Goal: Task Accomplishment & Management: Complete application form

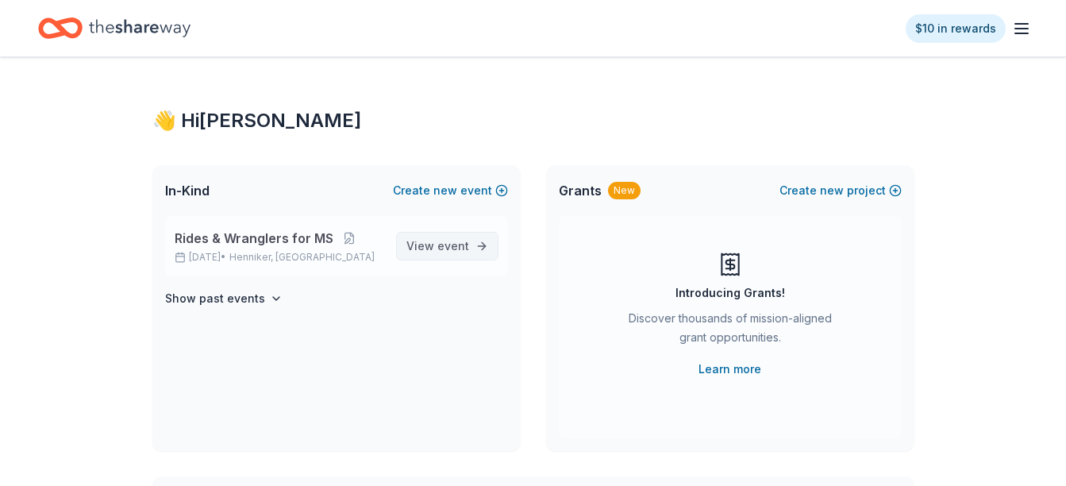
click at [420, 246] on span "View event" at bounding box center [437, 245] width 63 height 19
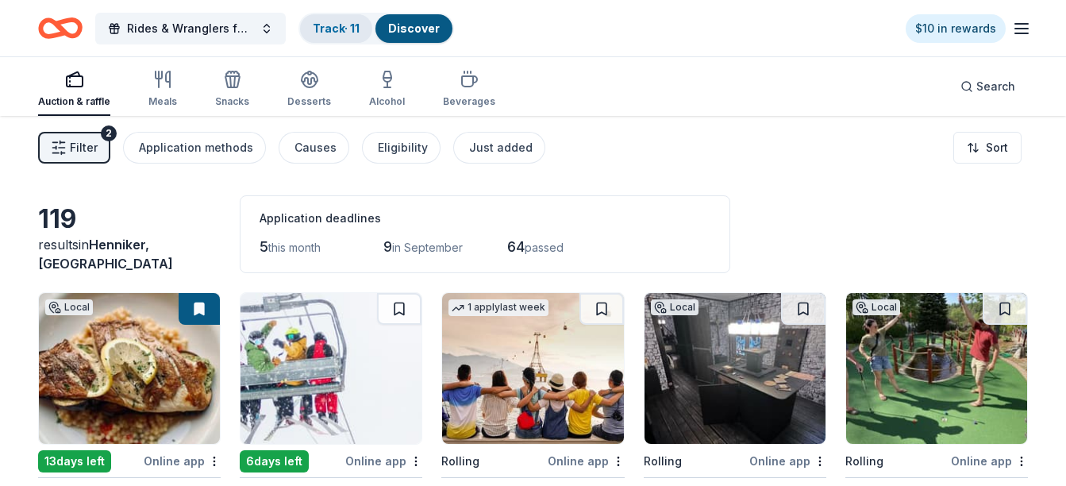
click at [328, 36] on div "Track · 11" at bounding box center [336, 28] width 72 height 29
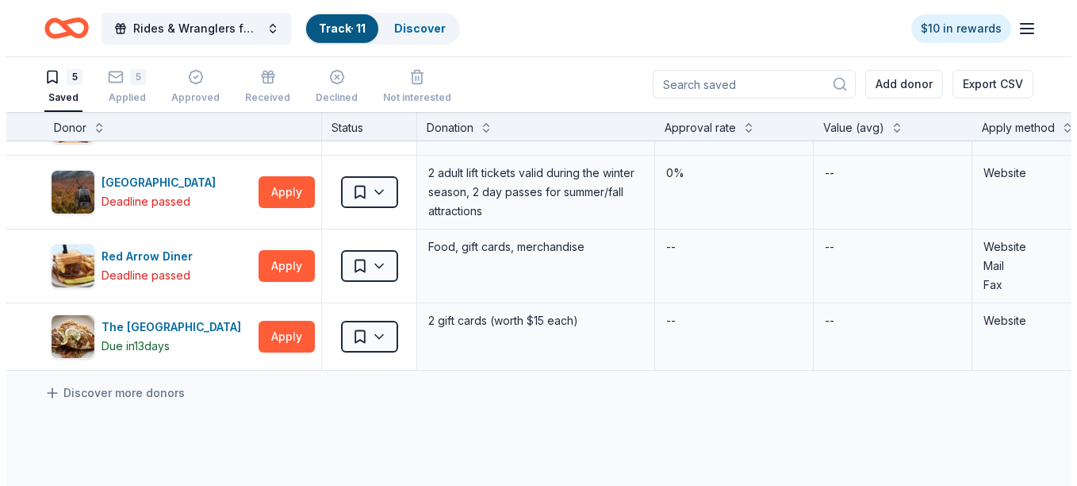
scroll to position [127, 0]
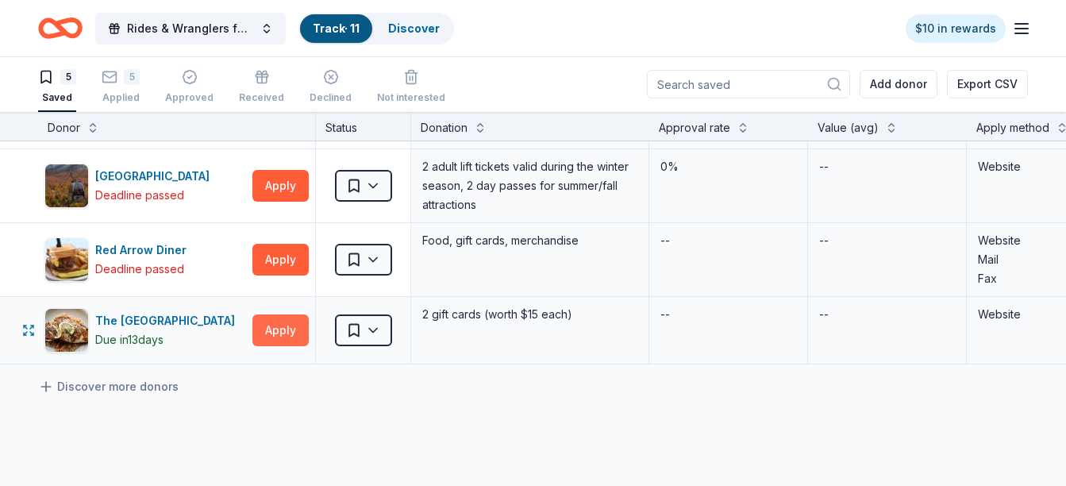
click at [263, 331] on button "Apply" at bounding box center [280, 330] width 56 height 32
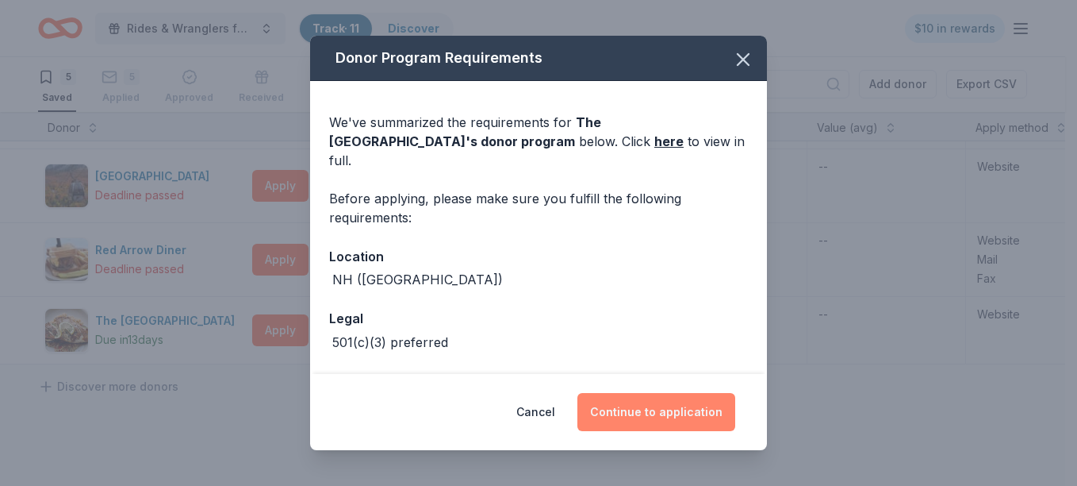
click at [681, 419] on button "Continue to application" at bounding box center [657, 412] width 158 height 38
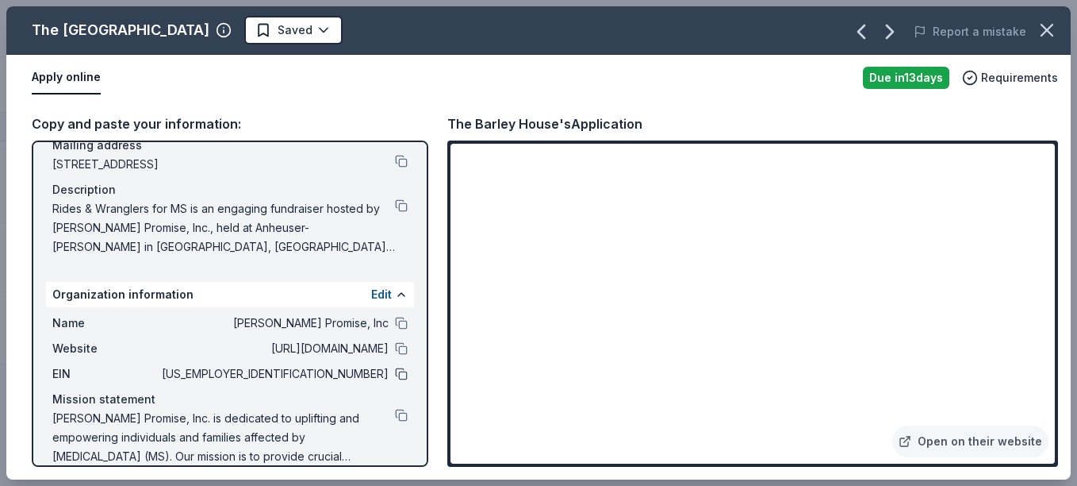
click at [395, 374] on button at bounding box center [401, 373] width 13 height 13
click at [395, 200] on button at bounding box center [401, 205] width 13 height 13
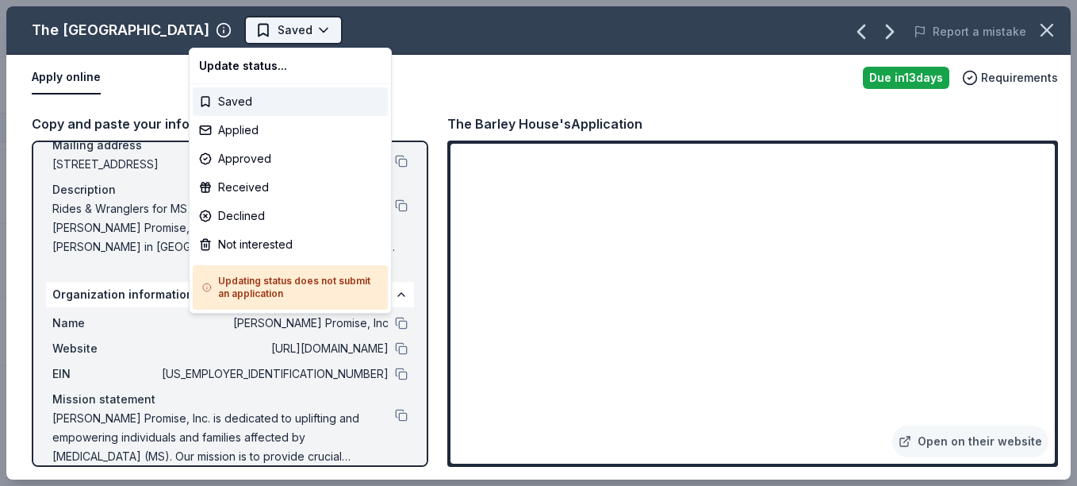
click at [258, 33] on html "Rides & Wranglers for MS Track · 11 Discover $10 in rewards 5 Saved 5 Applied A…" at bounding box center [538, 243] width 1077 height 486
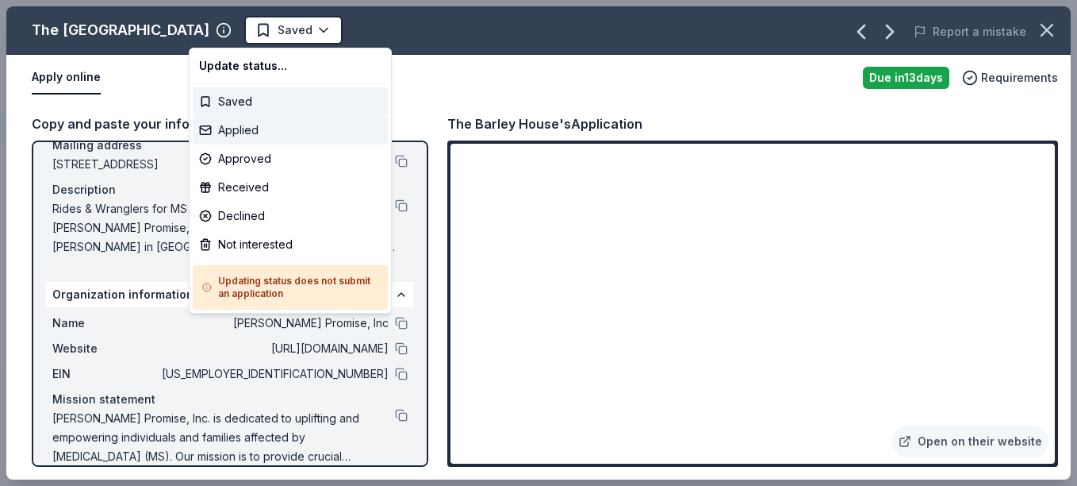
click at [240, 135] on div "Applied" at bounding box center [290, 130] width 195 height 29
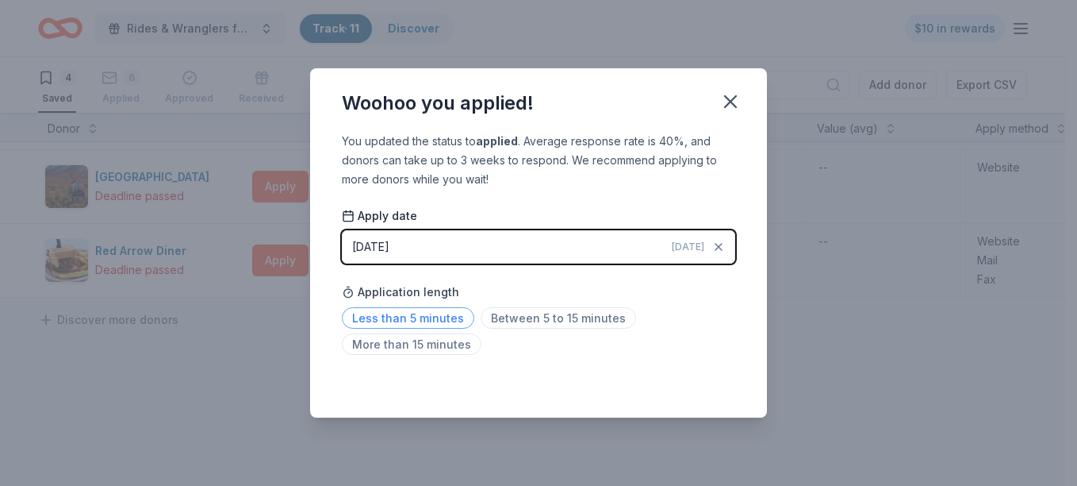
click at [437, 317] on span "Less than 5 minutes" at bounding box center [408, 317] width 132 height 21
click at [736, 102] on icon "button" at bounding box center [731, 101] width 22 height 22
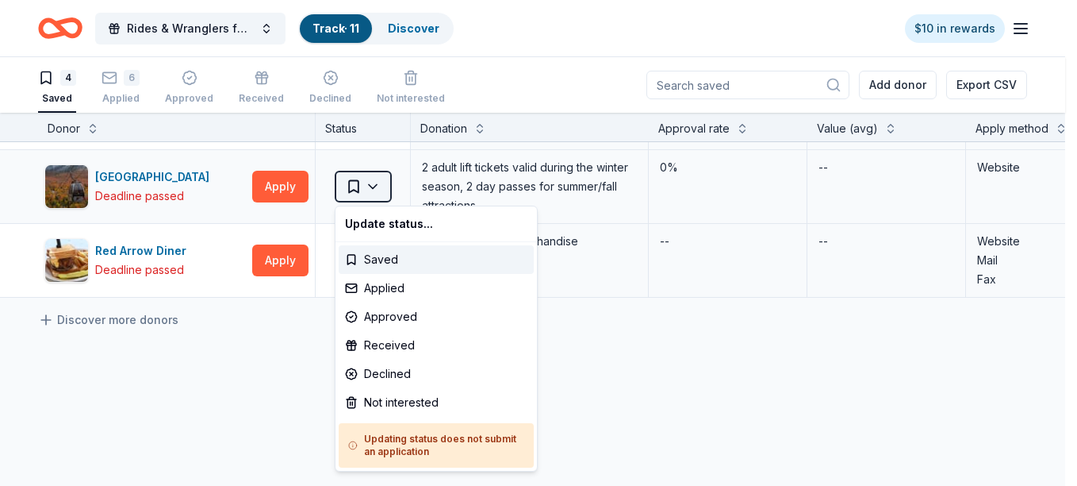
click at [376, 183] on html "Rides & Wranglers for MS Track · 11 Discover $10 in rewards 4 Saved 6 Applied A…" at bounding box center [538, 243] width 1077 height 486
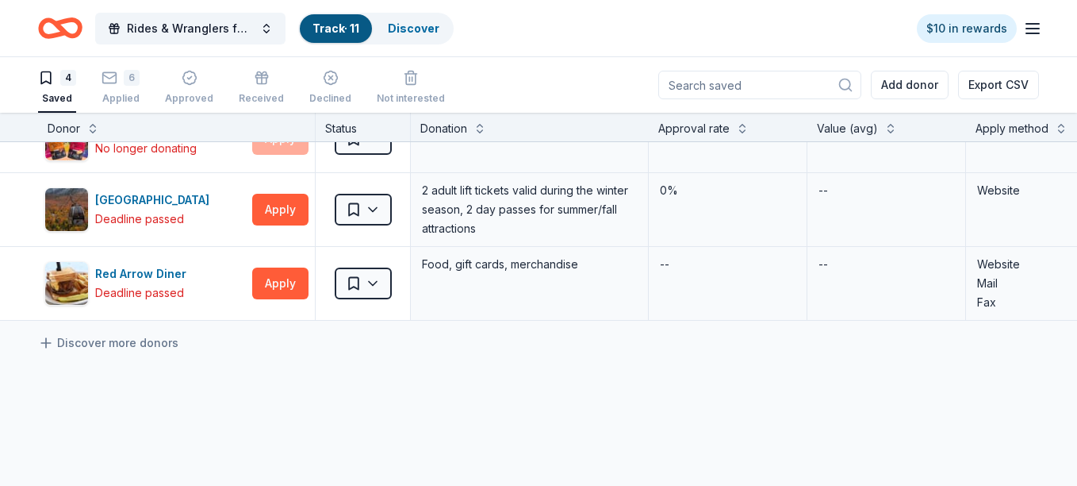
click at [1064, 121] on html "Rides & Wranglers for MS Track · 11 Discover $10 in rewards 4 Saved 6 Applied A…" at bounding box center [538, 243] width 1077 height 486
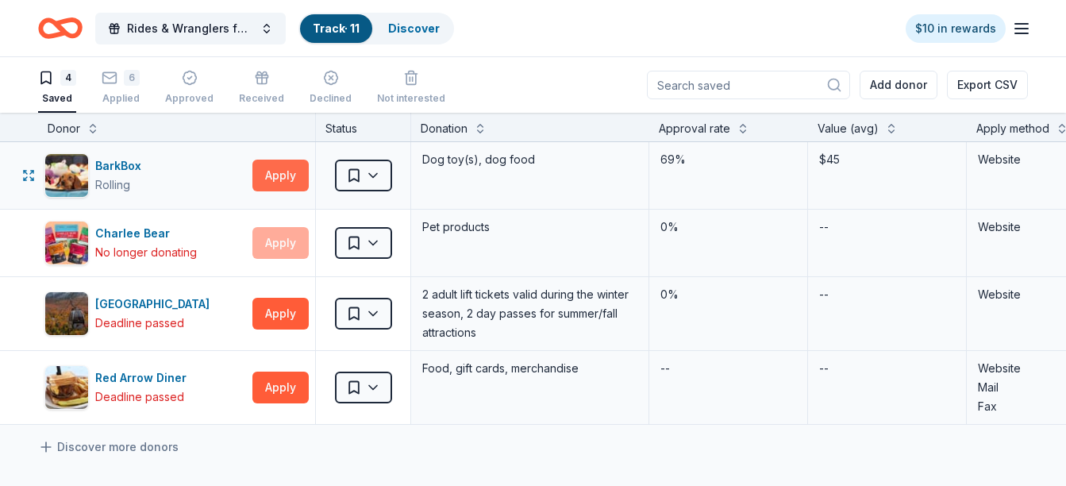
click at [284, 182] on button "Apply" at bounding box center [280, 175] width 56 height 32
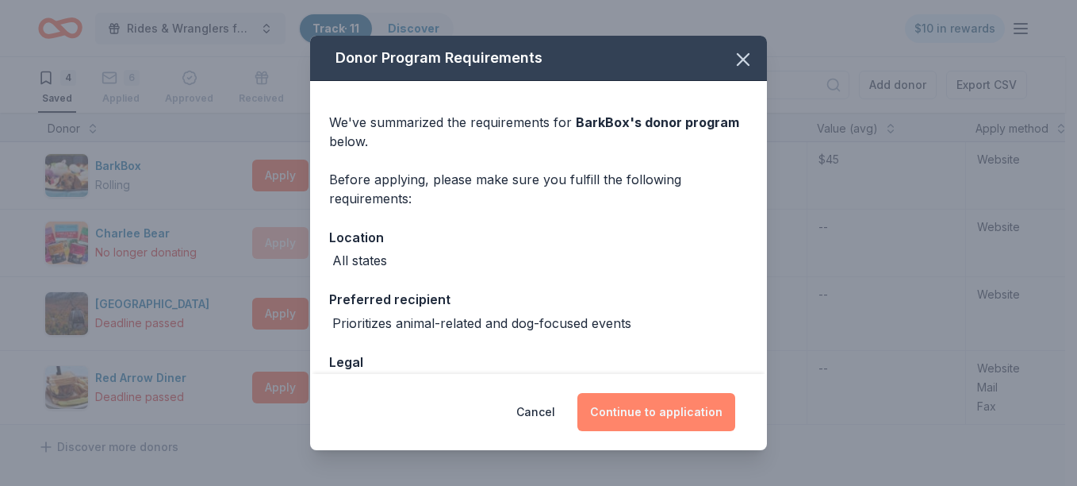
click at [674, 410] on button "Continue to application" at bounding box center [657, 412] width 158 height 38
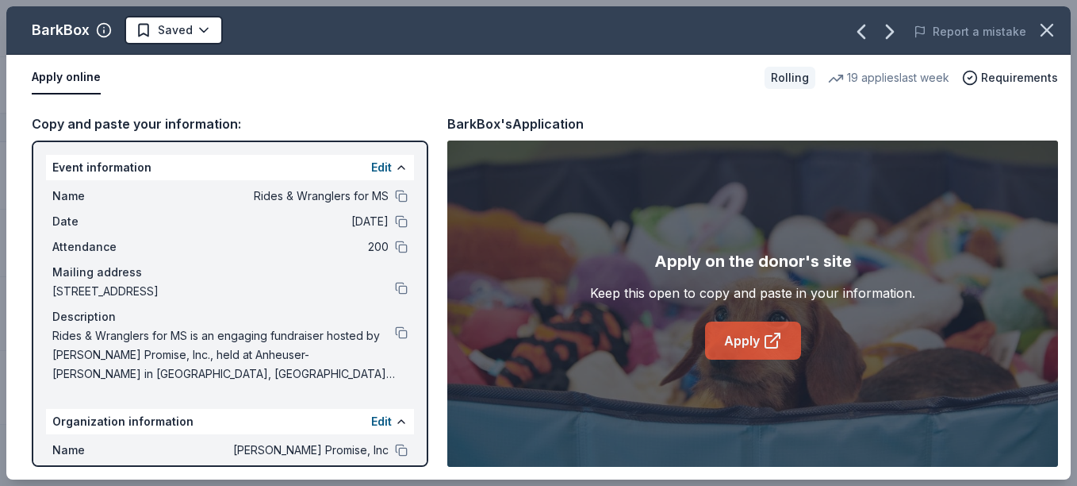
click at [752, 328] on link "Apply" at bounding box center [753, 340] width 96 height 38
click at [739, 331] on link "Apply" at bounding box center [753, 340] width 96 height 38
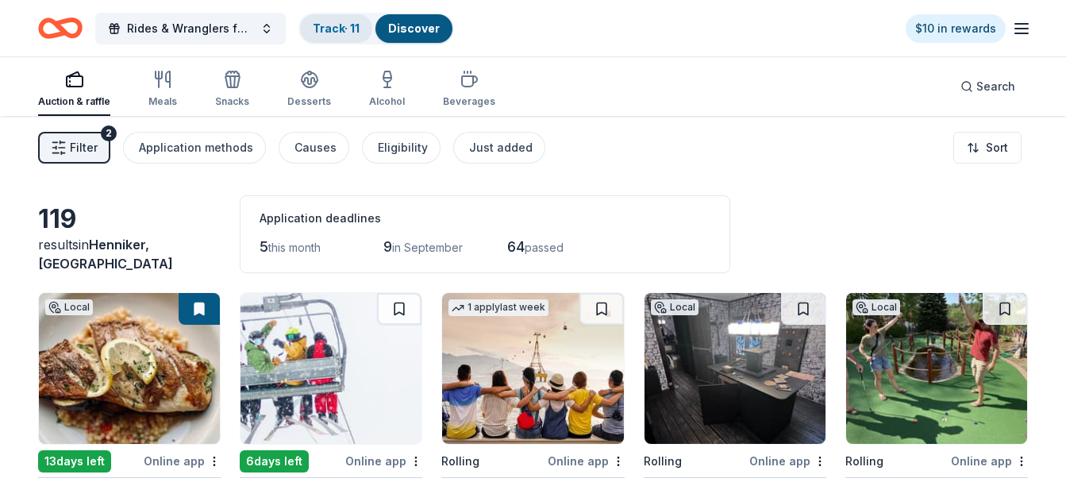
click at [325, 34] on link "Track · 11" at bounding box center [336, 27] width 47 height 13
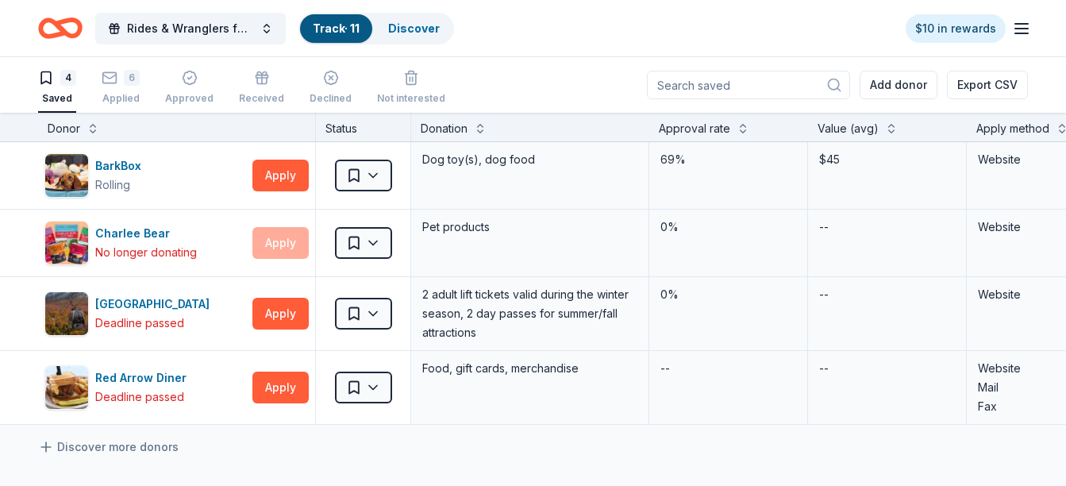
scroll to position [1, 0]
click at [139, 100] on div "Applied" at bounding box center [121, 97] width 38 height 13
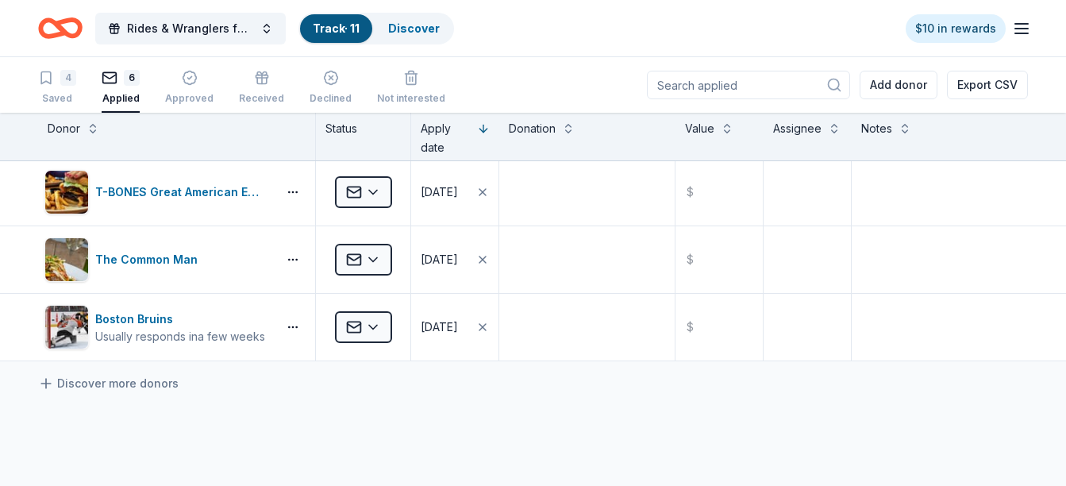
scroll to position [222, 0]
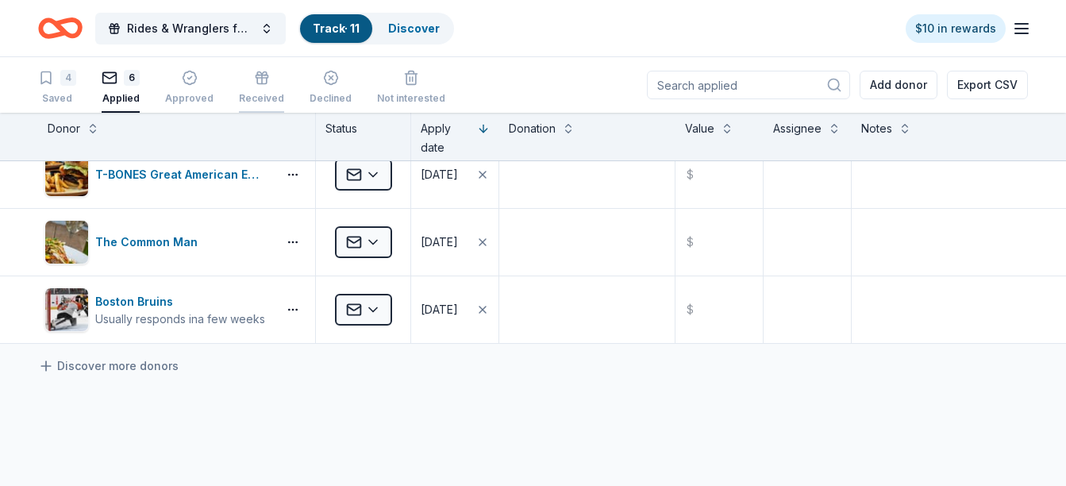
click at [274, 98] on div "Received" at bounding box center [261, 98] width 45 height 13
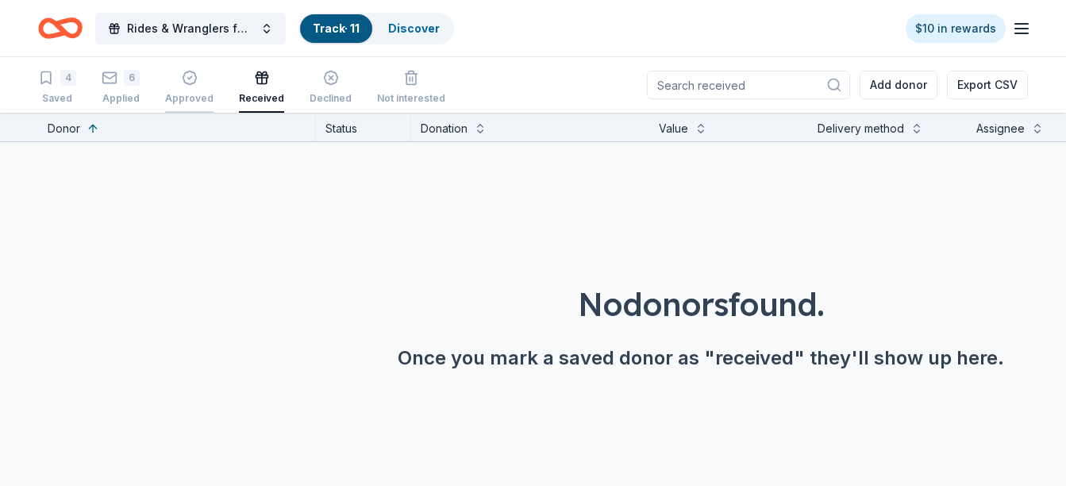
click at [194, 79] on icon "button" at bounding box center [188, 77] width 13 height 13
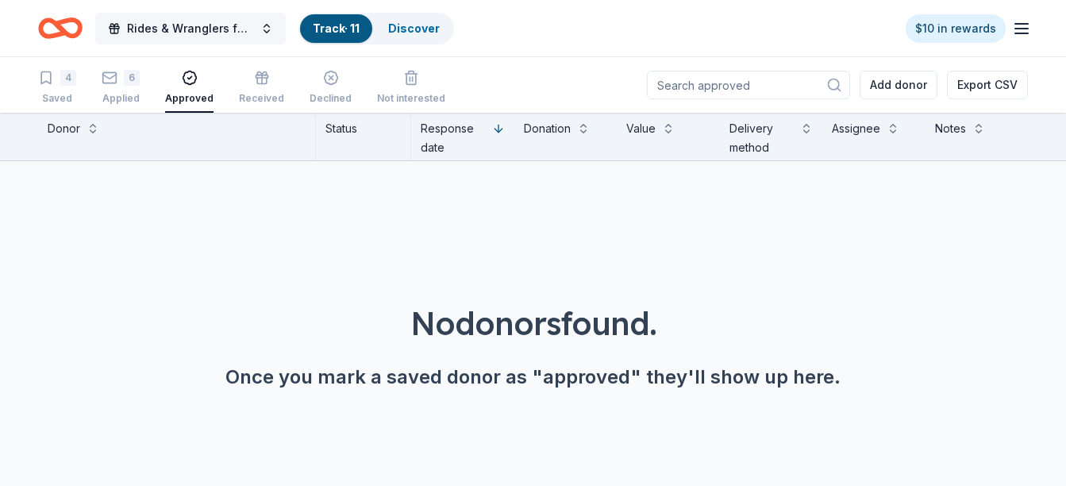
click at [268, 25] on button "Rides & Wranglers for MS" at bounding box center [190, 29] width 190 height 32
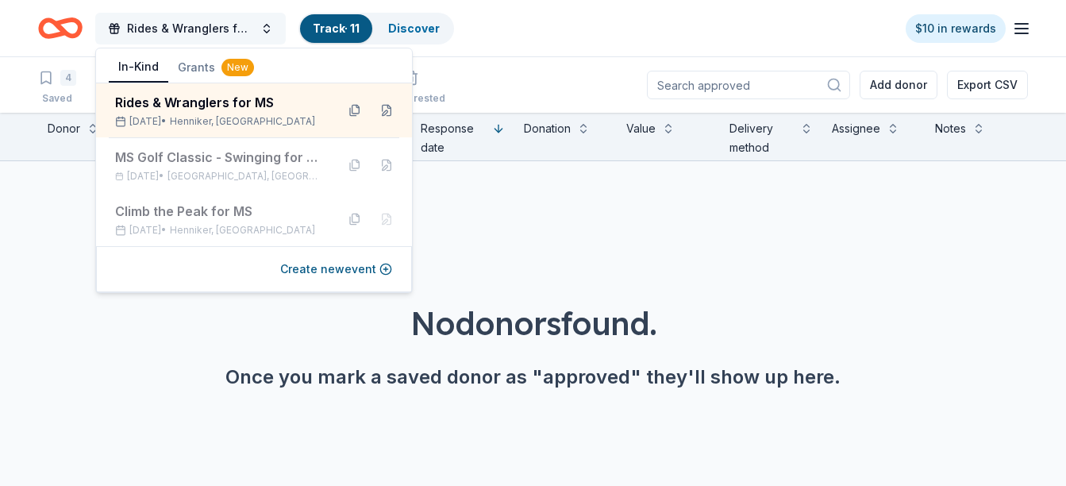
click at [268, 25] on button "Rides & Wranglers for MS" at bounding box center [190, 29] width 190 height 32
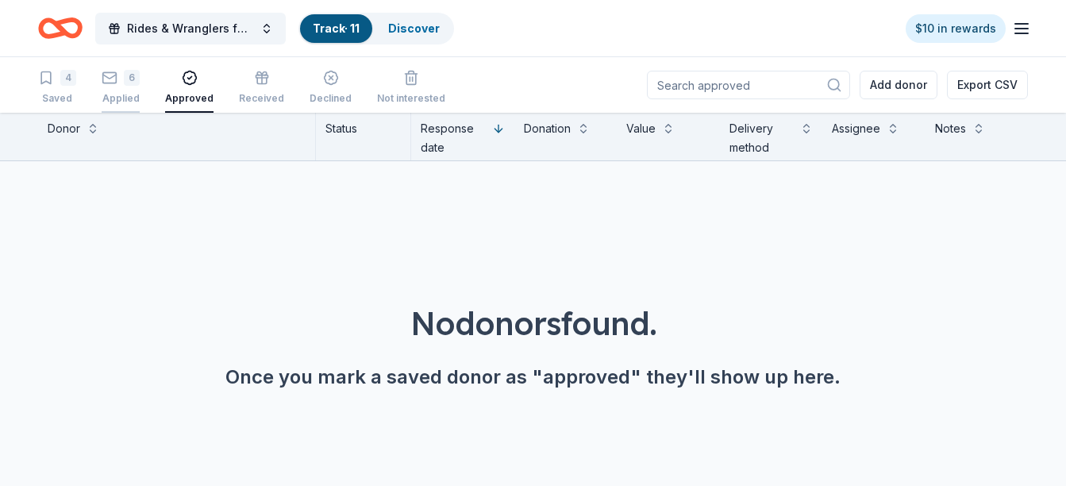
click at [113, 91] on div "6 Applied" at bounding box center [121, 87] width 38 height 35
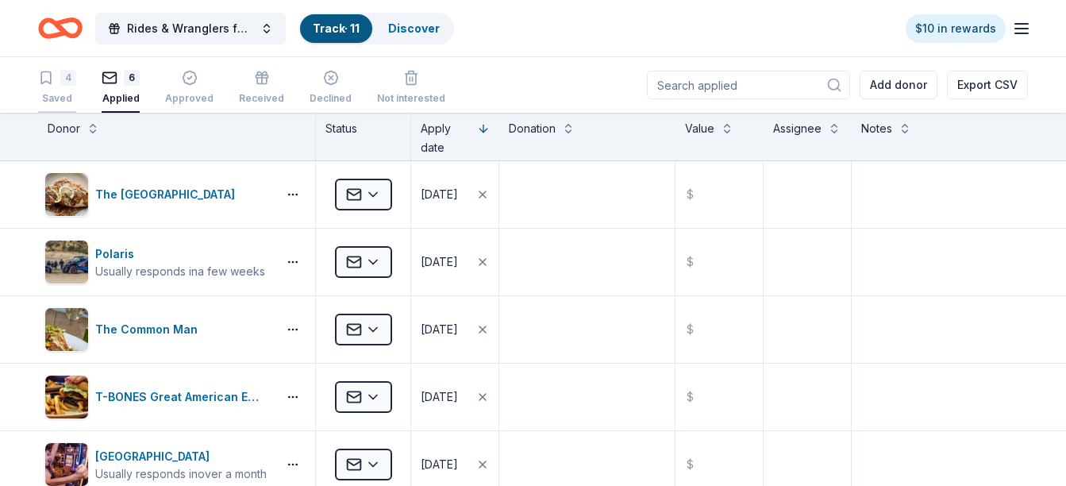
click at [69, 79] on div "4" at bounding box center [68, 78] width 16 height 16
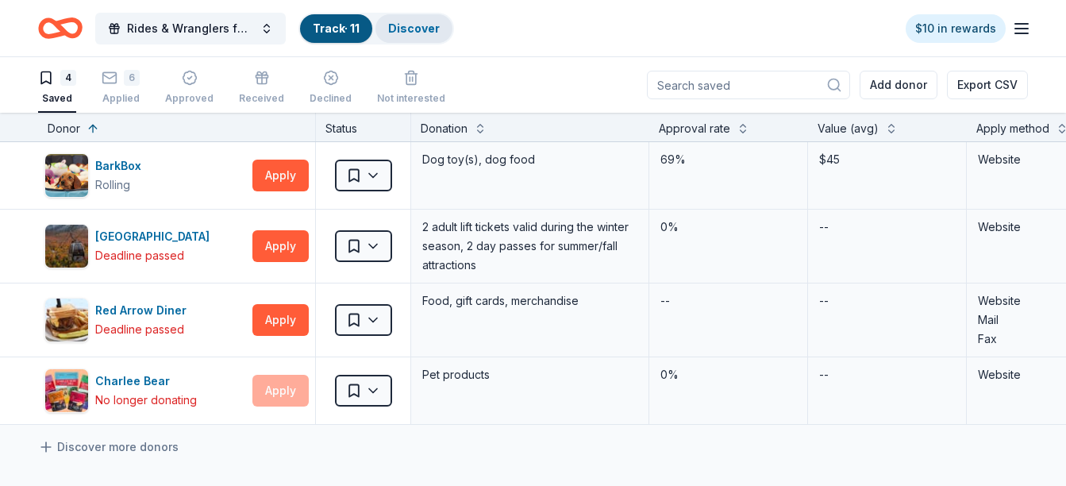
click at [393, 25] on link "Discover" at bounding box center [414, 27] width 52 height 13
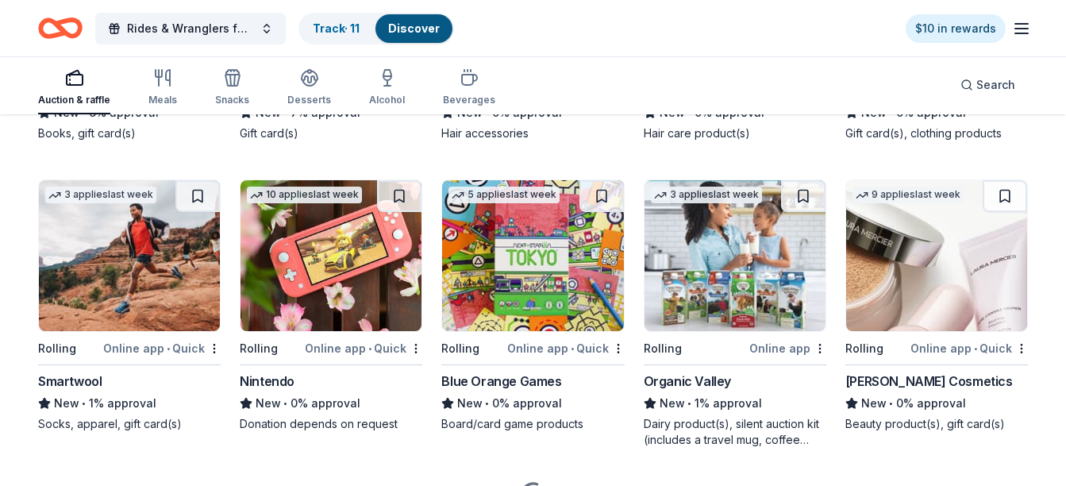
scroll to position [6527, 0]
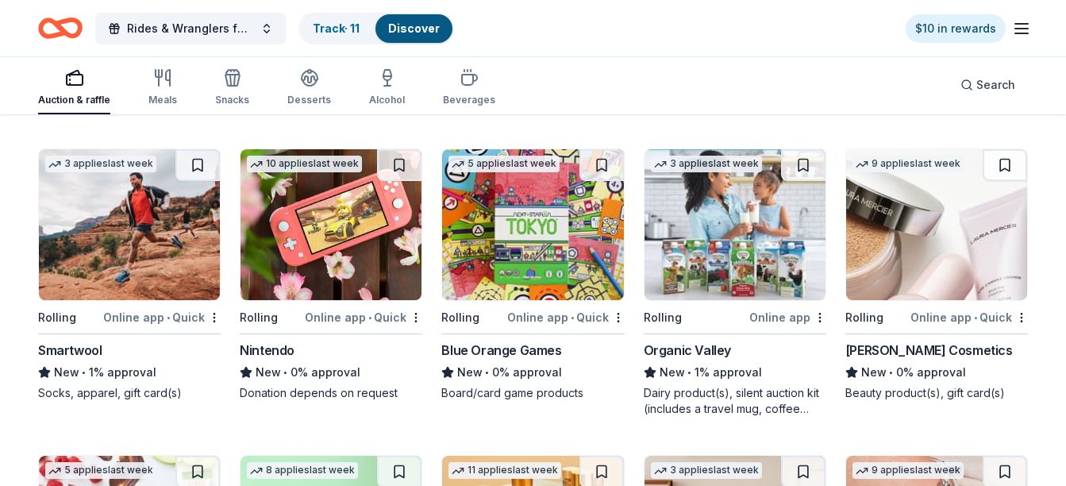
click at [100, 312] on div "Rolling" at bounding box center [69, 317] width 62 height 20
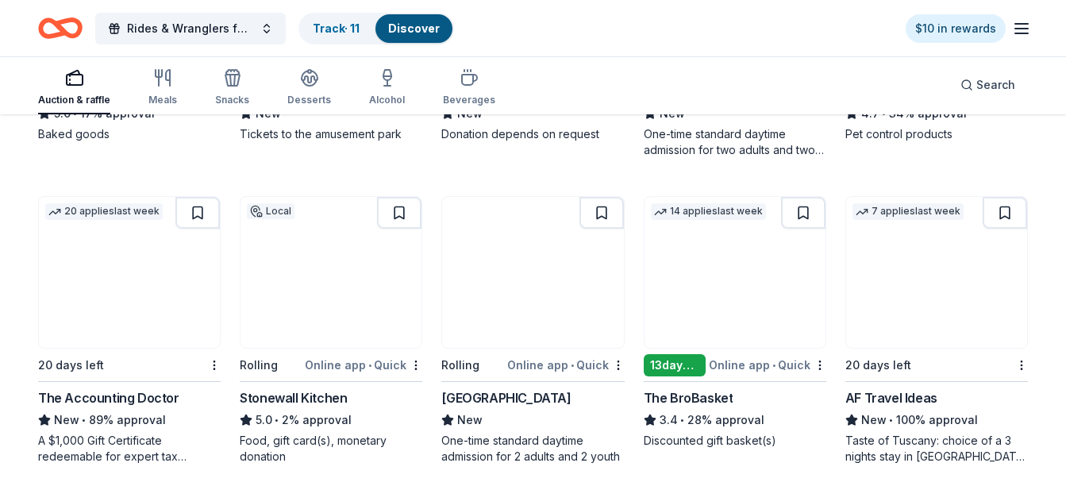
scroll to position [25, 0]
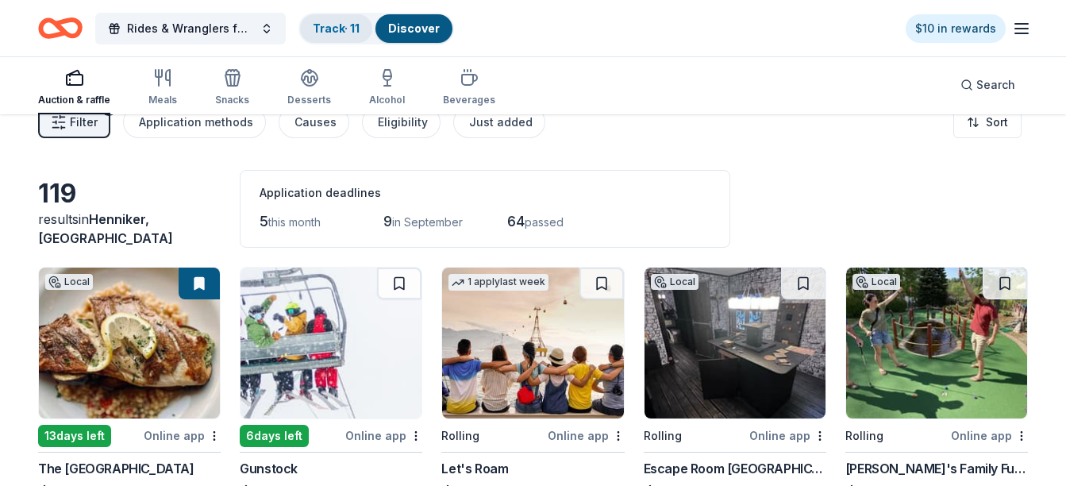
click at [346, 36] on div "Track · 11" at bounding box center [336, 28] width 72 height 29
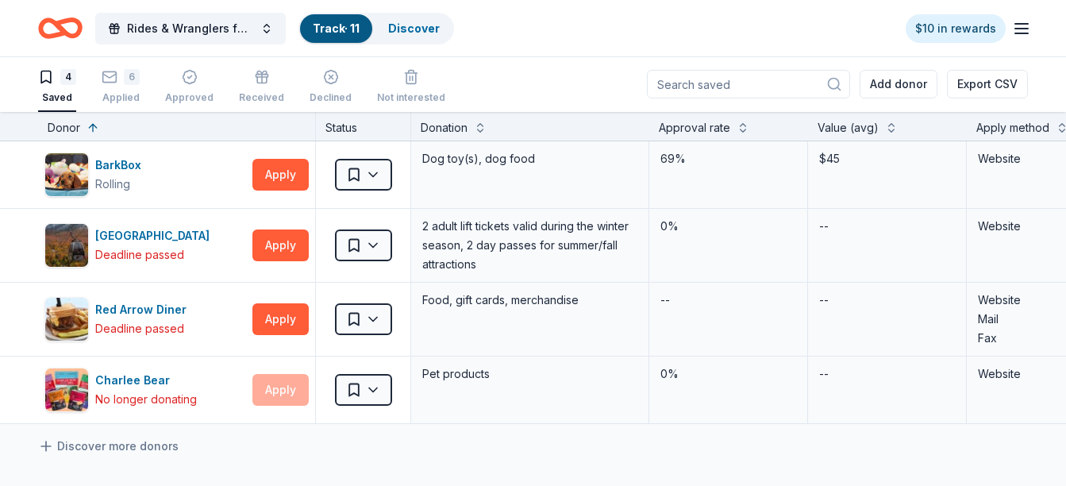
scroll to position [1, 0]
click at [405, 29] on link "Discover" at bounding box center [414, 27] width 52 height 13
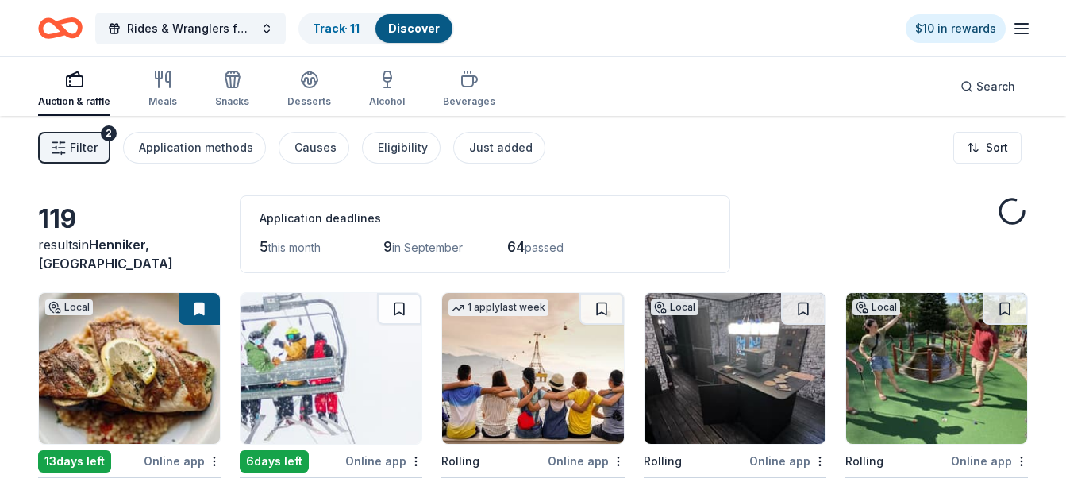
click at [76, 148] on span "Filter" at bounding box center [84, 147] width 28 height 19
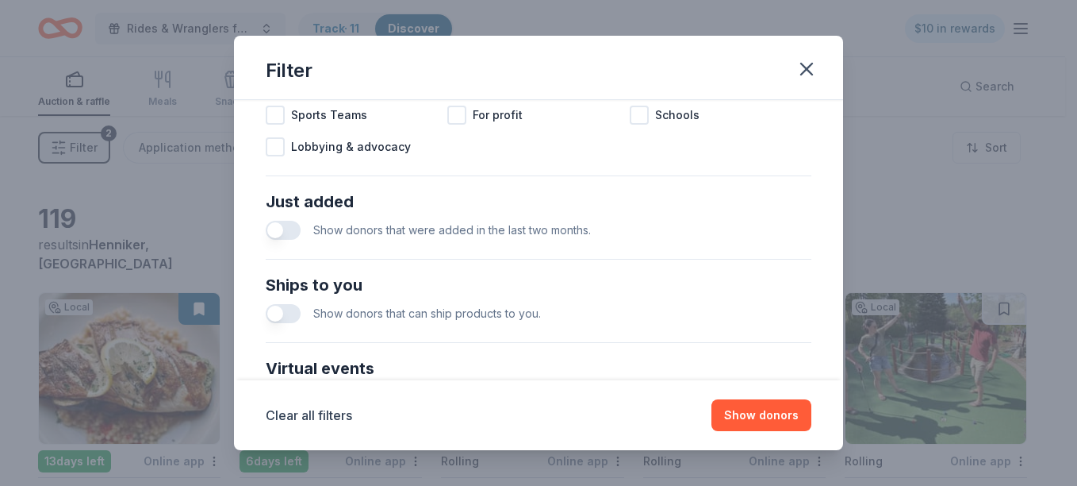
scroll to position [578, 0]
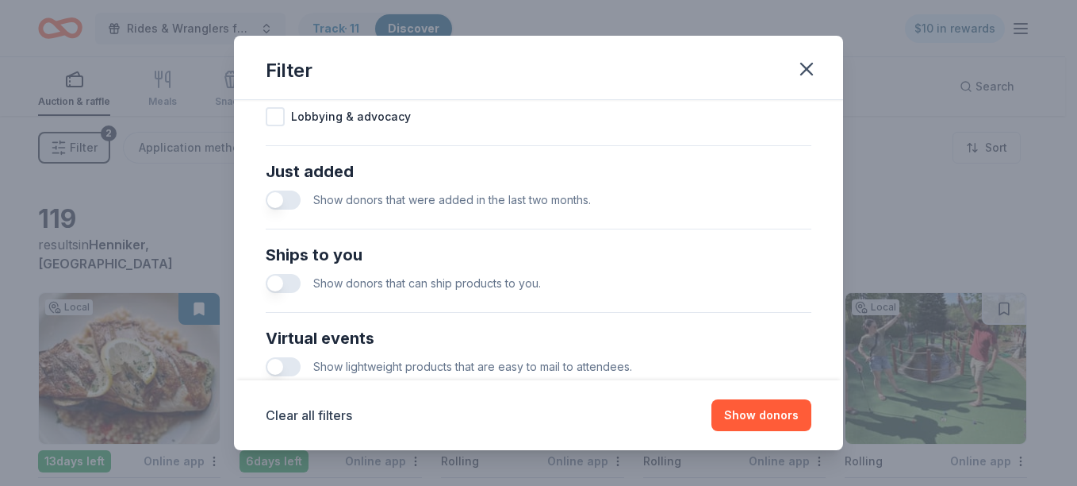
click at [291, 275] on button "button" at bounding box center [283, 283] width 35 height 19
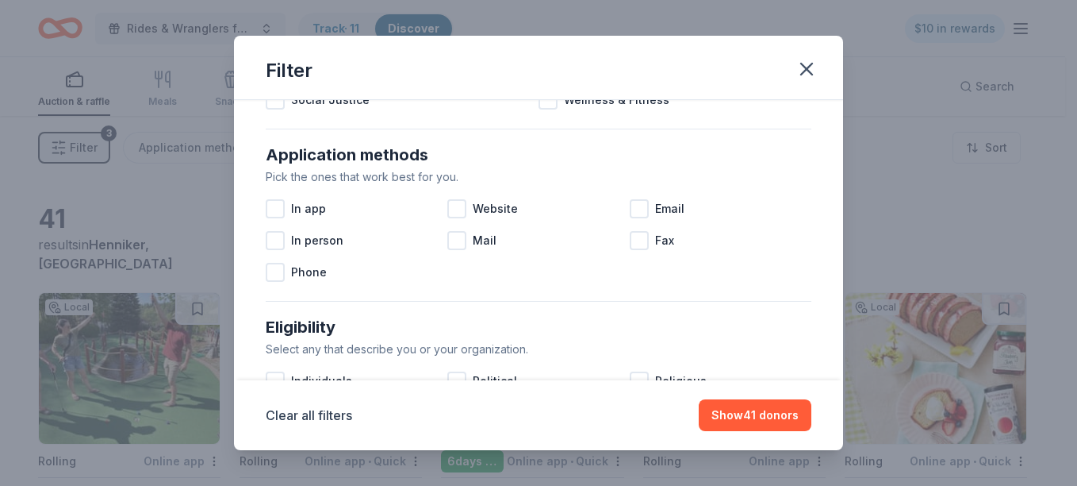
scroll to position [166, 0]
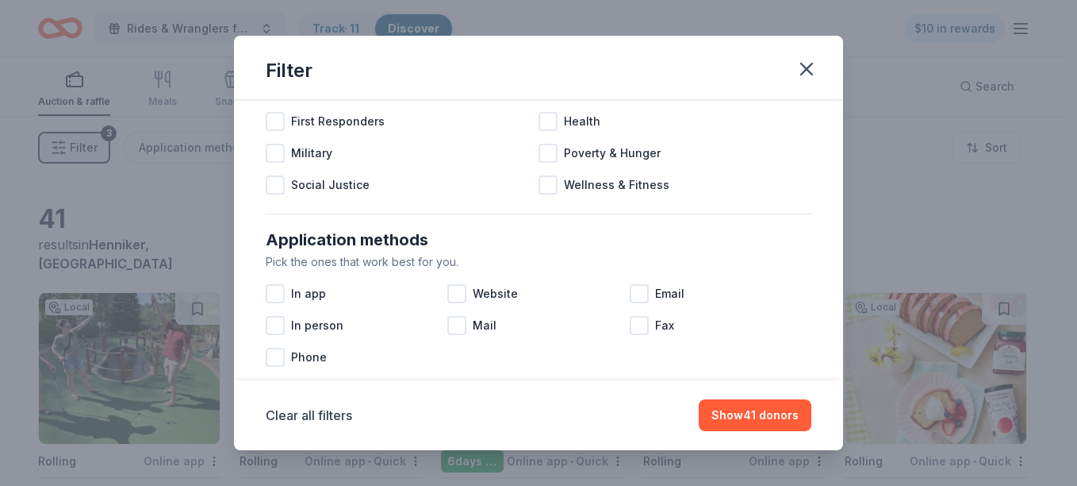
click at [829, 99] on div "Filter" at bounding box center [538, 68] width 609 height 64
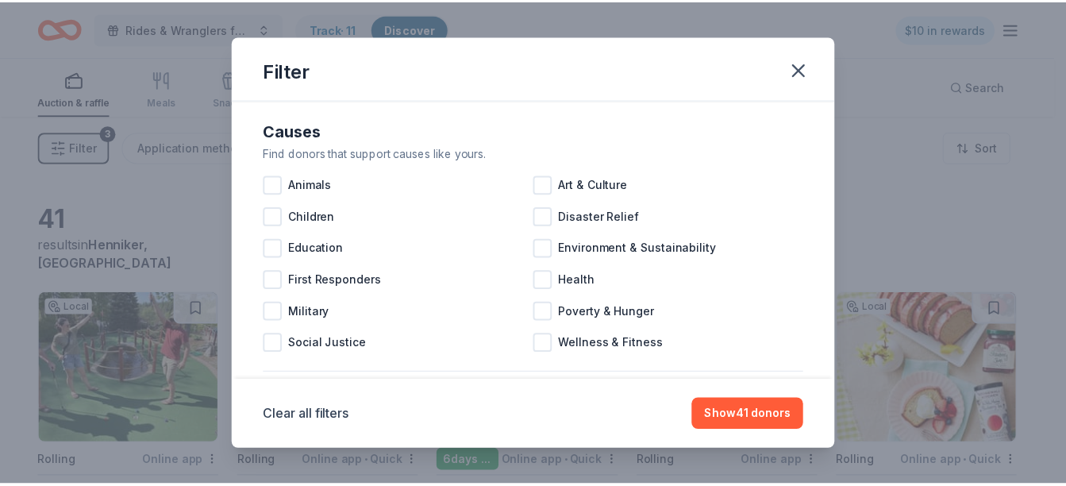
scroll to position [0, 0]
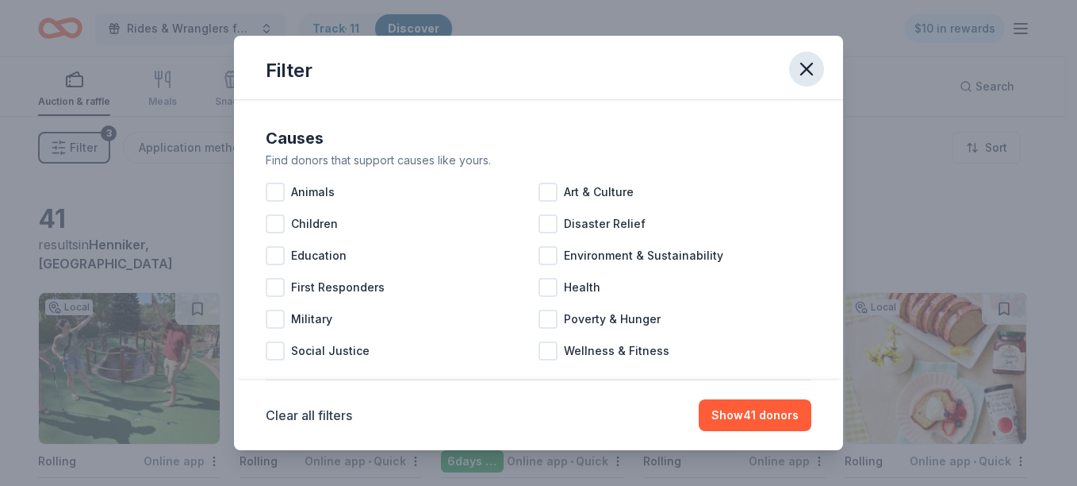
click at [804, 73] on icon "button" at bounding box center [806, 68] width 11 height 11
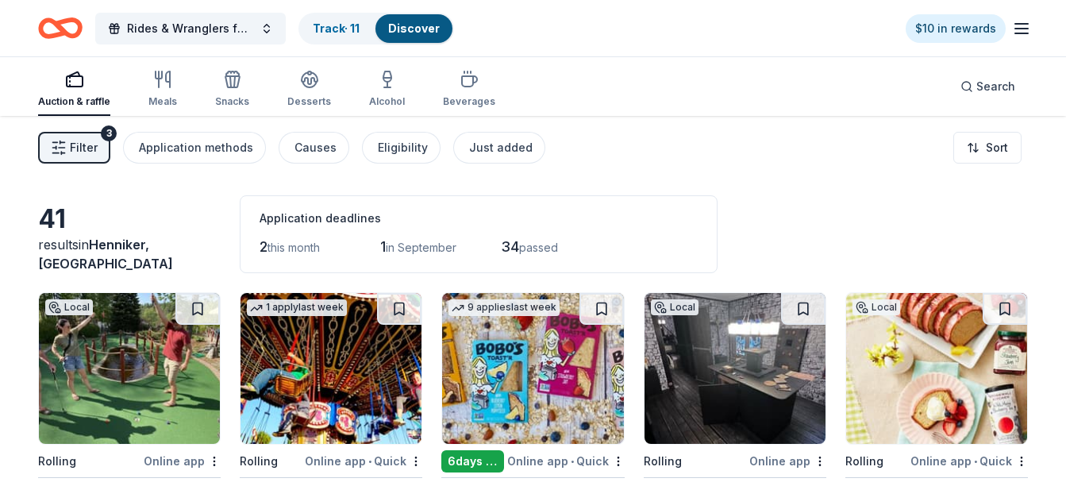
click at [1017, 31] on icon "button" at bounding box center [1021, 28] width 19 height 19
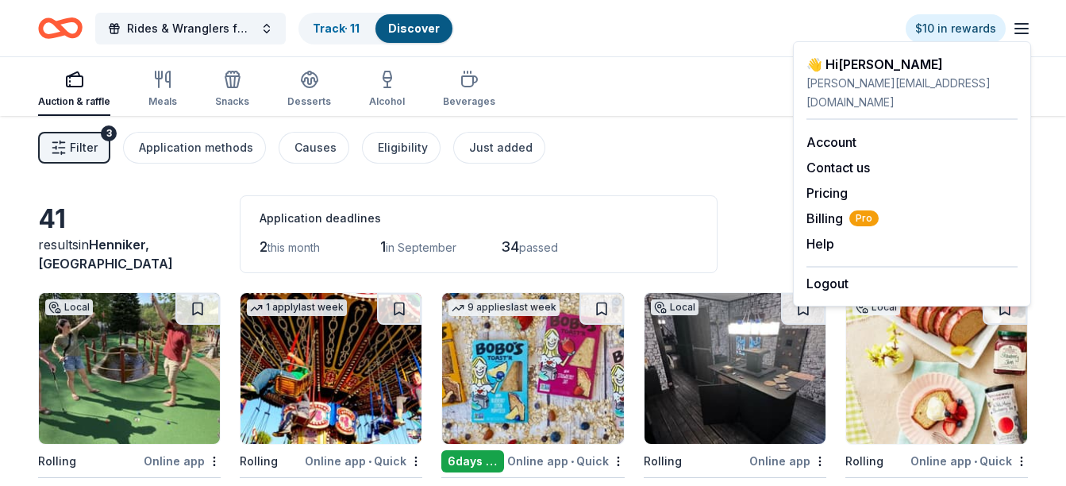
click at [555, 41] on div "Rides & Wranglers for MS Track · 11 Discover $10 in rewards" at bounding box center [532, 28] width 989 height 37
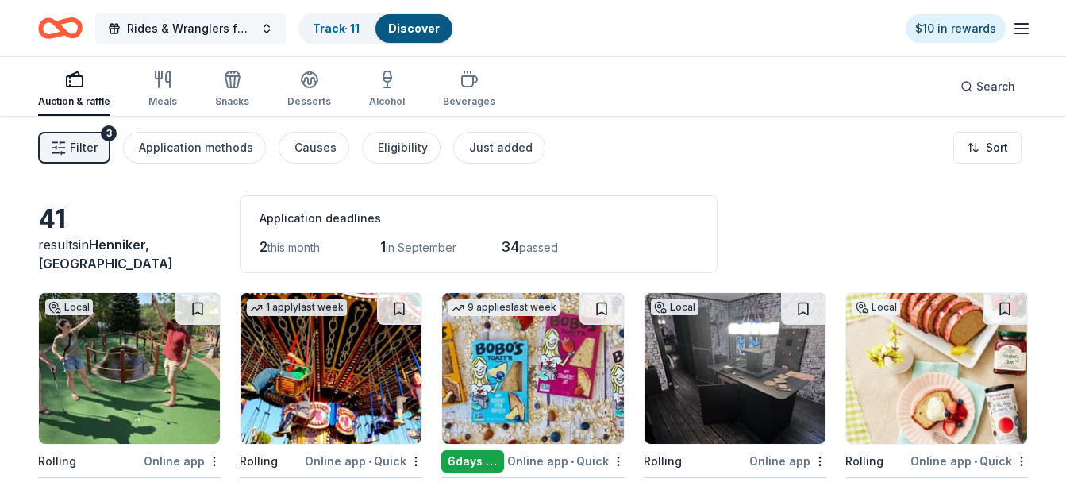
click at [209, 22] on span "Rides & Wranglers for MS" at bounding box center [190, 28] width 127 height 19
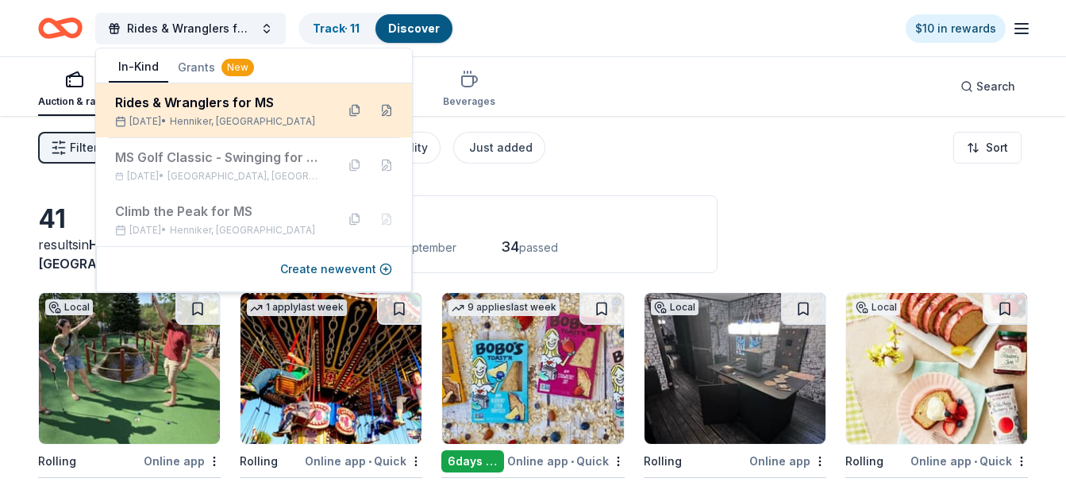
click at [204, 112] on div "Rides & Wranglers for MS Sep 21, 2025 • Henniker, NH" at bounding box center [219, 110] width 208 height 35
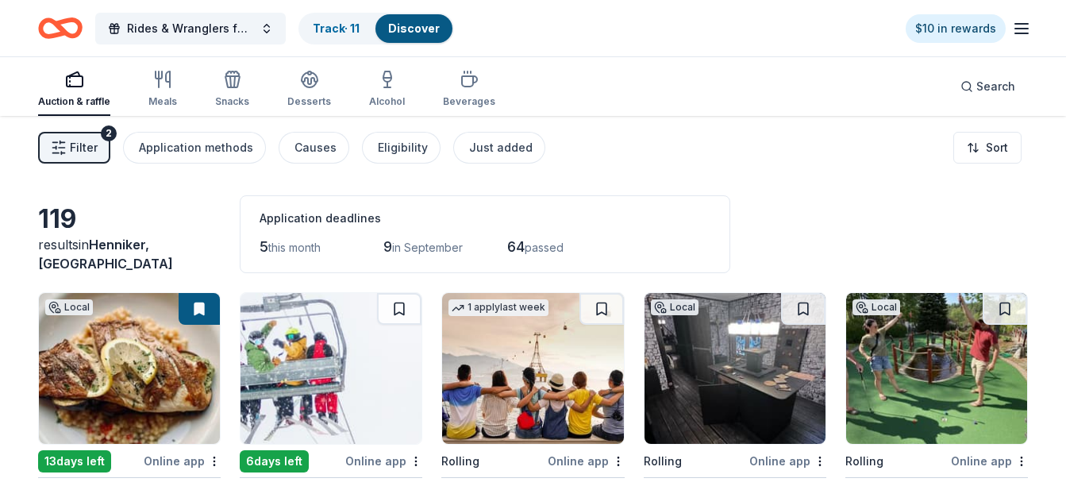
click at [669, 94] on div "Auction & raffle Meals Snacks Desserts Alcohol Beverages Search" at bounding box center [532, 86] width 989 height 59
click at [338, 40] on div "Track · 11" at bounding box center [336, 28] width 72 height 29
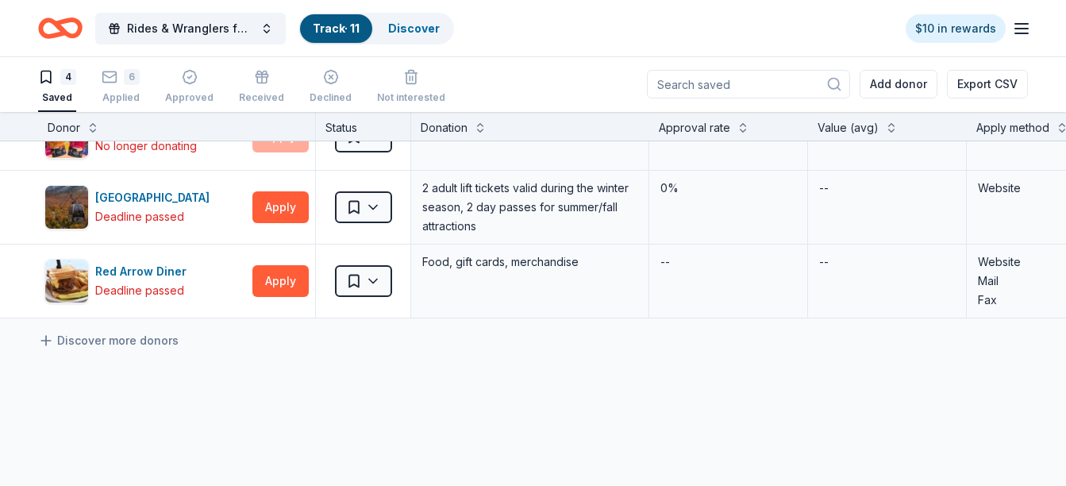
scroll to position [107, 0]
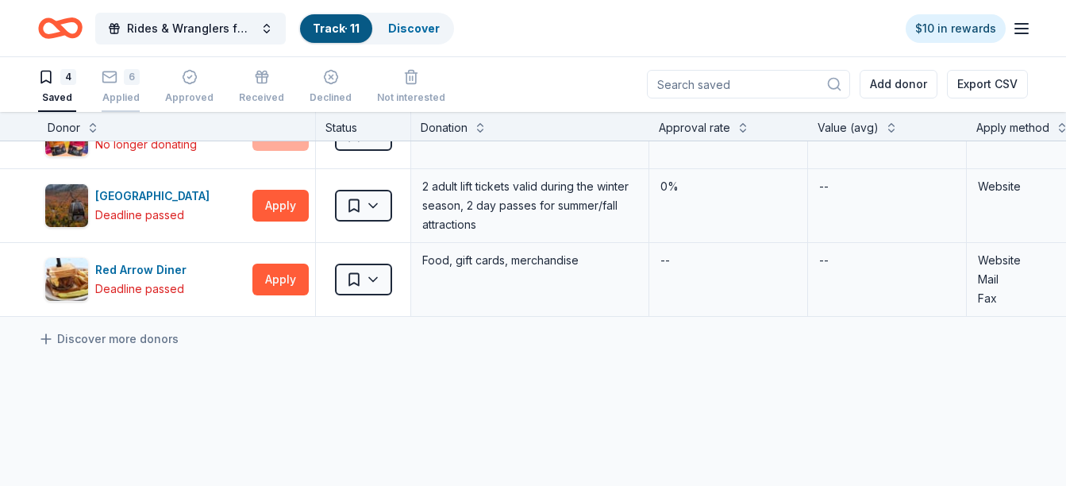
click at [123, 94] on div "Applied" at bounding box center [121, 97] width 38 height 13
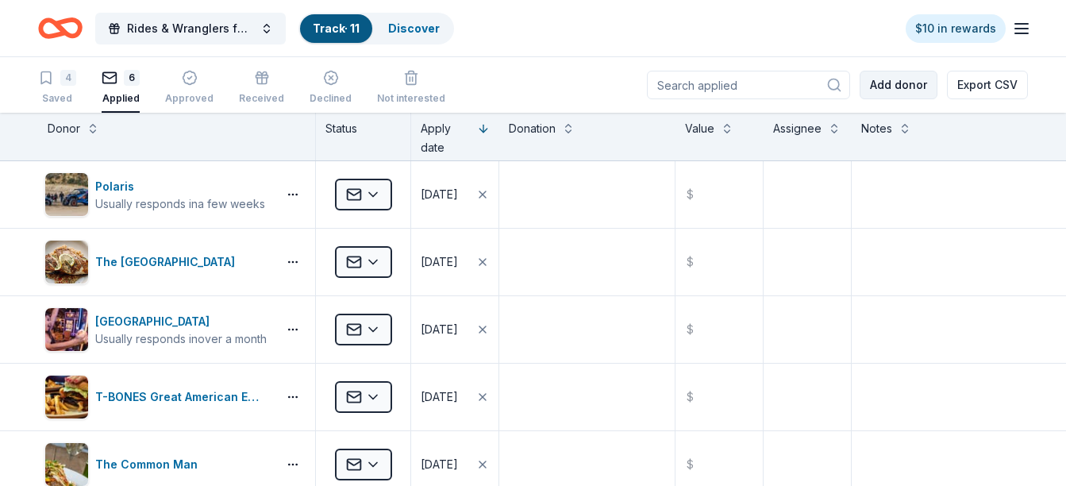
click at [876, 90] on button "Add donor" at bounding box center [898, 85] width 78 height 29
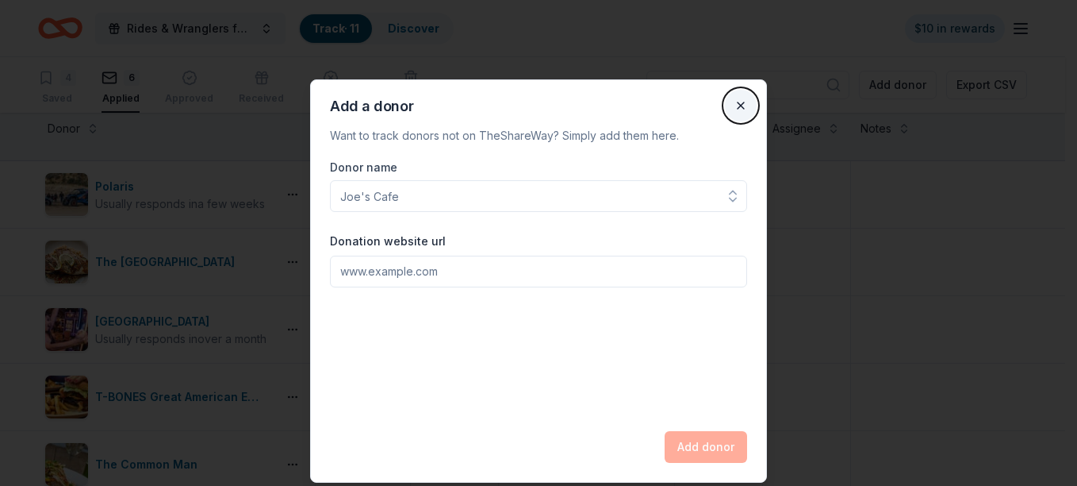
click at [741, 106] on button "Close" at bounding box center [741, 106] width 32 height 32
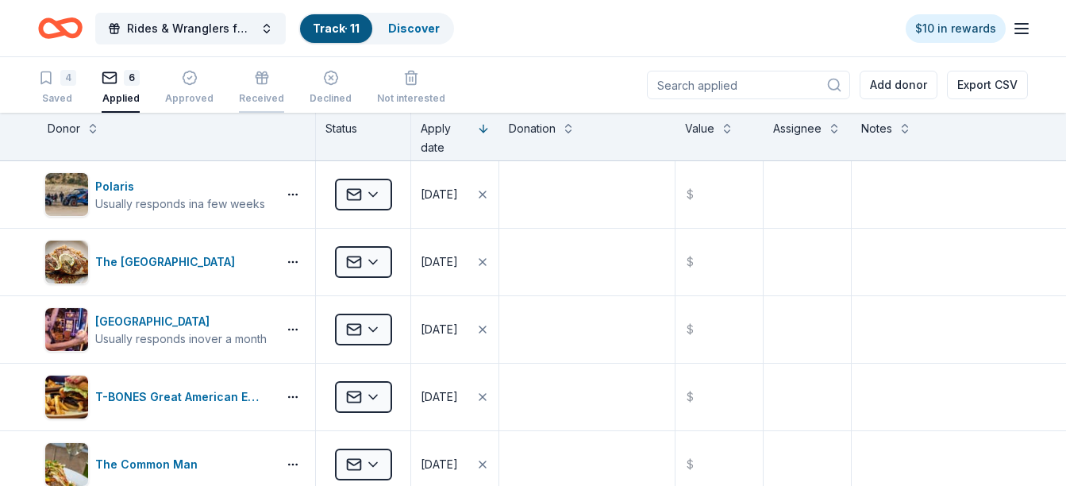
click at [256, 94] on div "Received" at bounding box center [261, 98] width 45 height 13
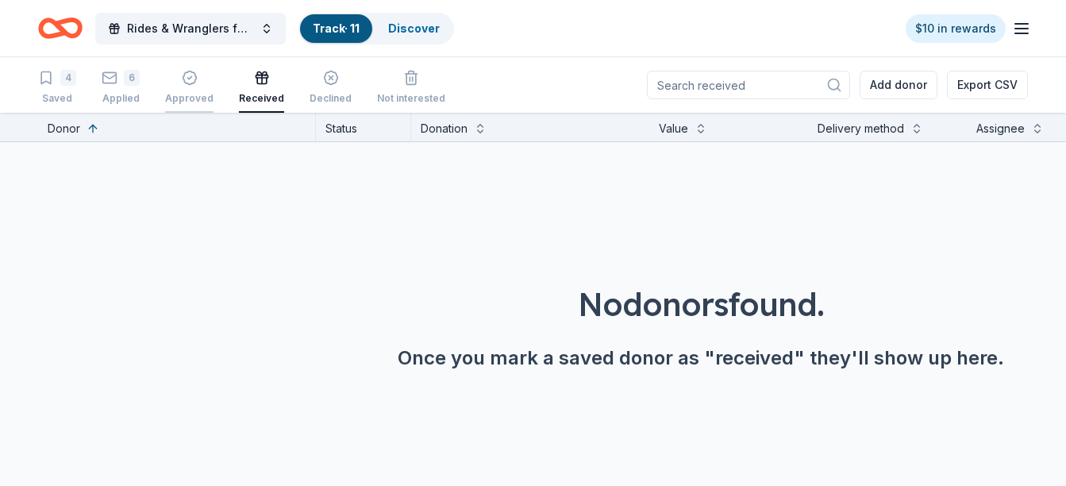
click at [196, 90] on div "Approved" at bounding box center [189, 87] width 48 height 35
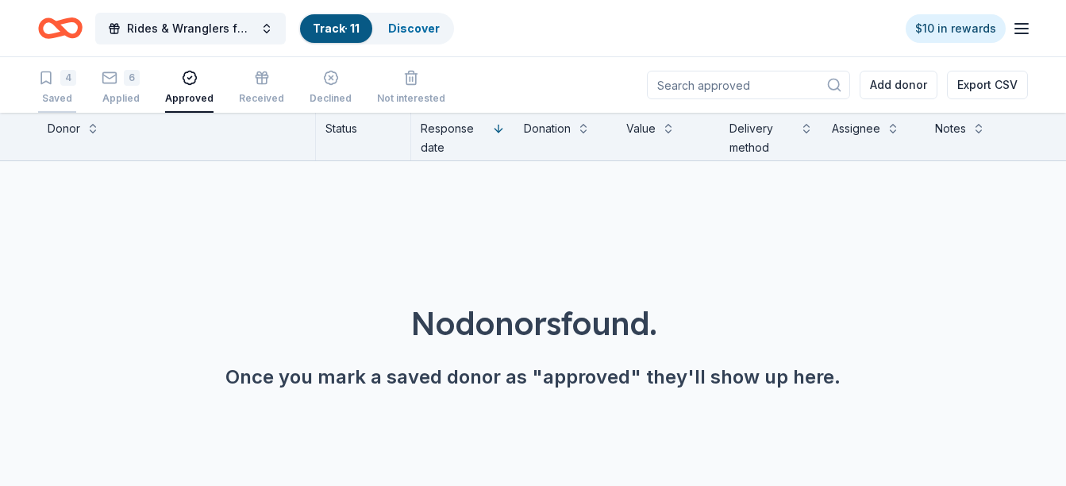
click at [59, 97] on div "Saved" at bounding box center [57, 98] width 38 height 13
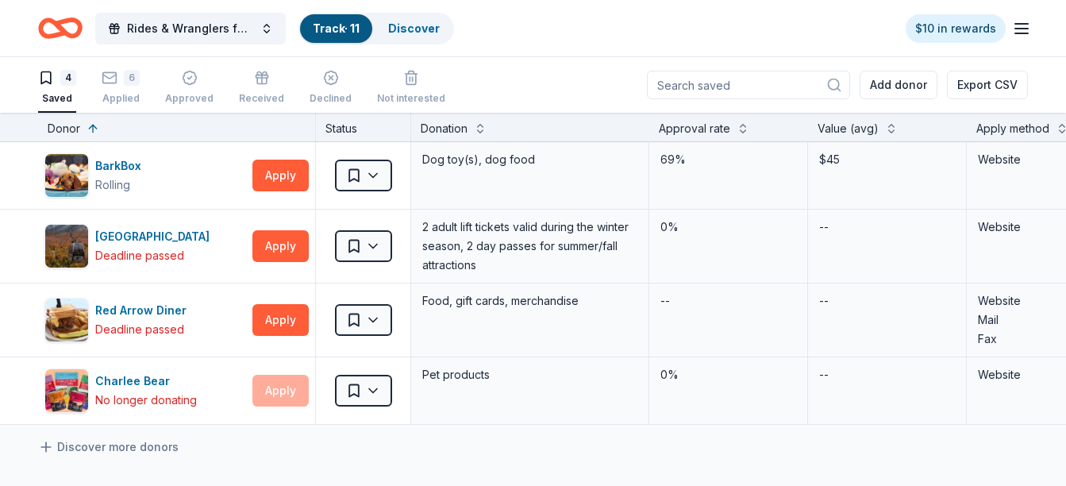
click at [724, 82] on input at bounding box center [748, 85] width 203 height 29
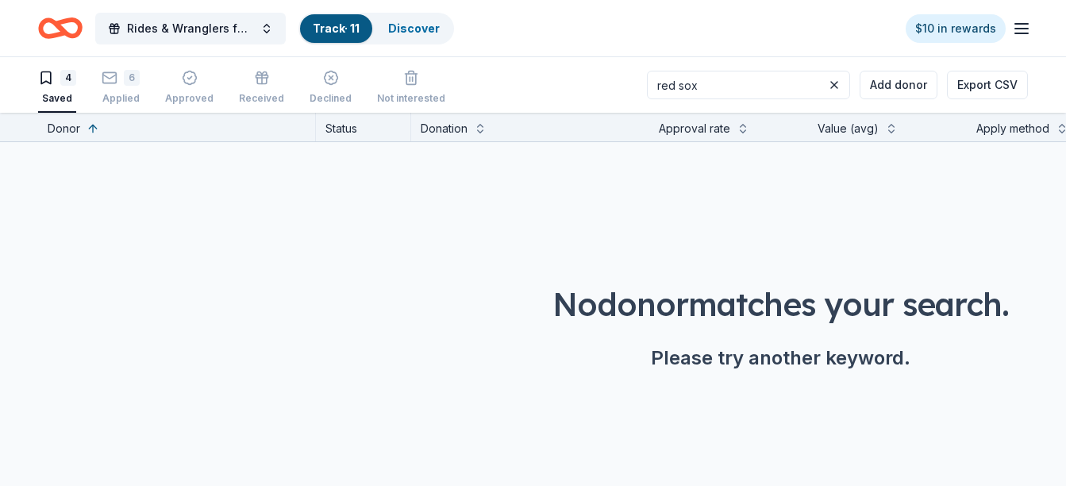
type input "red sox"
click at [832, 86] on button at bounding box center [833, 84] width 19 height 19
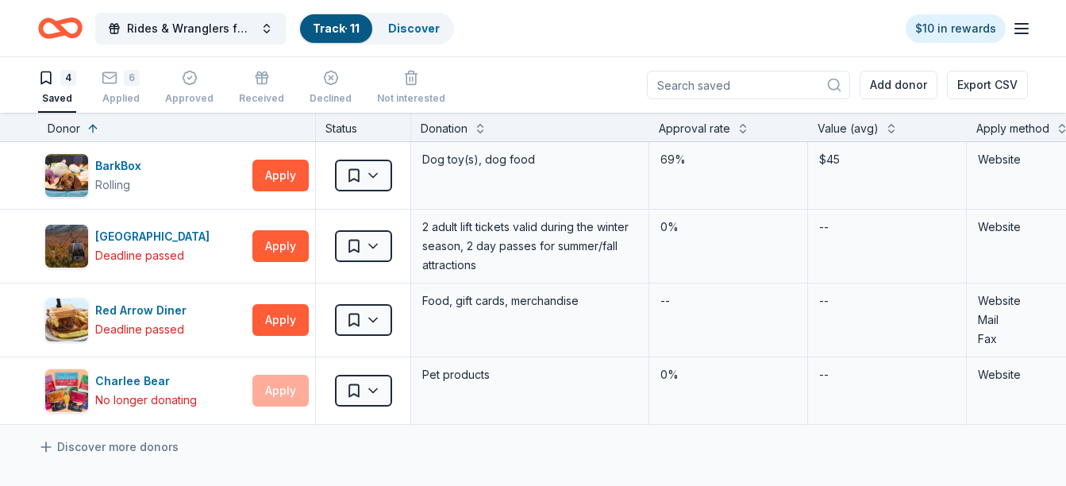
click at [57, 35] on icon "Home" at bounding box center [52, 28] width 25 height 16
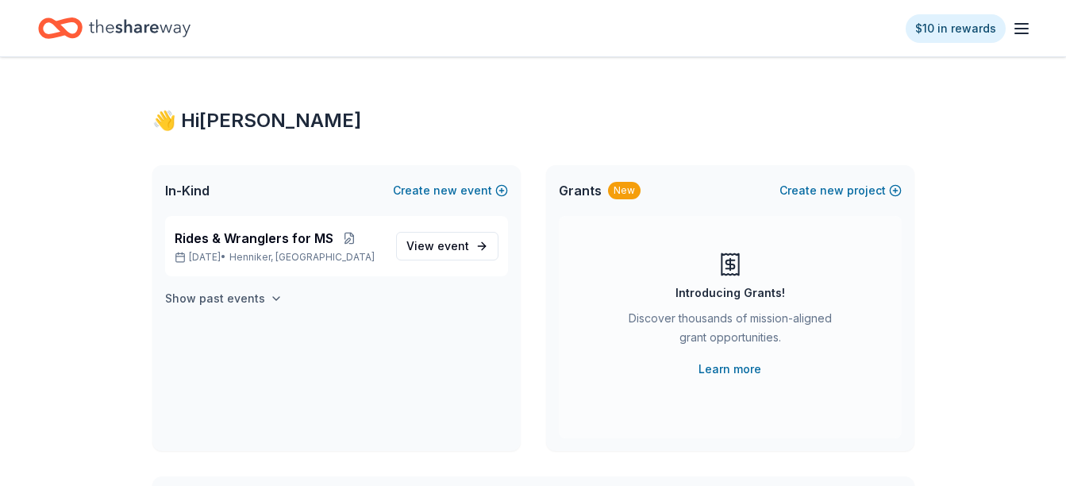
click at [233, 297] on h4 "Show past events" at bounding box center [215, 298] width 100 height 19
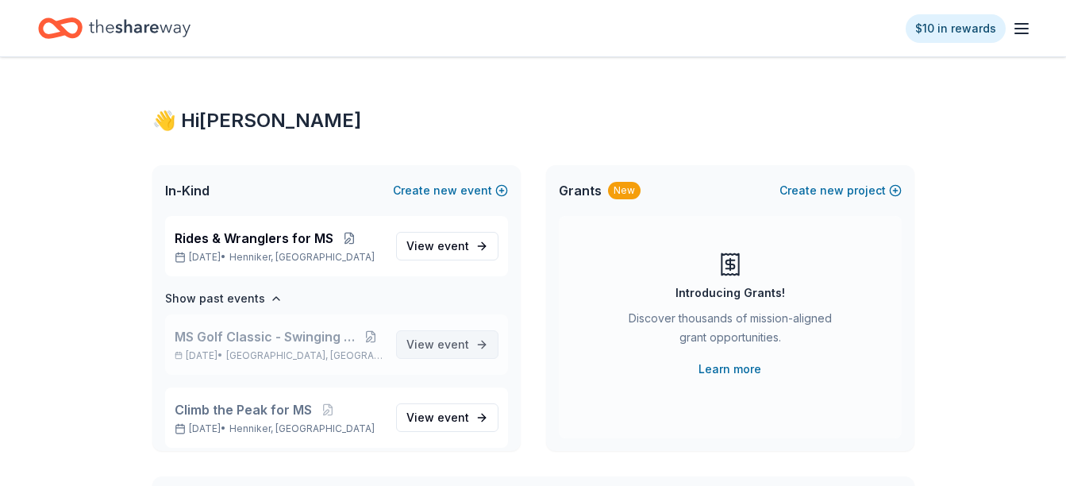
click at [445, 354] on link "View event" at bounding box center [447, 344] width 102 height 29
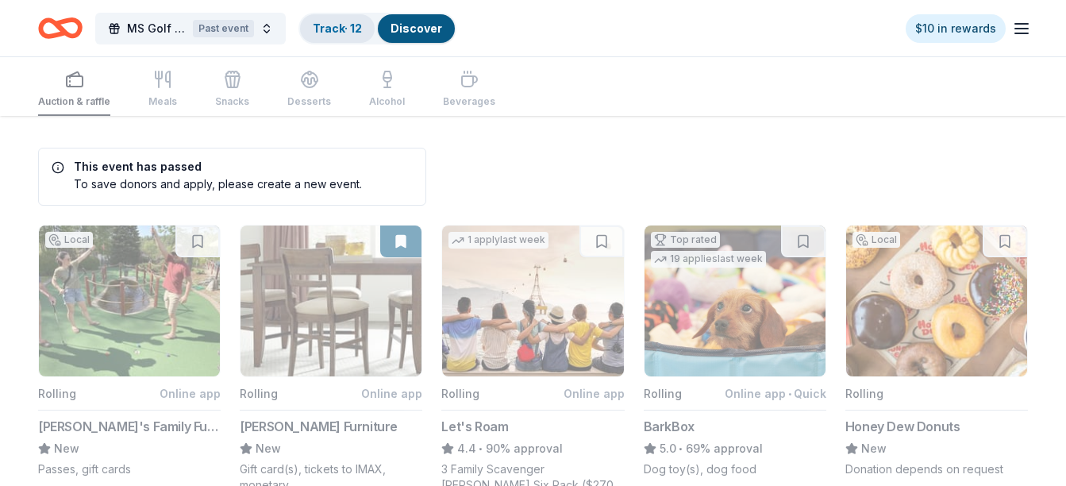
click at [330, 29] on link "Track · 12" at bounding box center [337, 27] width 49 height 13
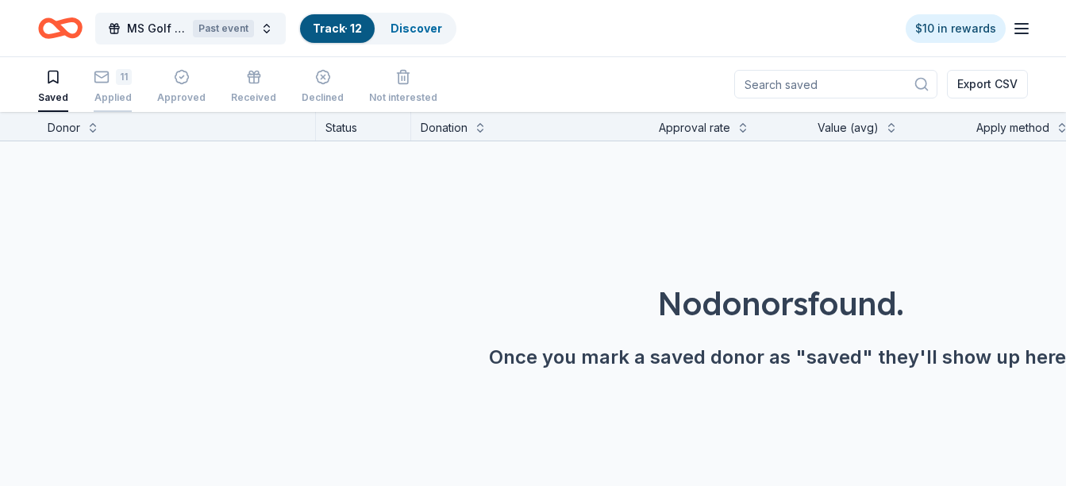
click at [107, 84] on icon "button" at bounding box center [102, 77] width 16 height 16
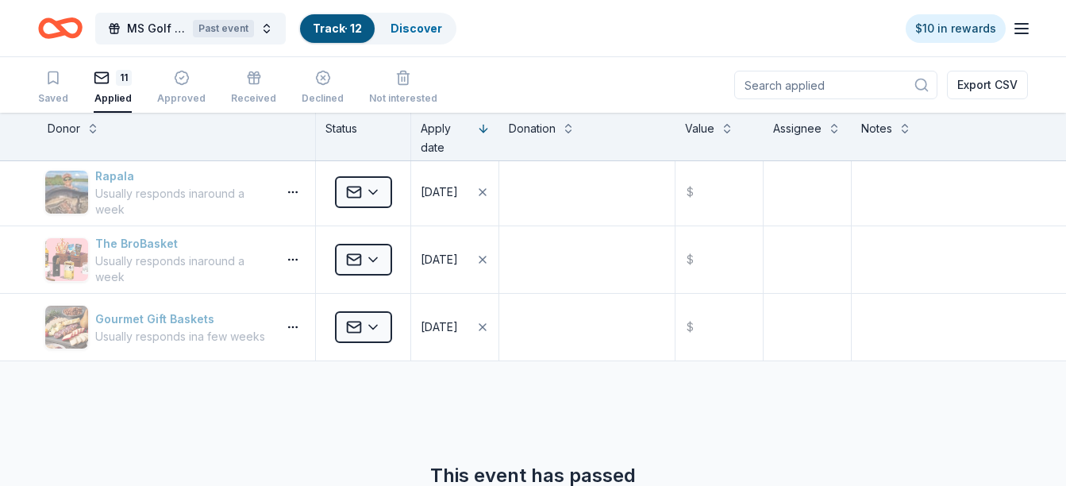
scroll to position [571, 0]
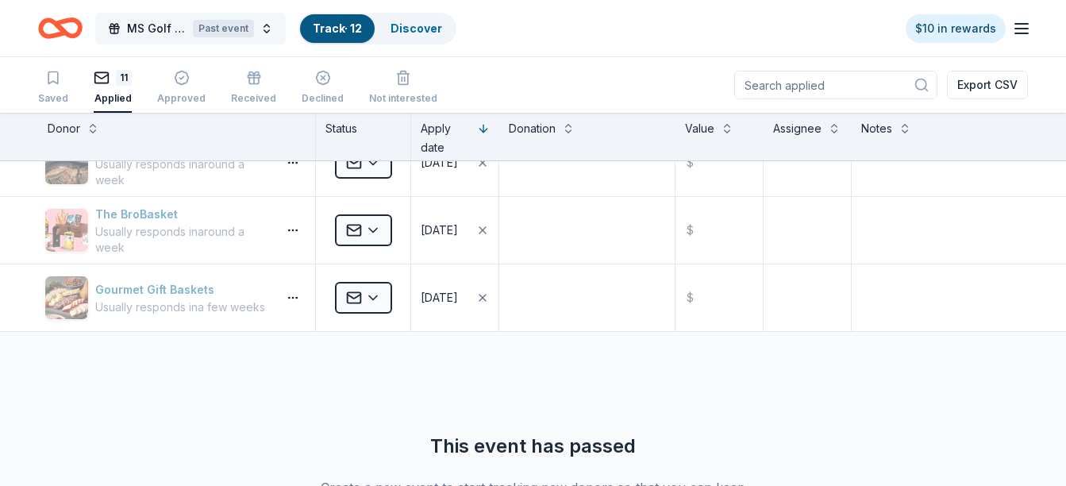
click at [263, 27] on button "MS Golf Classic - Swinging for a Cure Past event" at bounding box center [190, 29] width 190 height 32
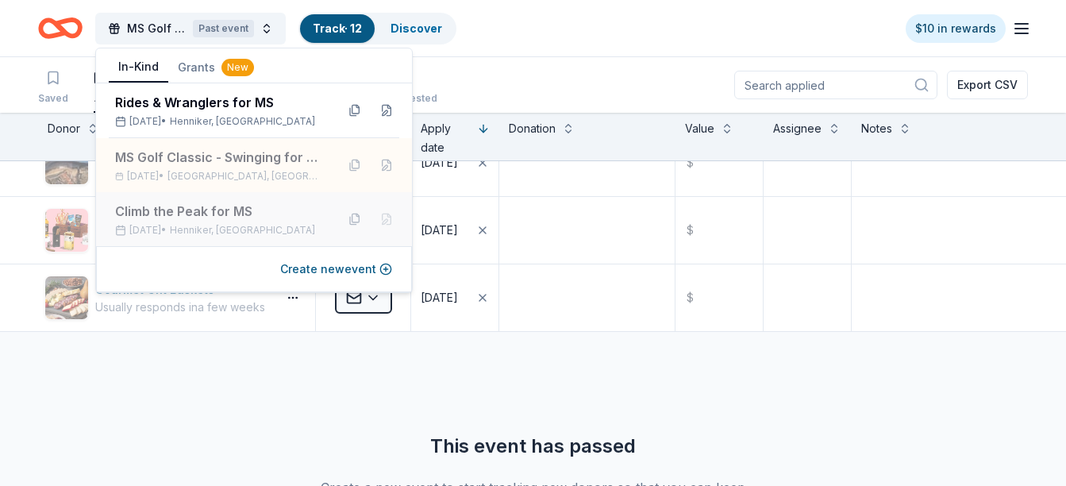
click at [187, 211] on div "Climb the Peak for MS" at bounding box center [219, 211] width 208 height 19
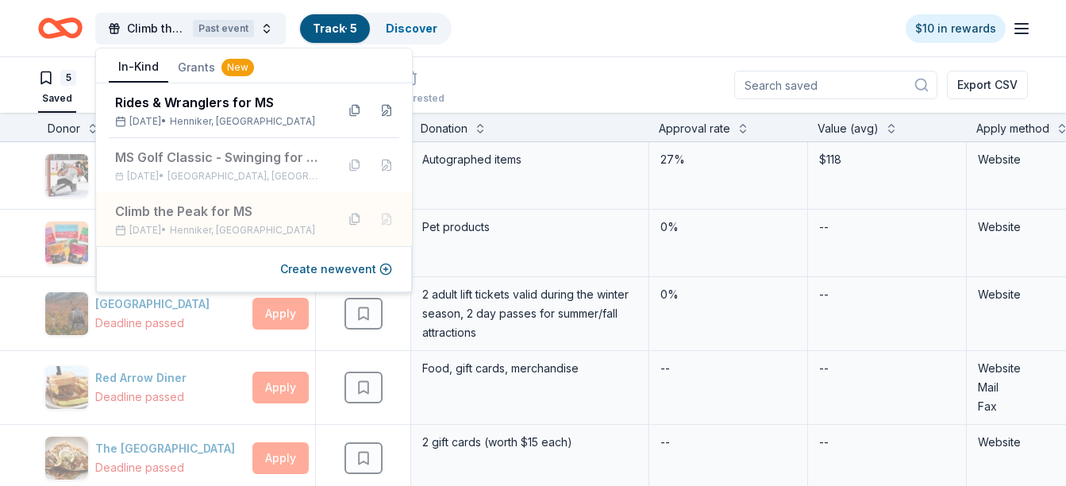
click at [561, 90] on div "5 Saved Applied Approved Received Declined Not interested Export CSV" at bounding box center [532, 85] width 989 height 56
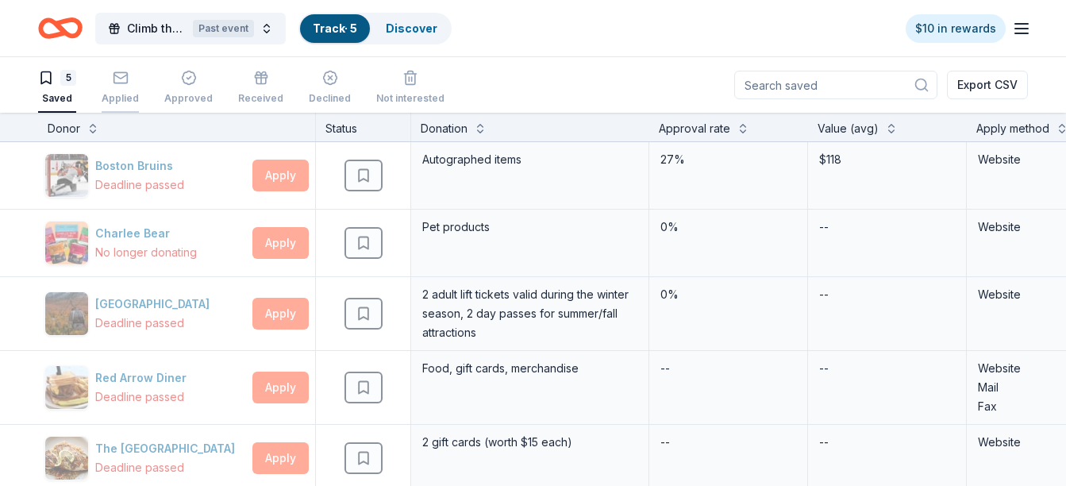
click at [121, 78] on icon "button" at bounding box center [119, 77] width 13 height 4
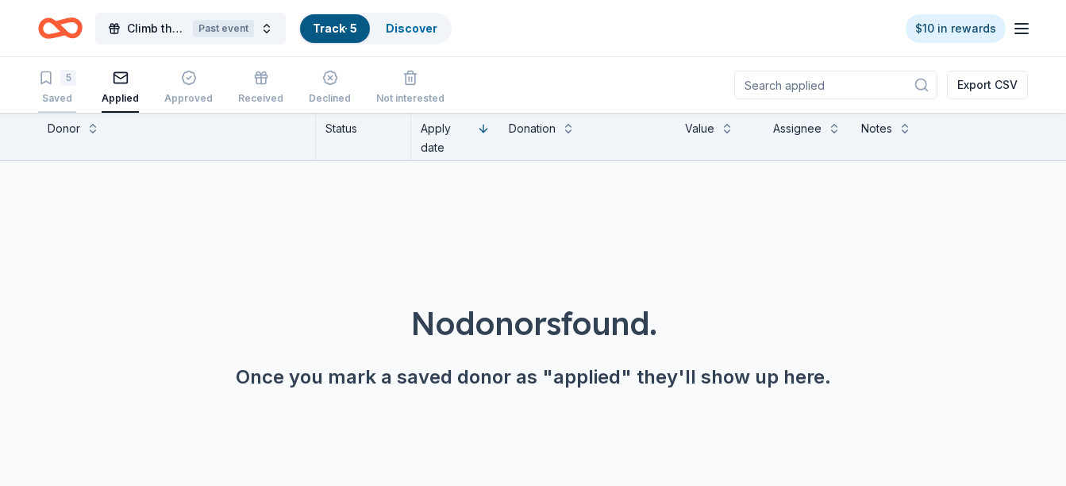
click at [58, 87] on div "5 Saved" at bounding box center [57, 87] width 38 height 35
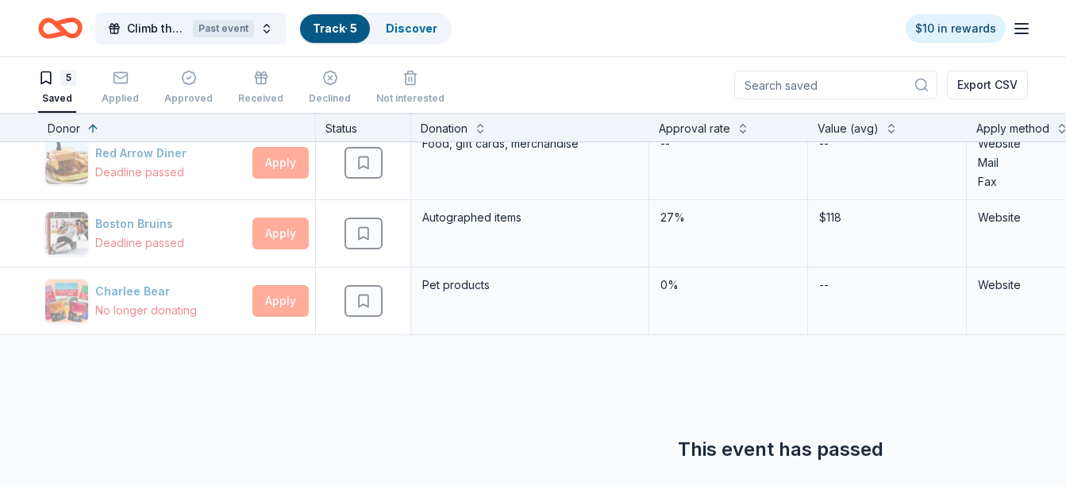
scroll to position [190, 0]
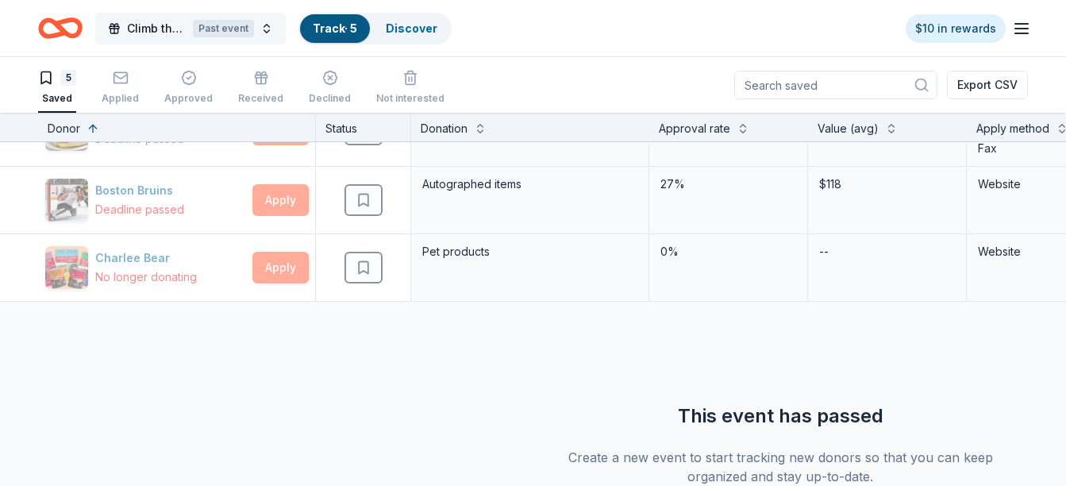
click at [264, 31] on button "Climb the Peak for MS Past event" at bounding box center [190, 29] width 190 height 32
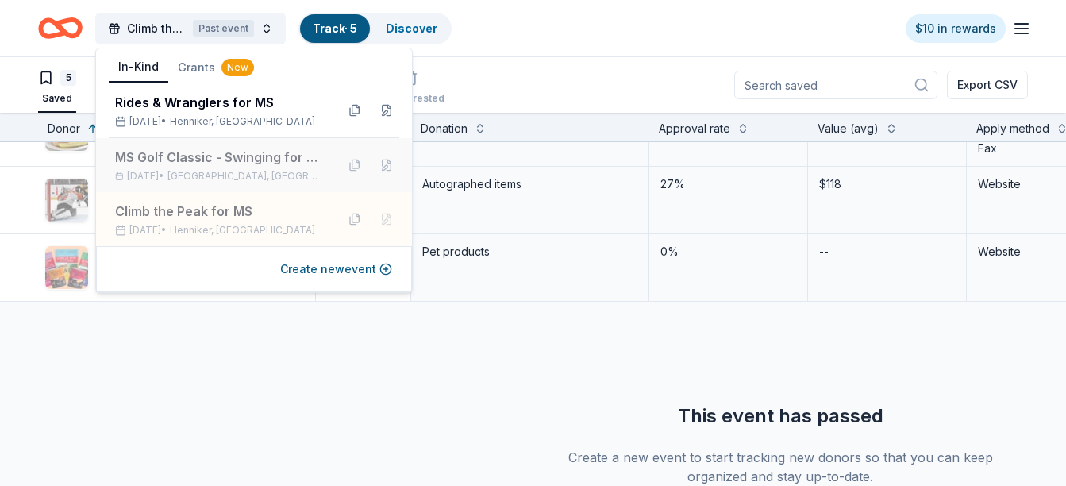
click at [163, 165] on div "MS Golf Classic - Swinging for a Cure" at bounding box center [219, 157] width 208 height 19
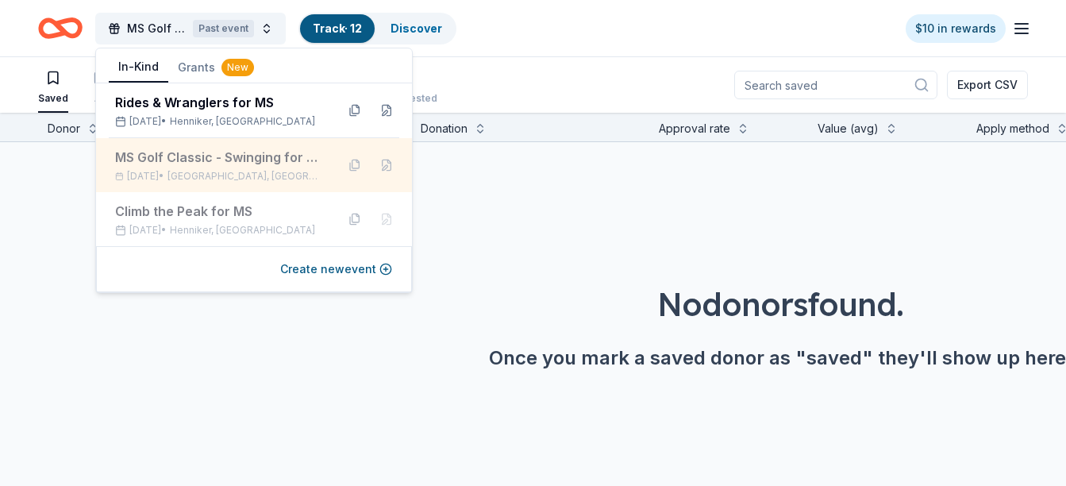
click at [183, 159] on div "MS Golf Classic - Swinging for a Cure" at bounding box center [219, 157] width 208 height 19
click at [283, 157] on div "MS Golf Classic - Swinging for a Cure" at bounding box center [219, 157] width 208 height 19
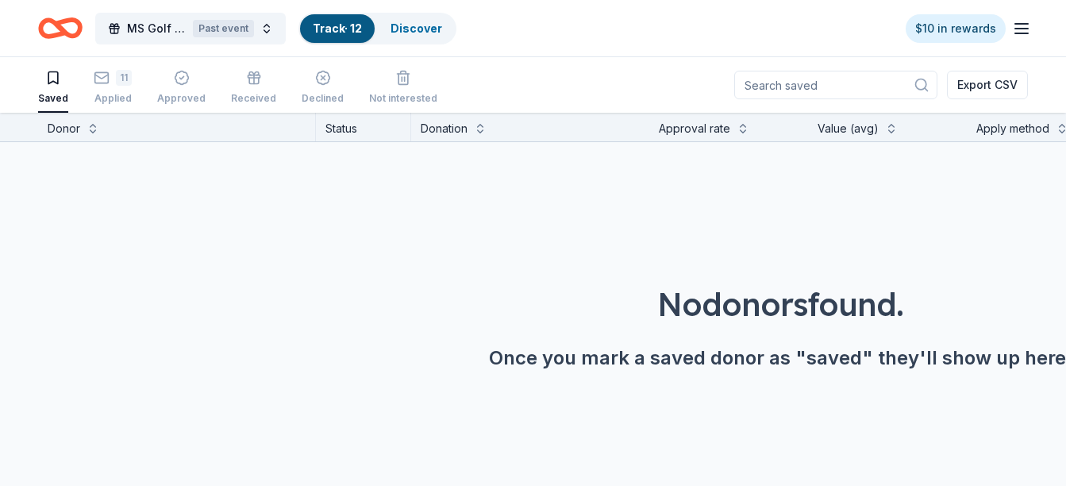
click at [47, 190] on div "Donor Status Donation Approval rate Value (avg) Apply method Assignee Notes No …" at bounding box center [533, 300] width 1066 height 374
click at [117, 81] on div "11" at bounding box center [124, 78] width 16 height 16
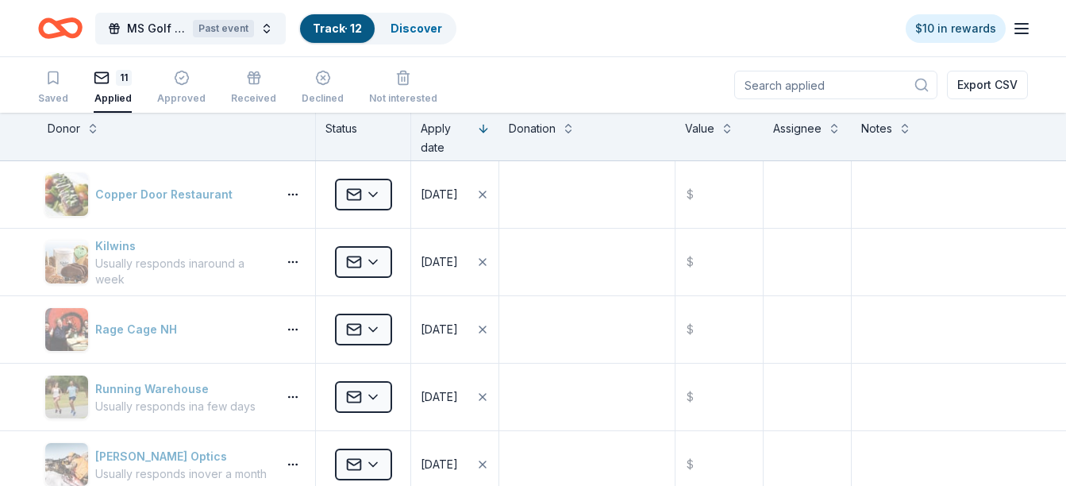
scroll to position [1, 0]
click at [48, 90] on div "Saved" at bounding box center [53, 86] width 30 height 35
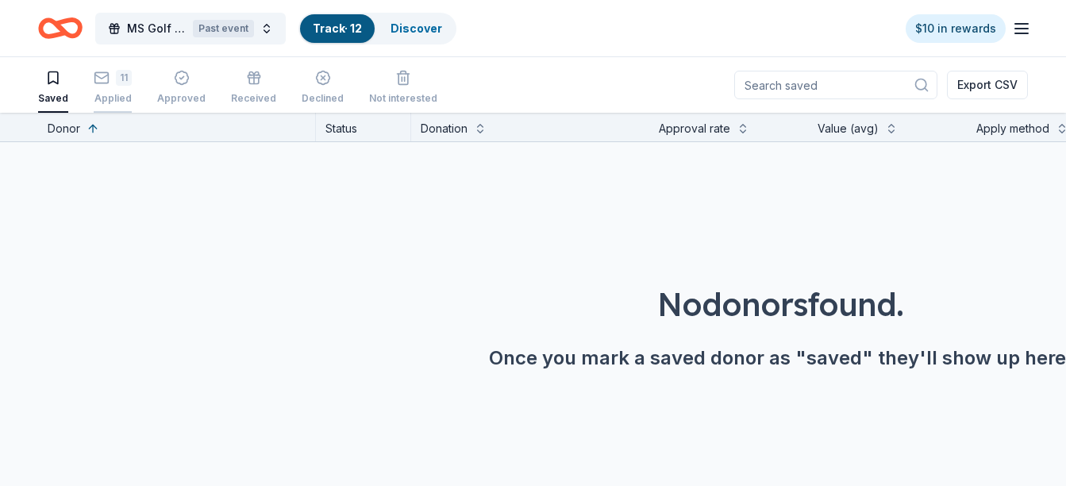
click at [112, 81] on div "11" at bounding box center [113, 78] width 38 height 16
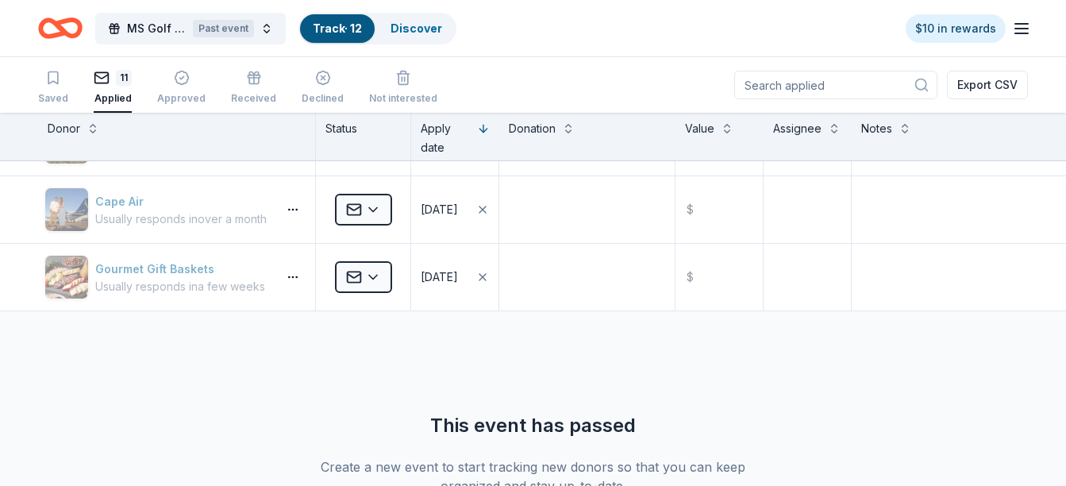
scroll to position [603, 0]
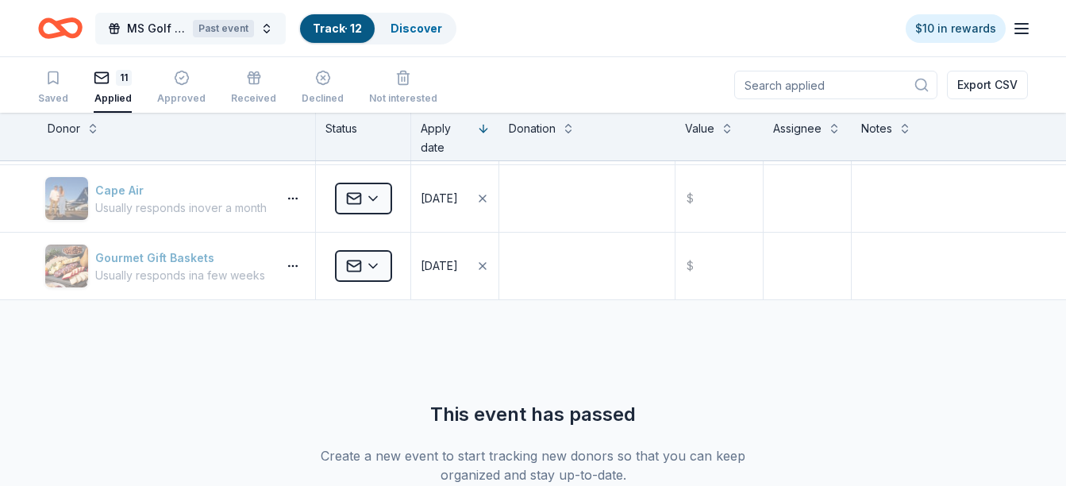
click at [176, 28] on span "MS Golf Classic - Swinging for a Cure" at bounding box center [157, 28] width 60 height 19
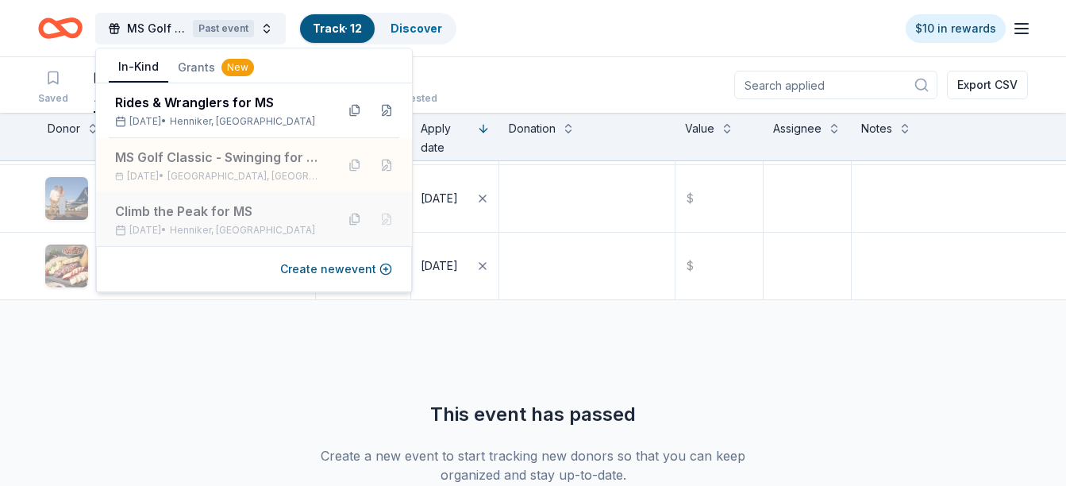
click at [186, 211] on div "Climb the Peak for MS" at bounding box center [219, 211] width 208 height 19
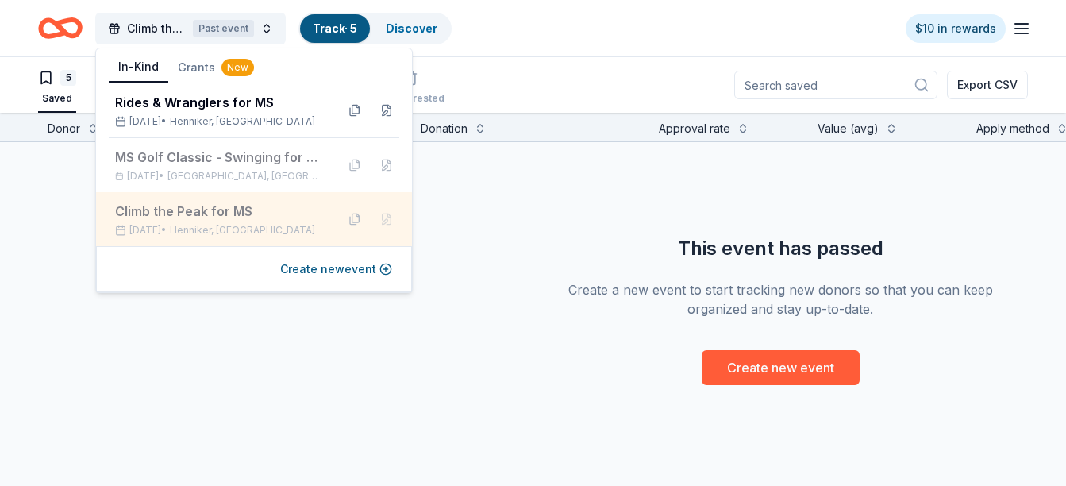
scroll to position [192, 0]
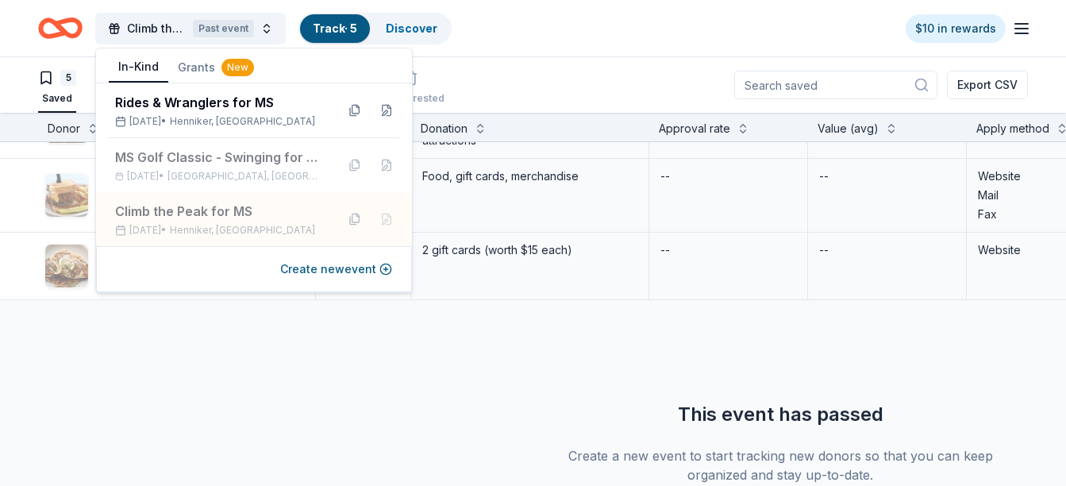
click at [428, 368] on div "Boston Bruins Deadline passed Apply Saved Autographed items 27% $118 Website Ch…" at bounding box center [780, 250] width 1560 height 601
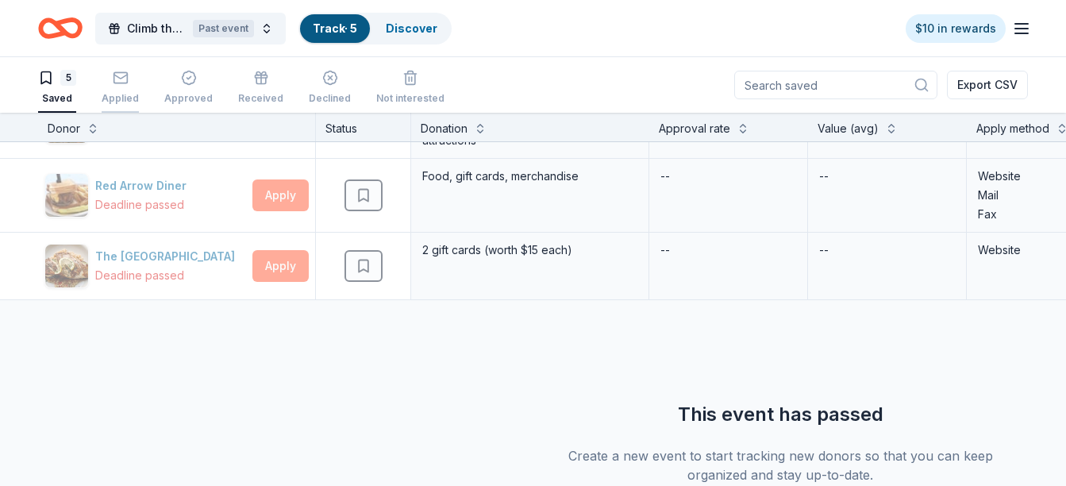
click at [128, 79] on div "button" at bounding box center [120, 78] width 37 height 16
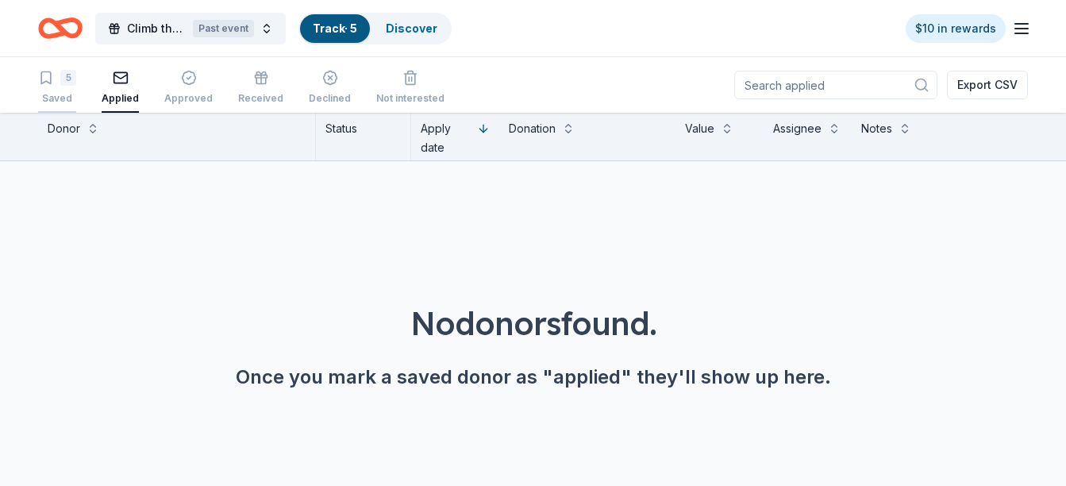
click at [54, 79] on div "5" at bounding box center [57, 78] width 38 height 16
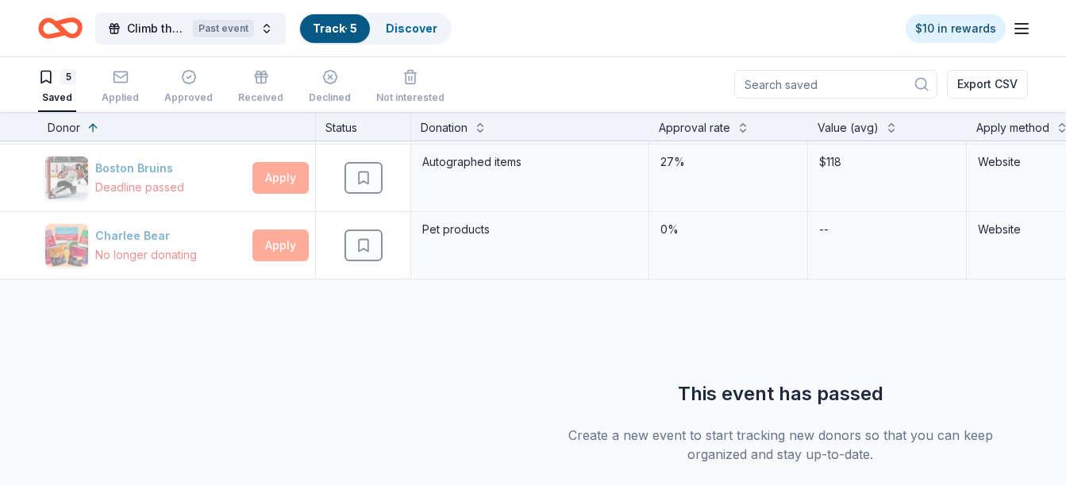
scroll to position [254, 0]
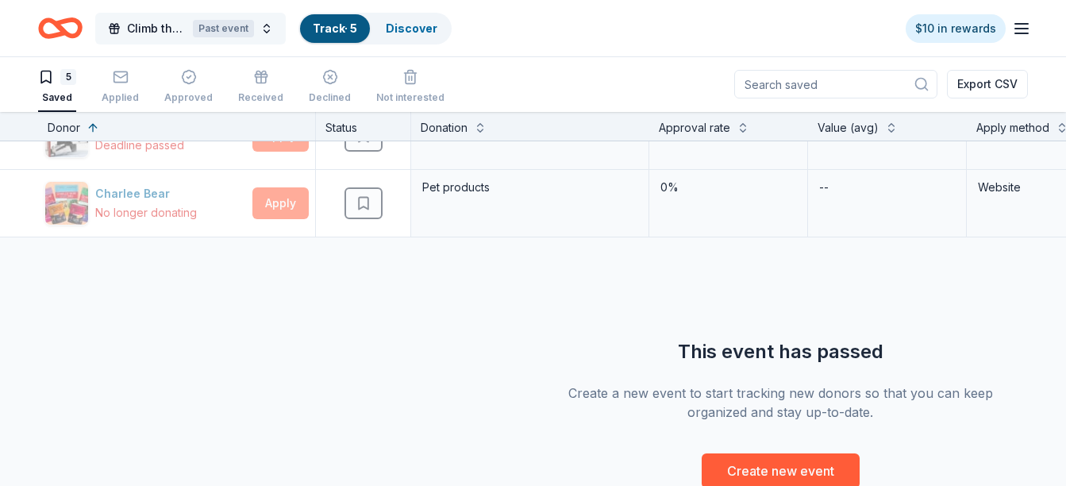
click at [152, 30] on span "Climb the Peak for MS" at bounding box center [157, 28] width 60 height 19
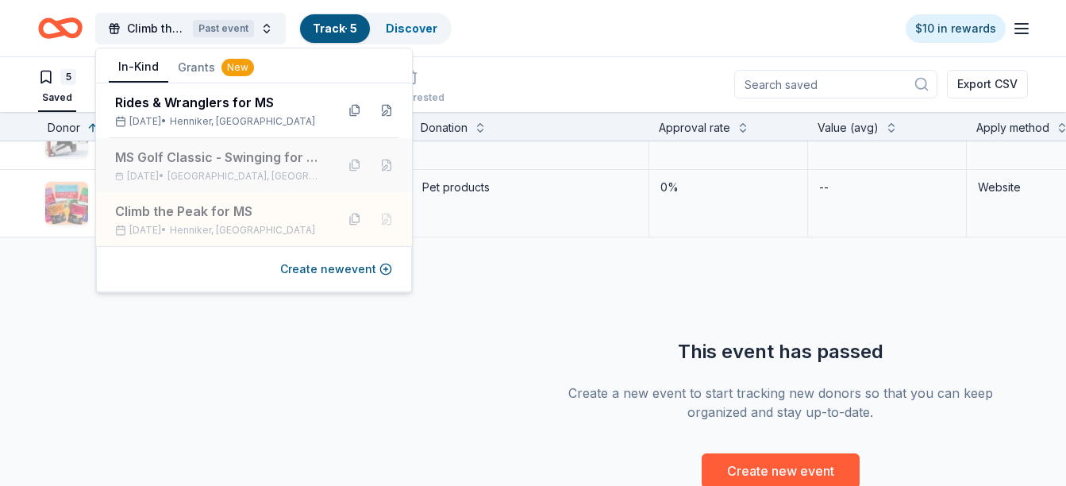
click at [211, 156] on div "MS Golf Classic - Swinging for a Cure" at bounding box center [219, 157] width 208 height 19
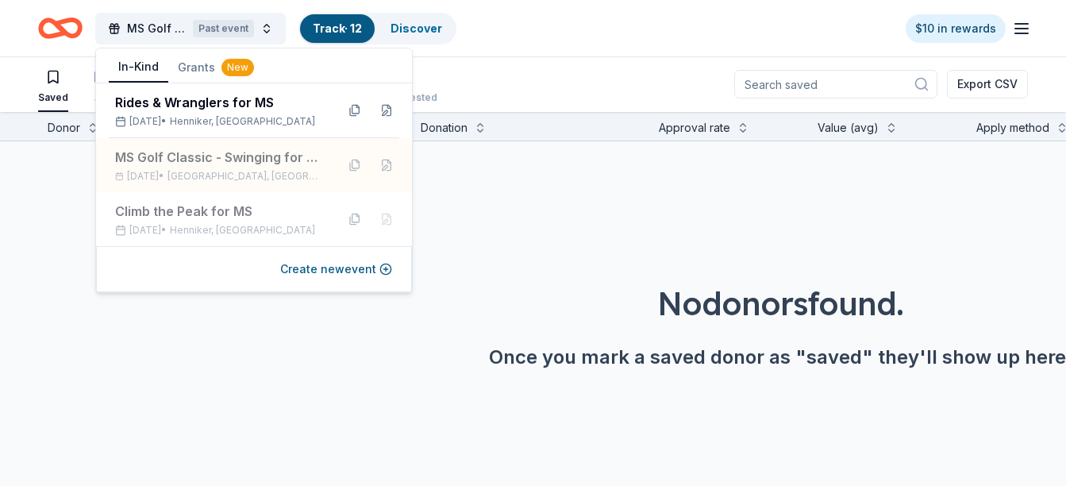
click at [473, 197] on div "No donors found. Once you mark a saved donor as "saved" they'll show up here." at bounding box center [781, 280] width 1066 height 279
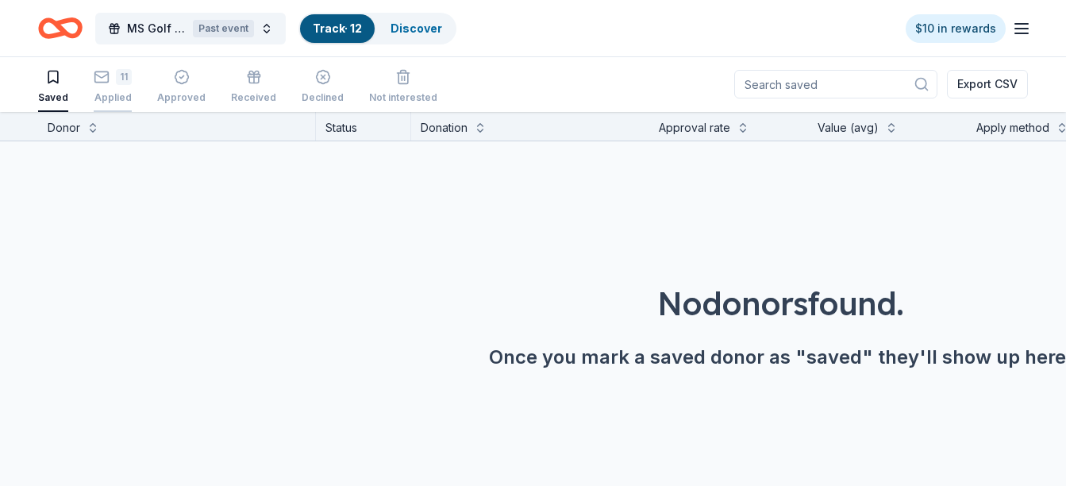
click at [122, 88] on div "11 Applied" at bounding box center [113, 86] width 38 height 35
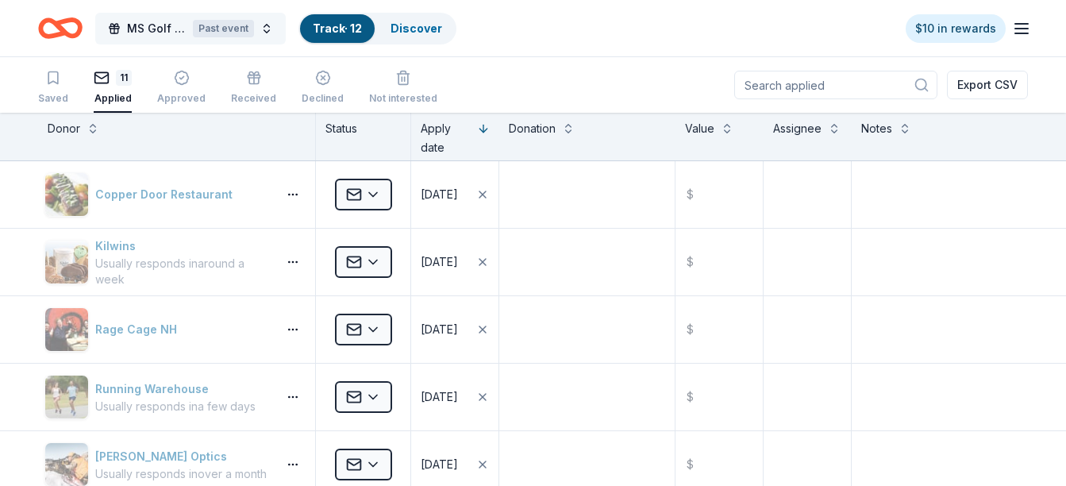
click at [263, 32] on button "MS Golf Classic - Swinging for a Cure Past event" at bounding box center [190, 29] width 190 height 32
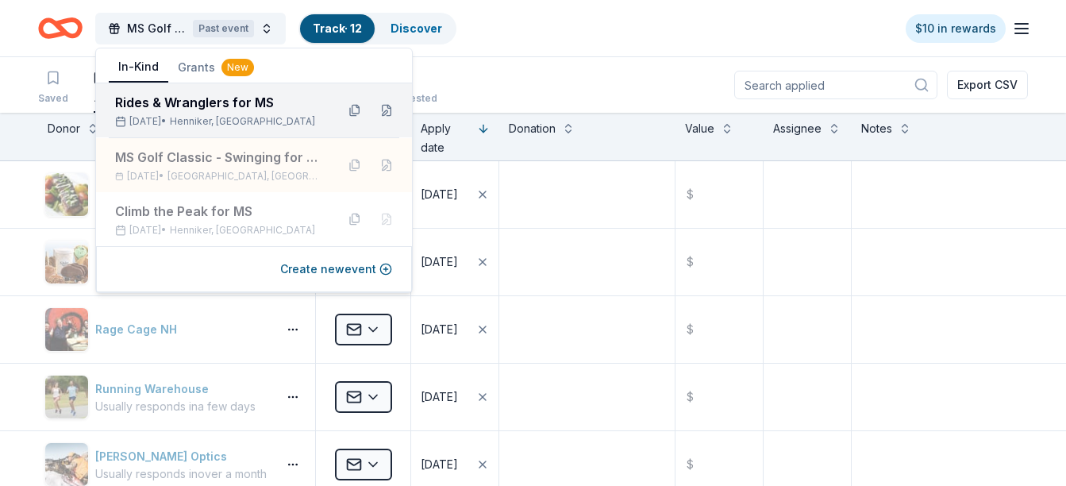
click at [179, 108] on div "Rides & Wranglers for MS" at bounding box center [219, 102] width 208 height 19
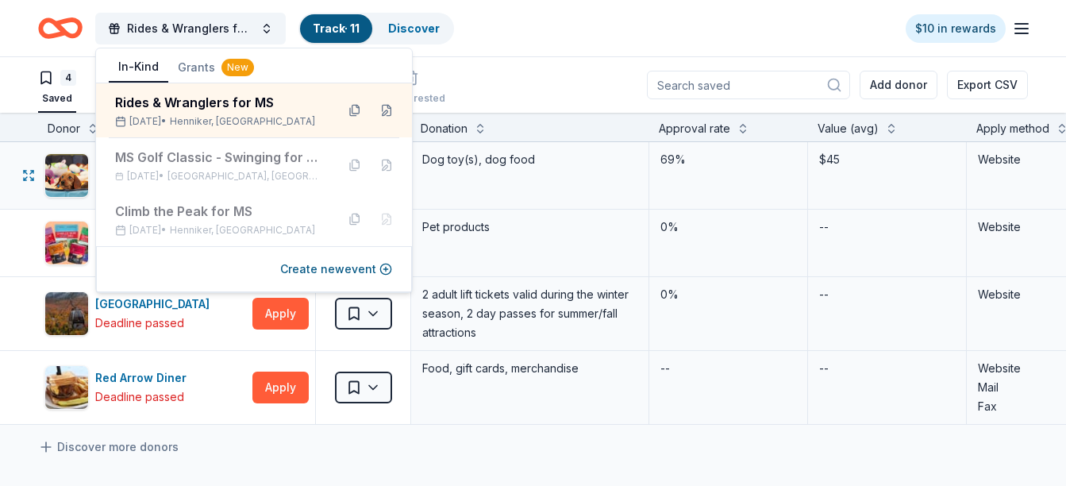
click at [699, 203] on div "69%" at bounding box center [728, 175] width 159 height 67
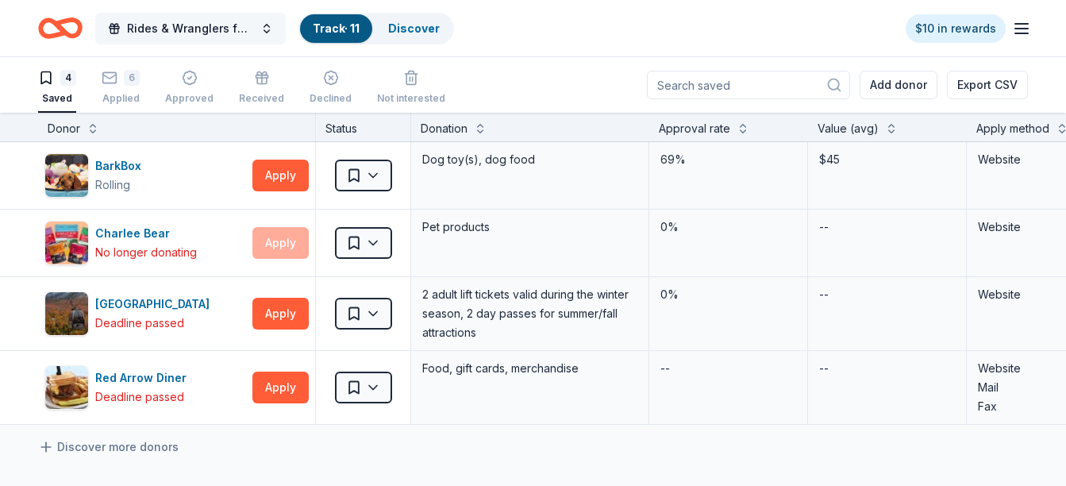
click at [252, 22] on span "Rides & Wranglers for MS" at bounding box center [190, 28] width 127 height 19
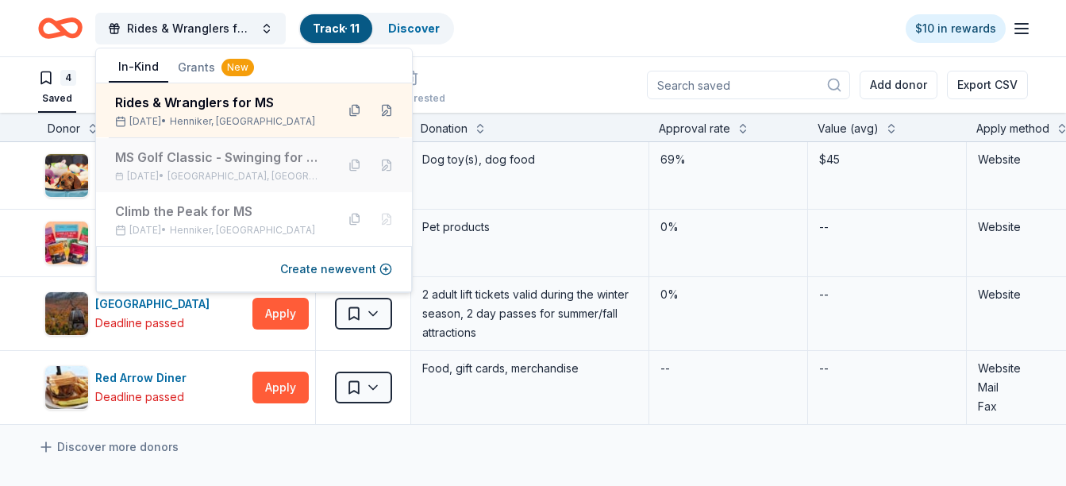
click at [196, 170] on div "Aug 22, 2025 • Goffstown, NH" at bounding box center [219, 176] width 208 height 13
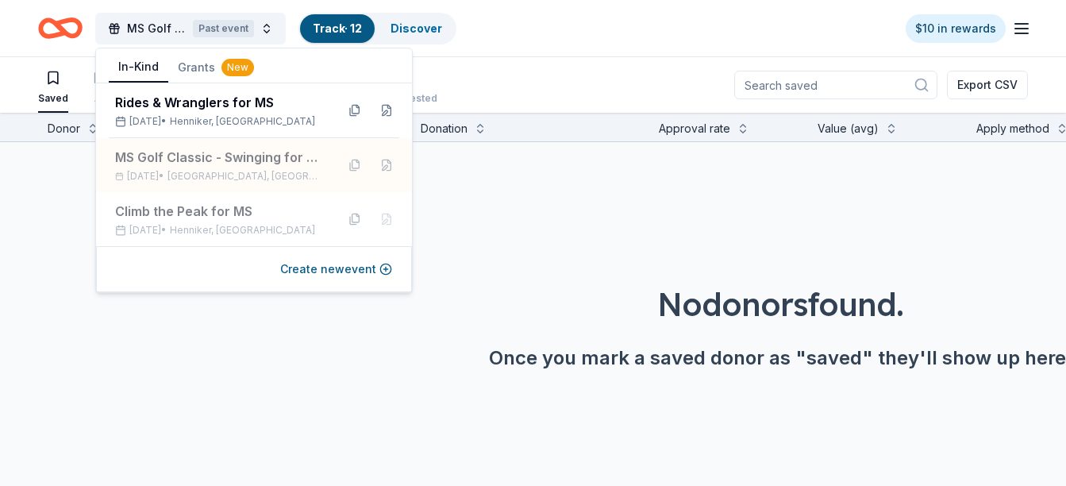
click at [467, 192] on div "No donors found. Once you mark a saved donor as "saved" they'll show up here." at bounding box center [781, 281] width 1066 height 279
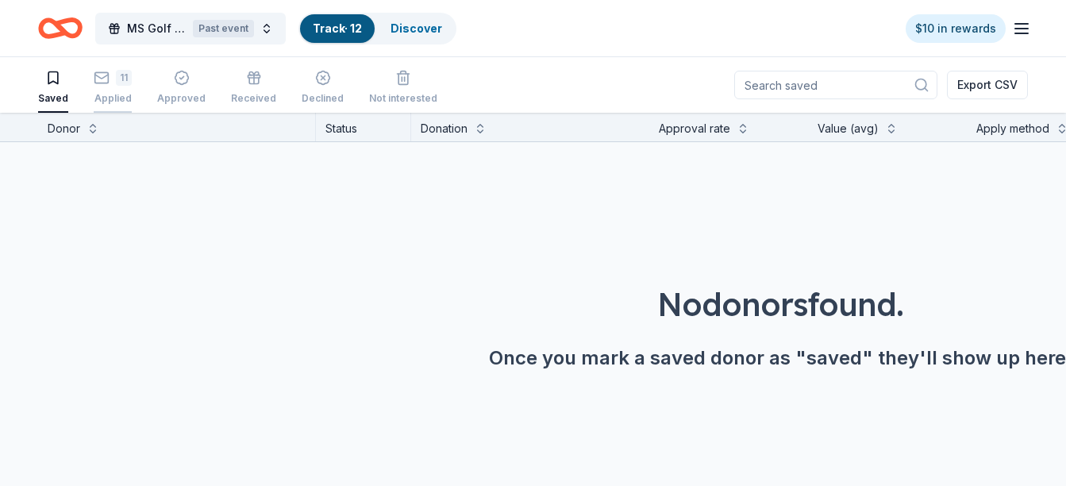
click at [111, 88] on div "11 Applied" at bounding box center [113, 87] width 38 height 35
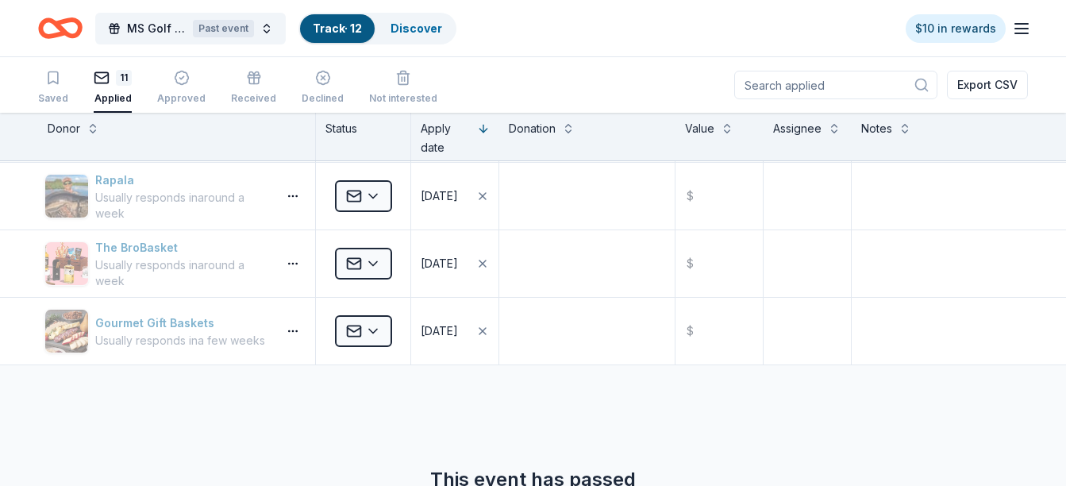
scroll to position [539, 0]
click at [178, 86] on div "Approved" at bounding box center [181, 87] width 48 height 35
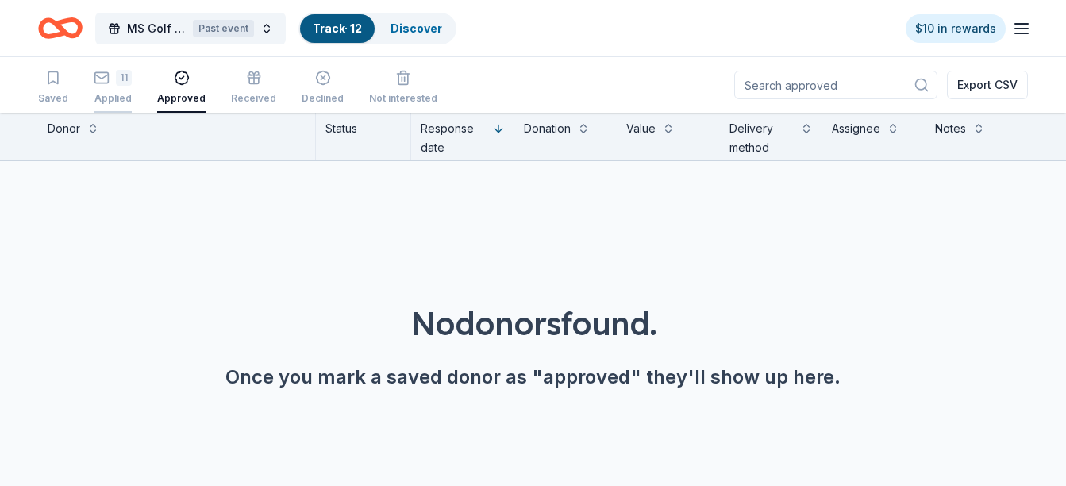
click at [121, 94] on div "Applied" at bounding box center [113, 98] width 38 height 13
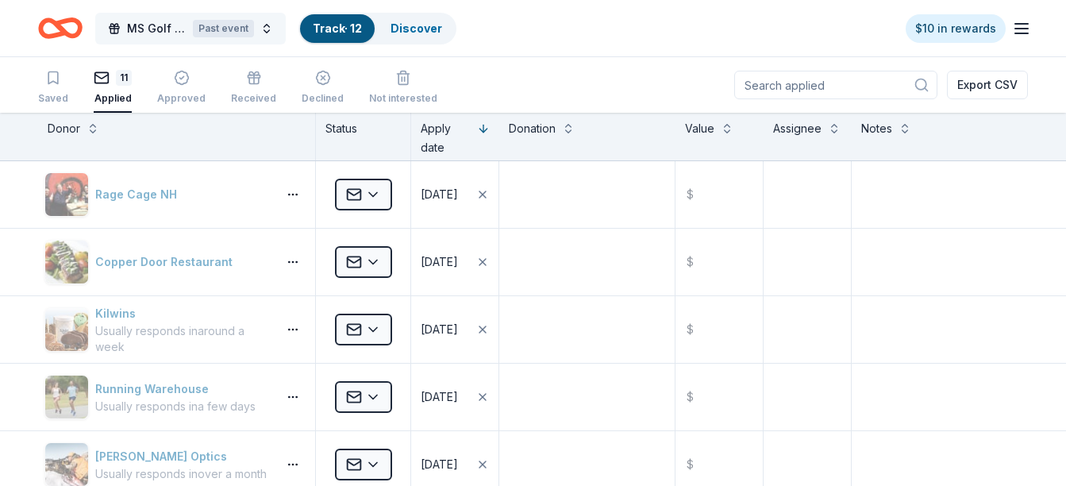
click at [156, 23] on span "MS Golf Classic - Swinging for a Cure" at bounding box center [157, 28] width 60 height 19
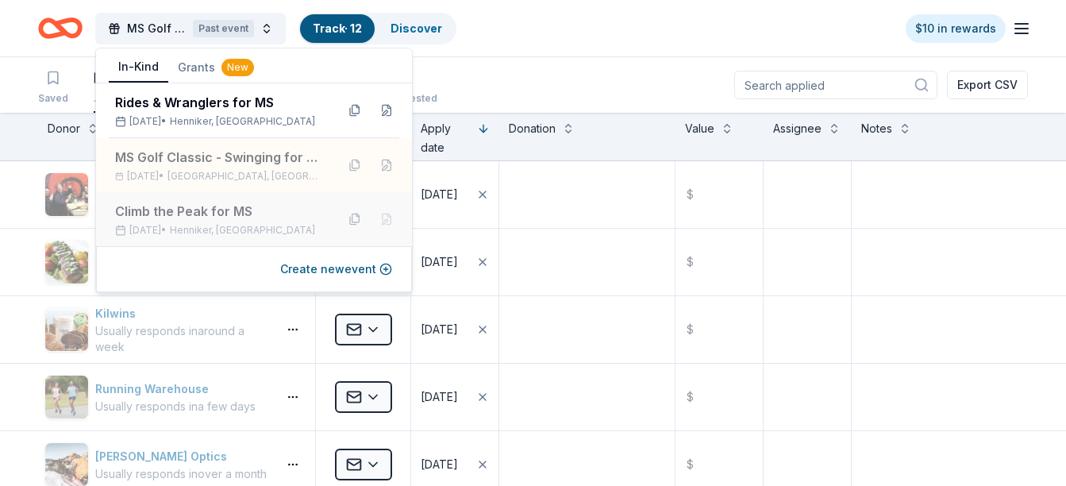
click at [190, 213] on div "Climb the Peak for MS" at bounding box center [219, 211] width 208 height 19
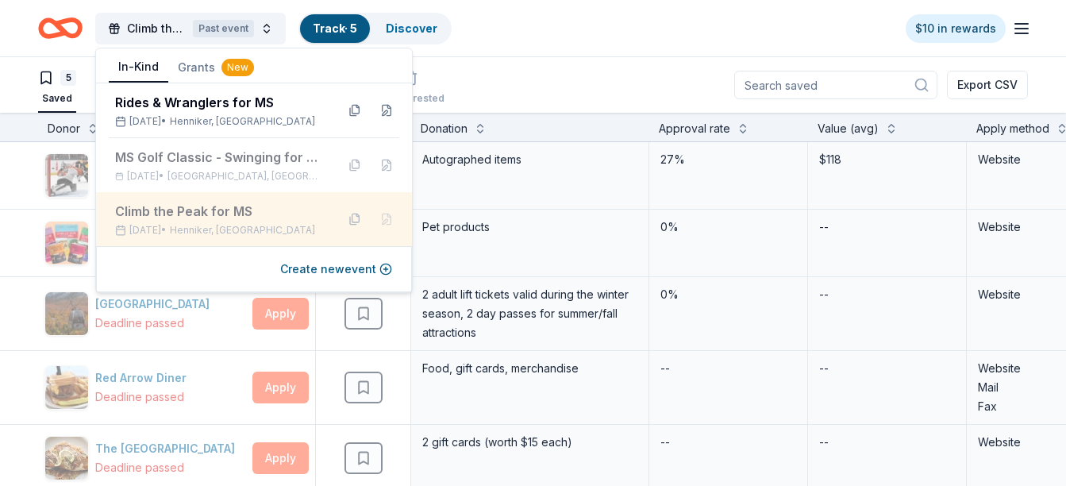
click at [206, 220] on div "Climb the Peak for MS" at bounding box center [219, 211] width 208 height 19
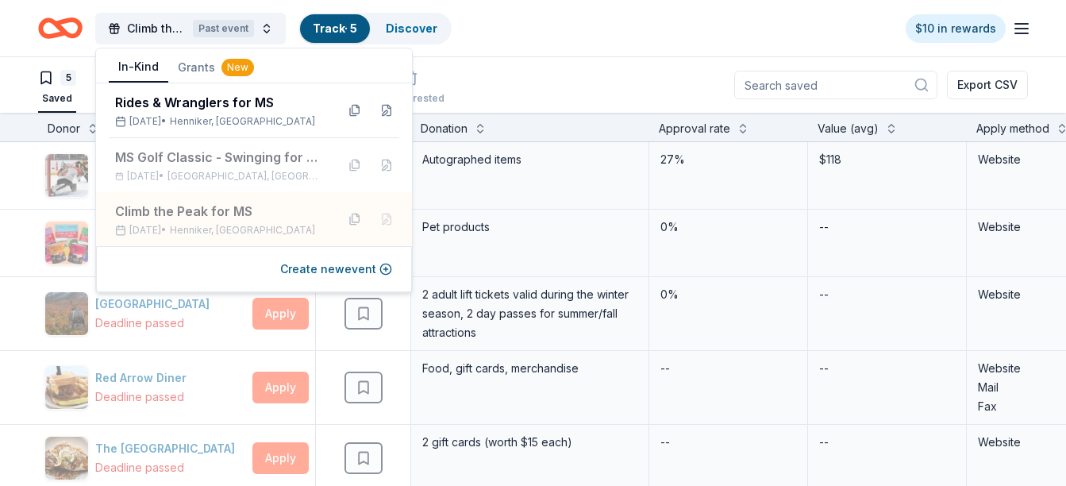
click at [588, 40] on div "Climb the Peak for MS Past event Track · 5 Discover $10 in rewards" at bounding box center [532, 28] width 989 height 37
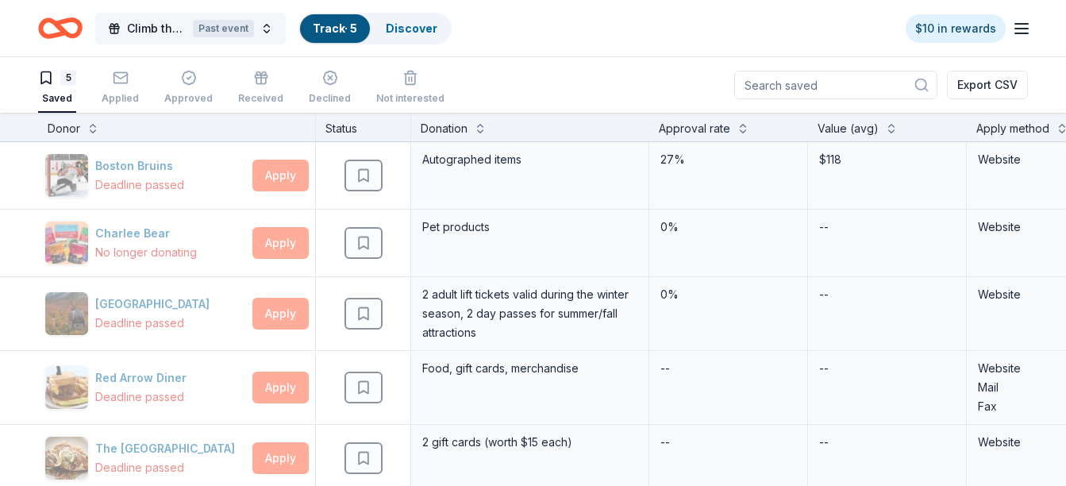
click at [270, 33] on button "Climb the Peak for MS Past event" at bounding box center [190, 29] width 190 height 32
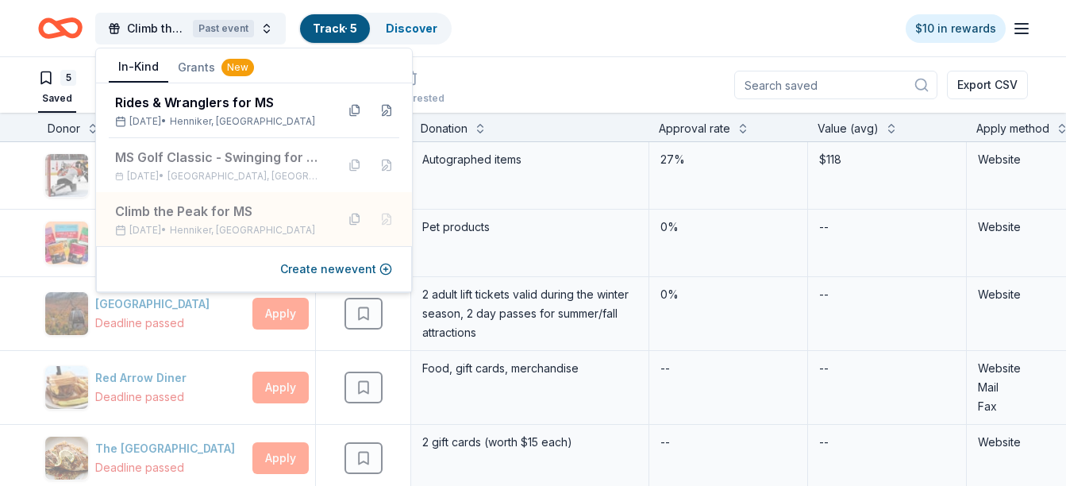
click at [581, 52] on div "Climb the Peak for MS Past event Track · 5 Discover $10 in rewards" at bounding box center [533, 28] width 1066 height 56
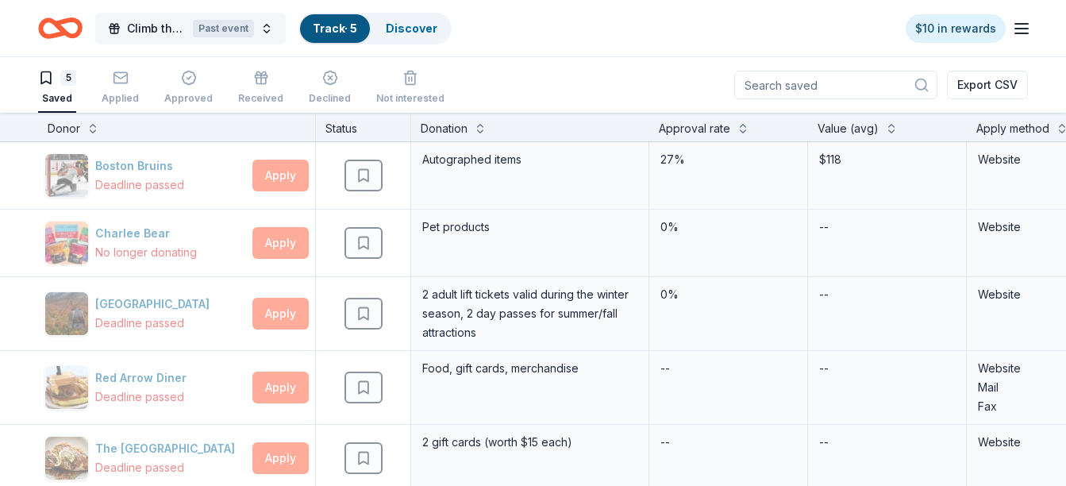
click at [170, 33] on span "Climb the Peak for MS" at bounding box center [157, 28] width 60 height 19
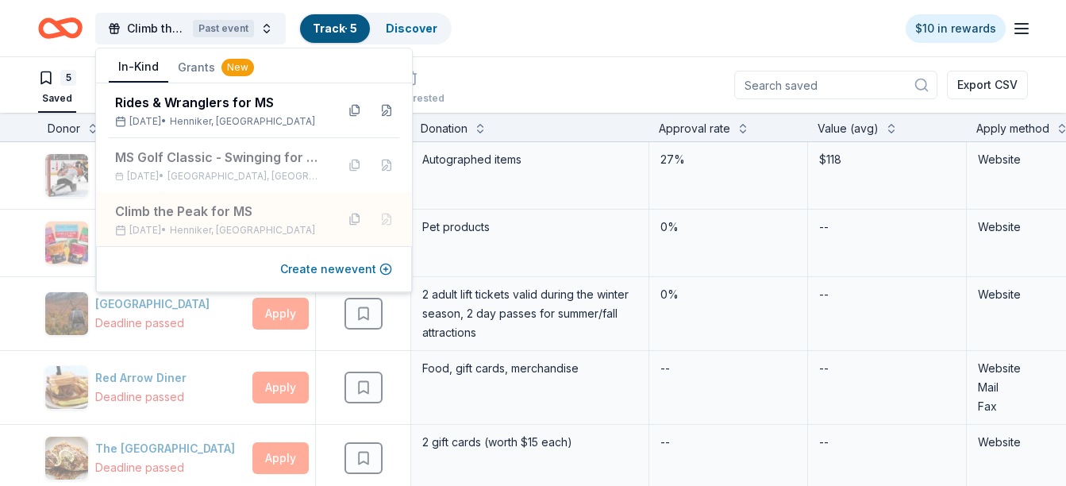
click at [344, 271] on button "Create new event" at bounding box center [336, 268] width 112 height 19
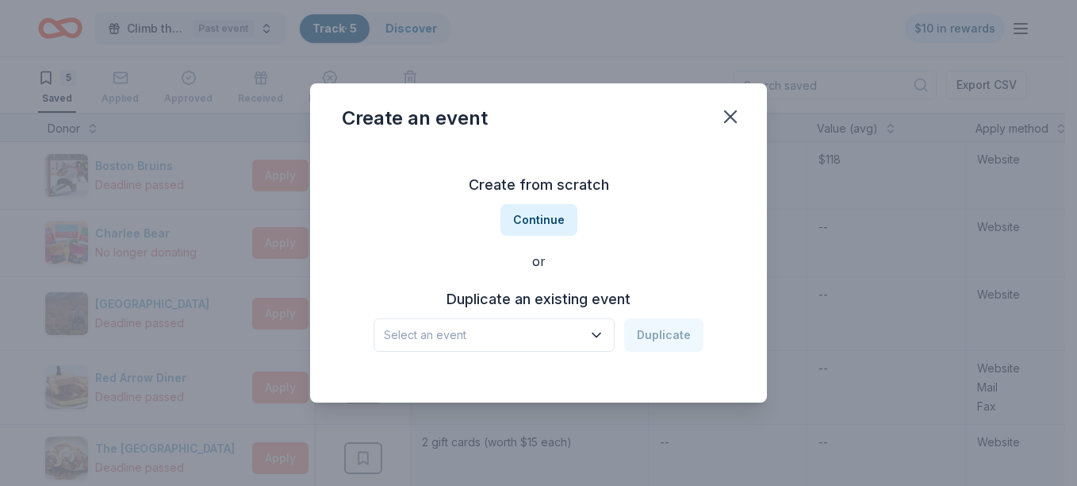
click at [553, 302] on h3 "Duplicate an existing event" at bounding box center [539, 298] width 330 height 25
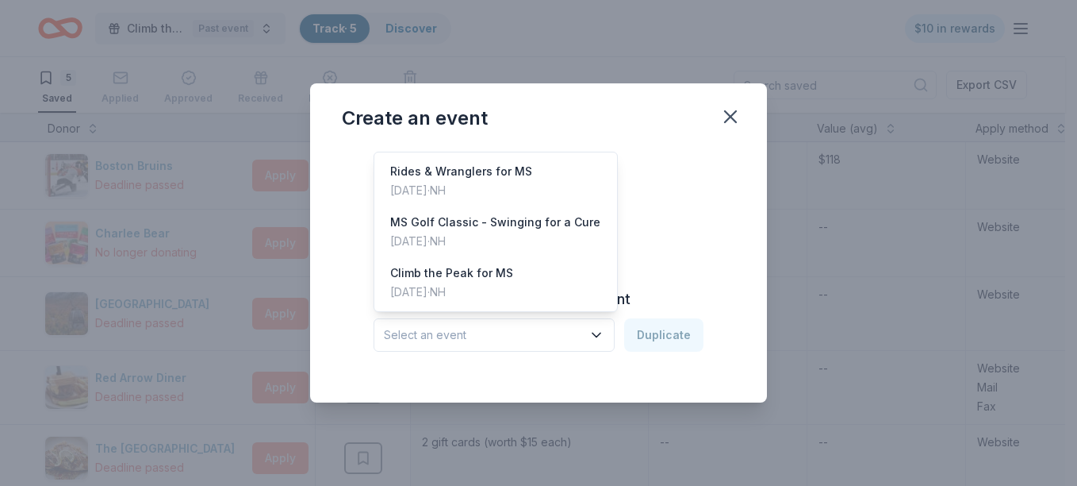
click at [601, 336] on icon "button" at bounding box center [597, 335] width 8 height 4
click at [461, 279] on div "Climb the Peak for MS" at bounding box center [451, 272] width 123 height 19
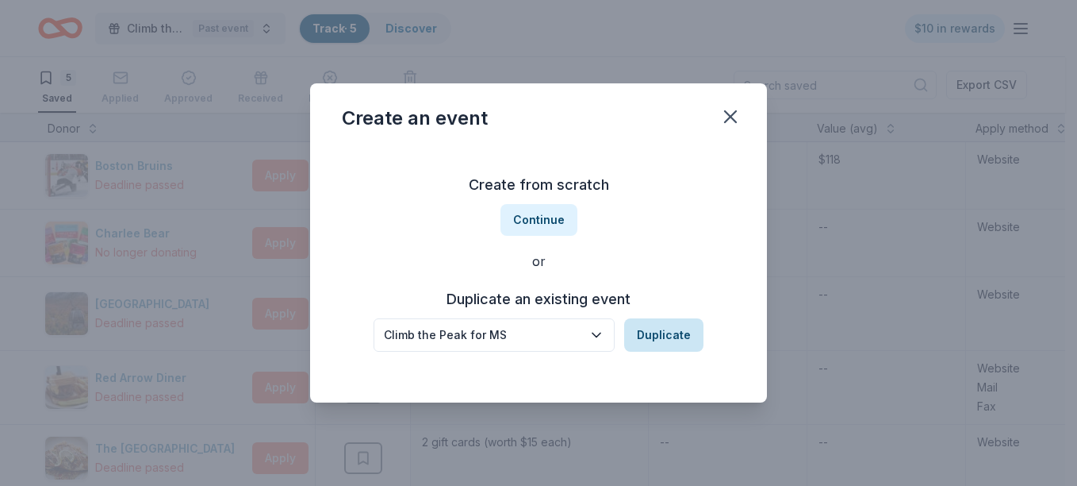
click at [657, 338] on button "Duplicate" at bounding box center [663, 334] width 79 height 33
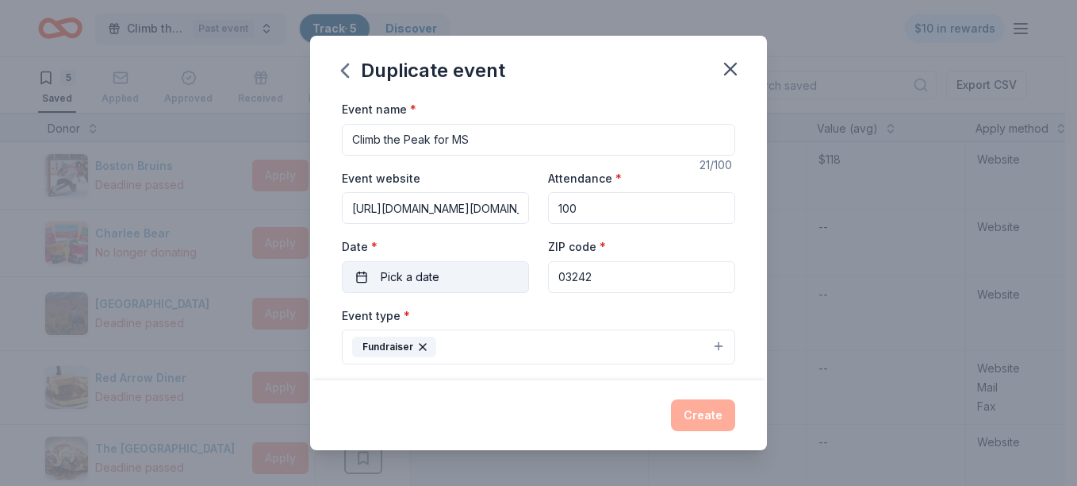
click at [393, 272] on span "Pick a date" at bounding box center [410, 276] width 59 height 19
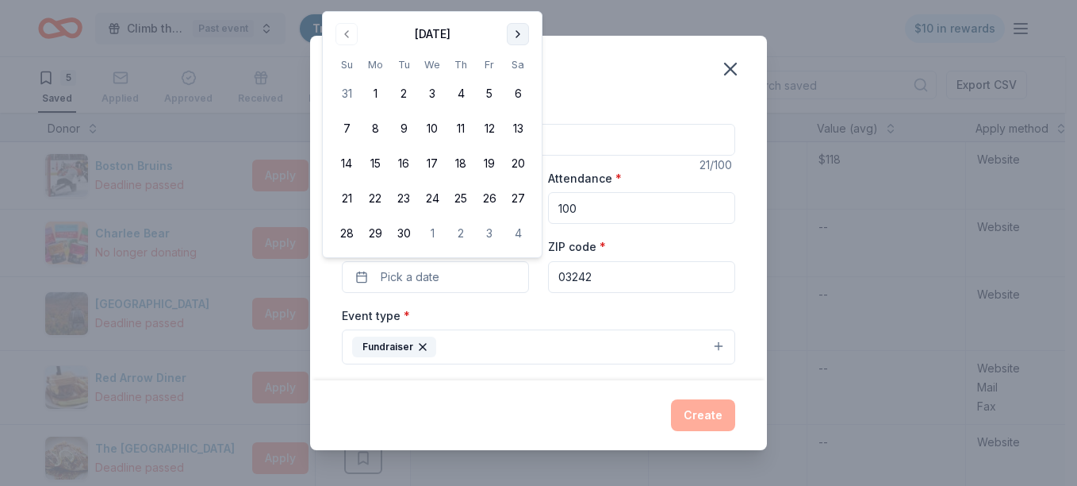
click at [514, 36] on button "Go to next month" at bounding box center [518, 34] width 22 height 22
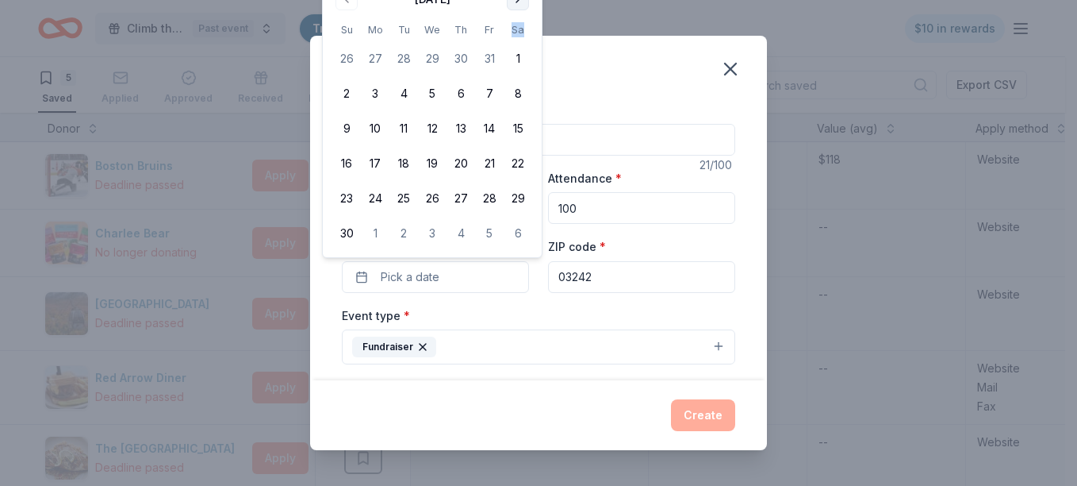
click at [514, 36] on th "Sa" at bounding box center [518, 29] width 29 height 17
drag, startPoint x: 514, startPoint y: 36, endPoint x: 513, endPoint y: 3, distance: 33.4
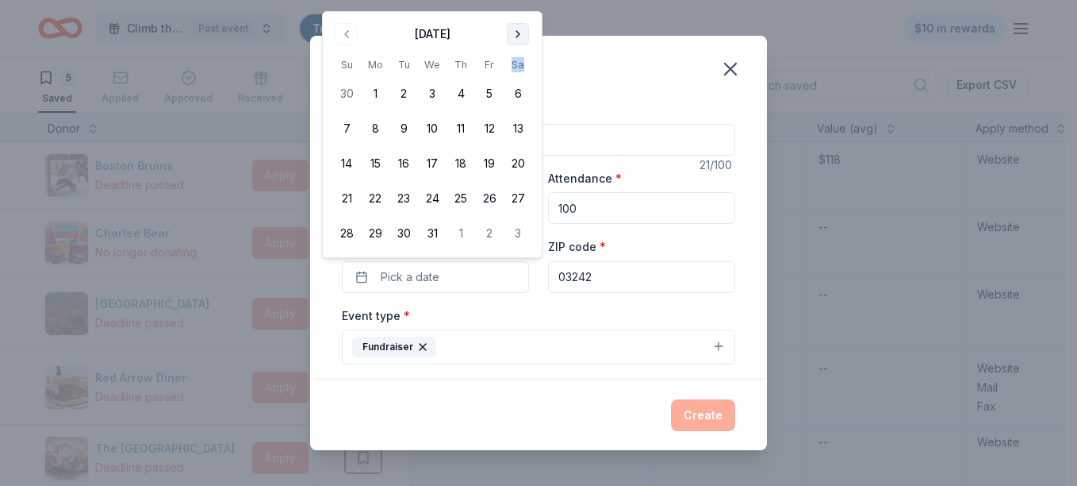
click at [513, 3] on div "Duplicate event Event name * Climb the Peak for MS 21 /100 Event website https:…" at bounding box center [538, 243] width 1077 height 486
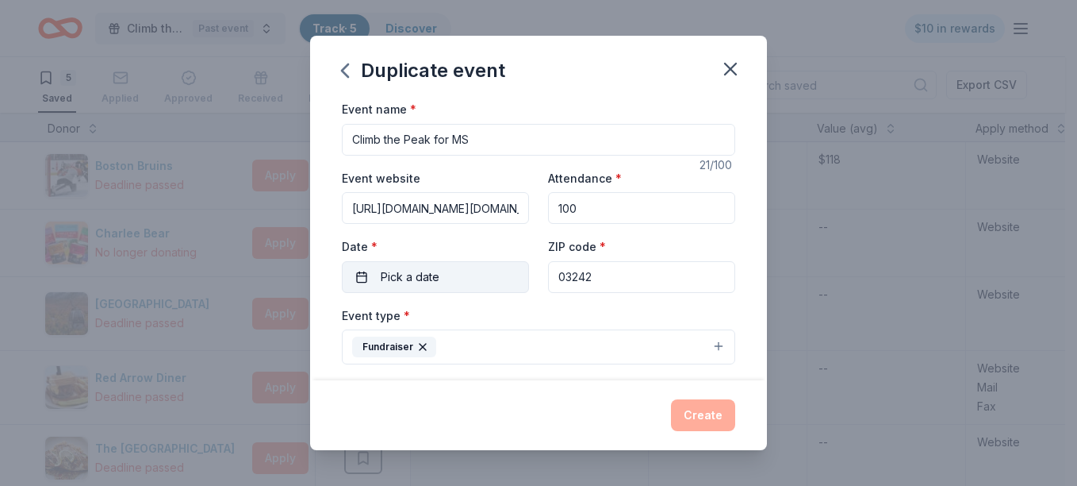
click at [438, 280] on span "Pick a date" at bounding box center [410, 276] width 59 height 19
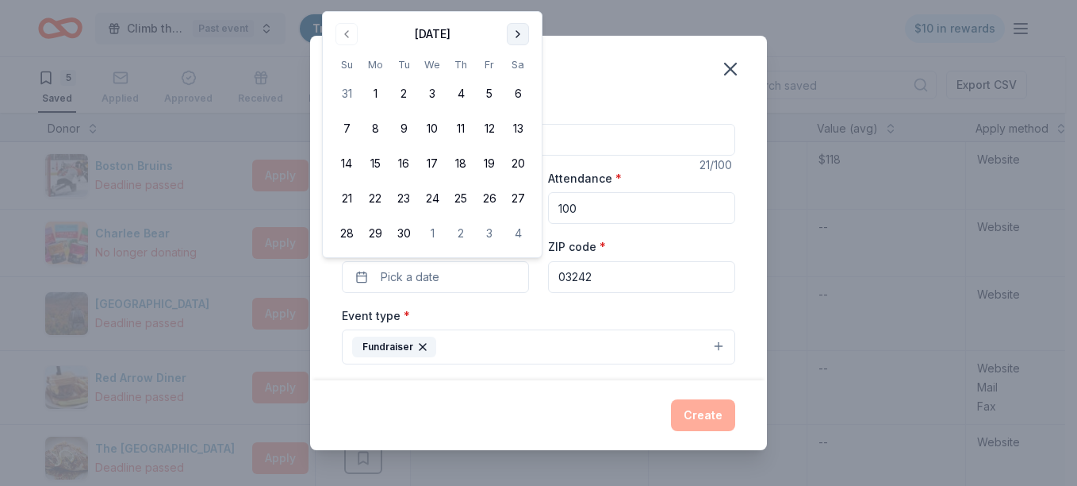
click at [519, 33] on button "Go to next month" at bounding box center [518, 34] width 22 height 22
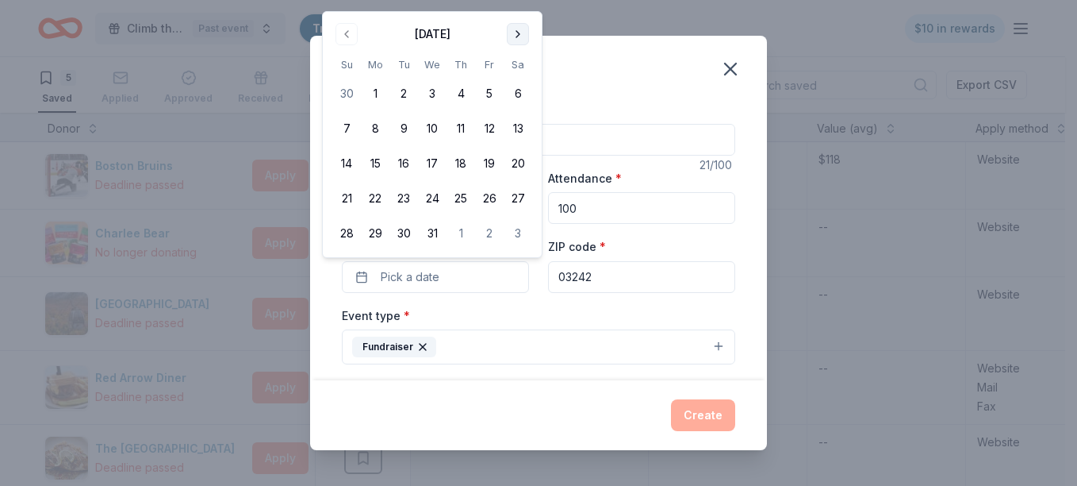
click at [517, 35] on button "Go to next month" at bounding box center [518, 34] width 22 height 22
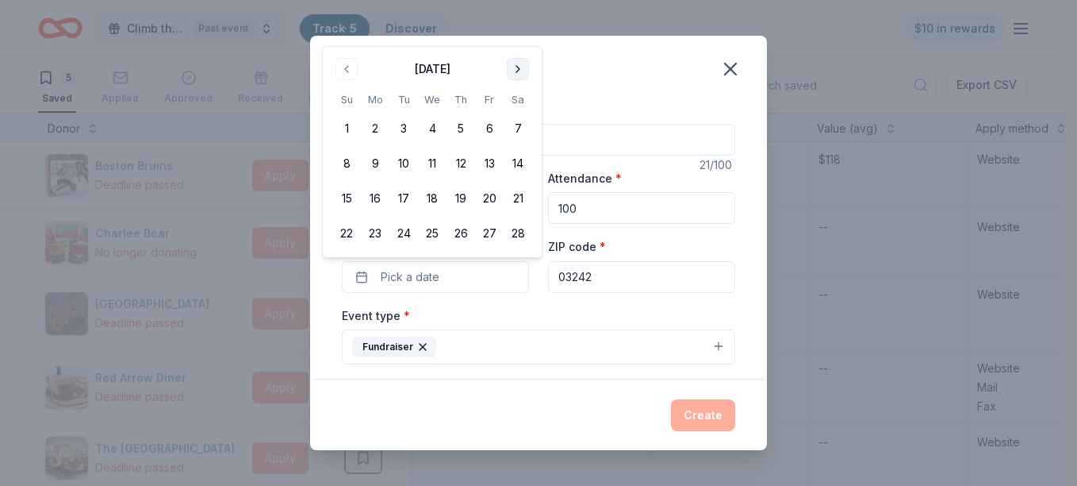
click at [520, 67] on button "Go to next month" at bounding box center [518, 69] width 22 height 22
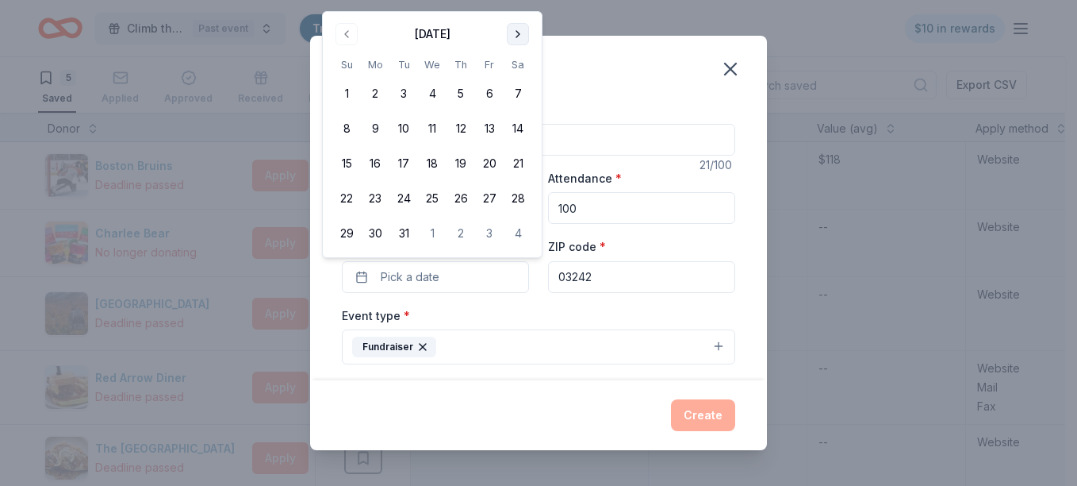
click at [514, 32] on button "Go to next month" at bounding box center [518, 34] width 22 height 22
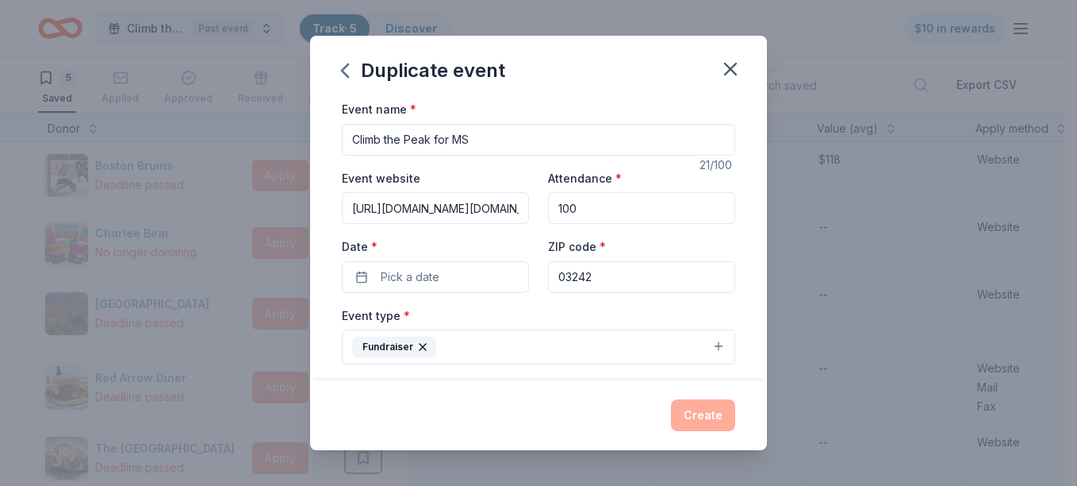
click at [879, 45] on div "Duplicate event Event name * Climb the Peak for MS 21 /100 Event website https:…" at bounding box center [538, 243] width 1077 height 486
click at [732, 67] on icon "button" at bounding box center [730, 68] width 11 height 11
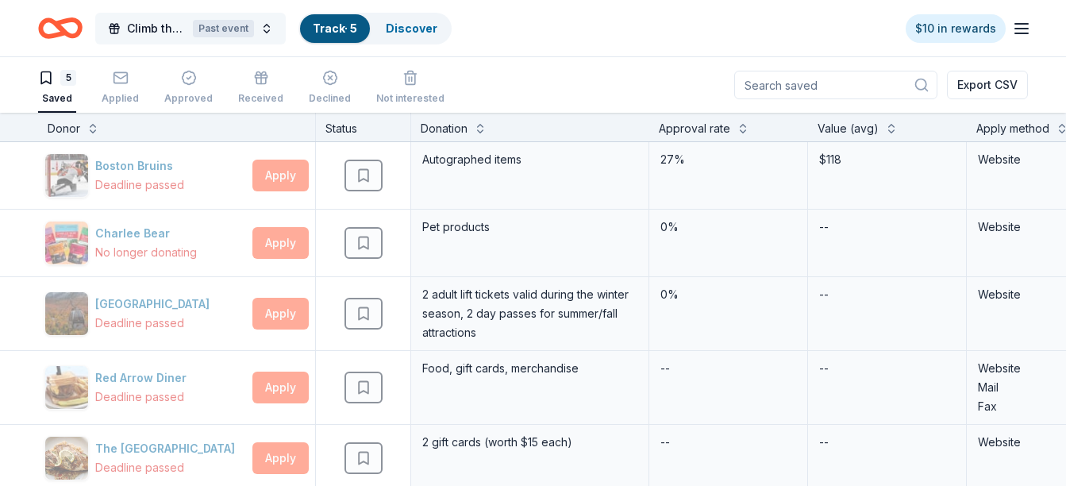
click at [263, 32] on button "Climb the Peak for MS Past event" at bounding box center [190, 29] width 190 height 32
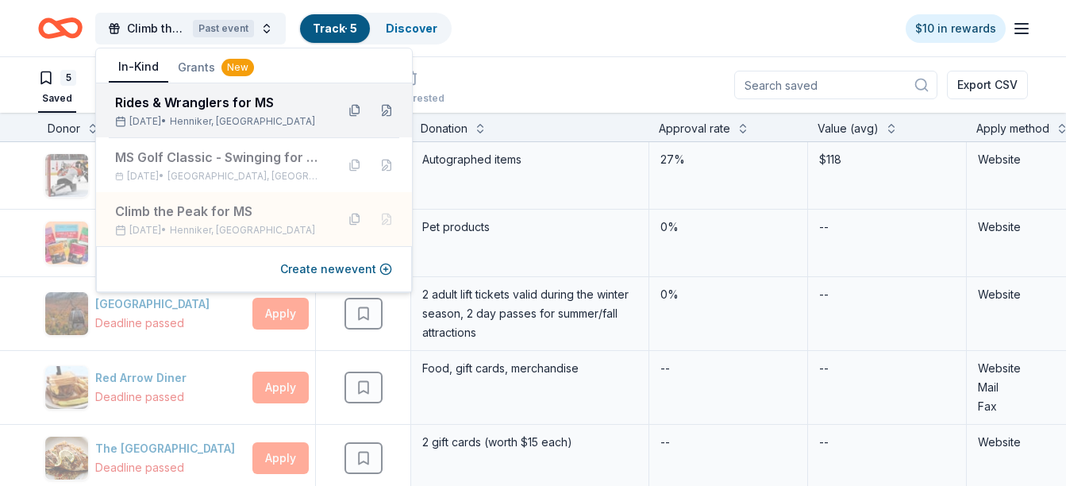
click at [180, 102] on div "Rides & Wranglers for MS" at bounding box center [219, 102] width 208 height 19
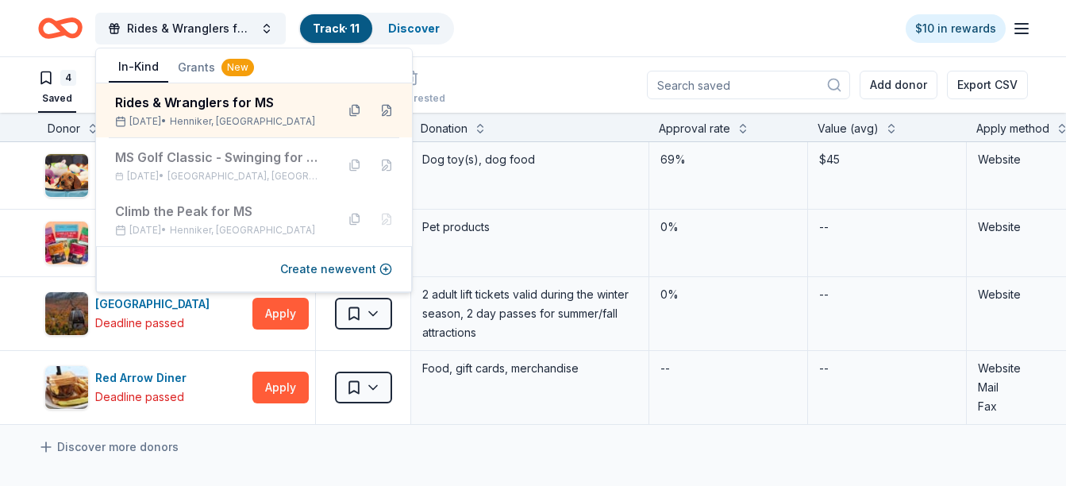
click at [516, 31] on div "Rides & Wranglers for MS Track · 11 Discover $10 in rewards" at bounding box center [532, 28] width 989 height 37
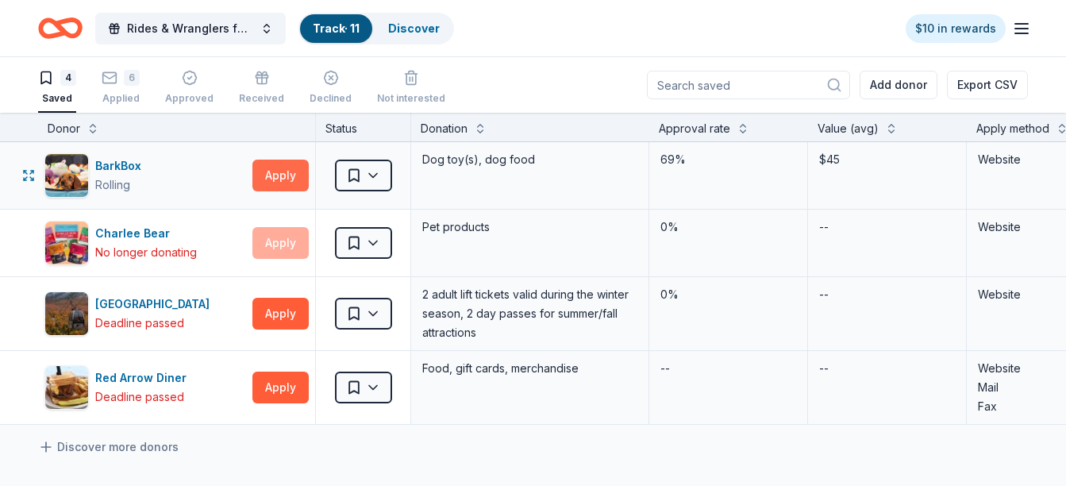
click at [276, 172] on button "Apply" at bounding box center [280, 175] width 56 height 32
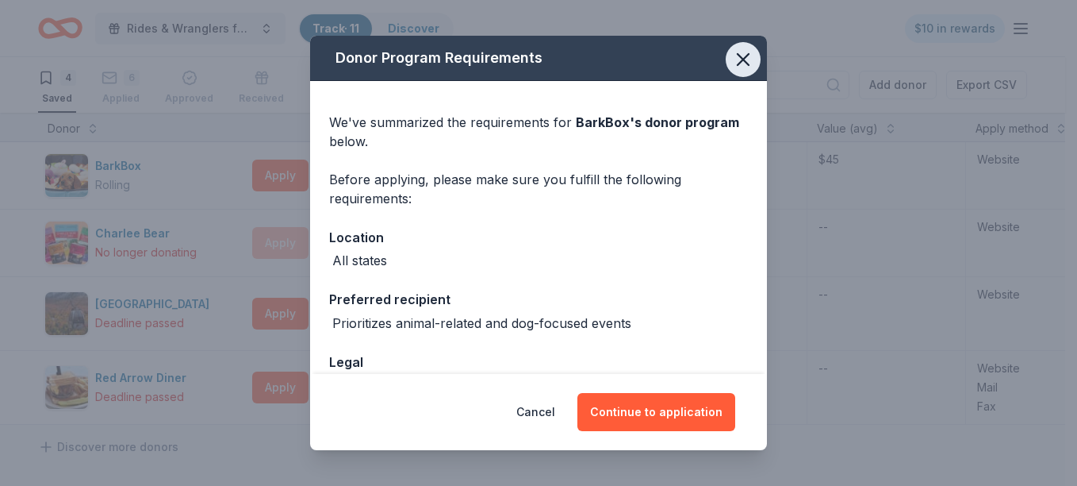
click at [732, 59] on icon "button" at bounding box center [743, 59] width 22 height 22
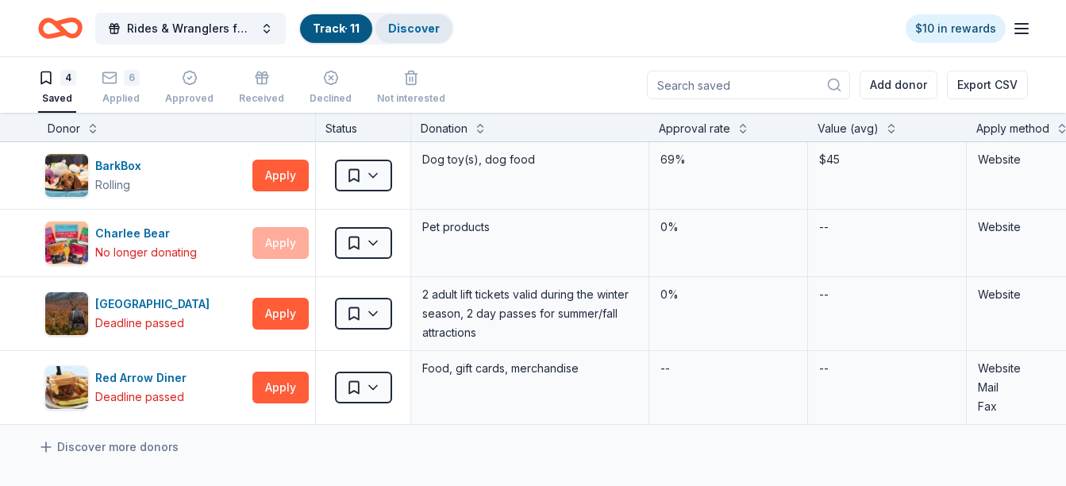
click at [394, 33] on link "Discover" at bounding box center [414, 27] width 52 height 13
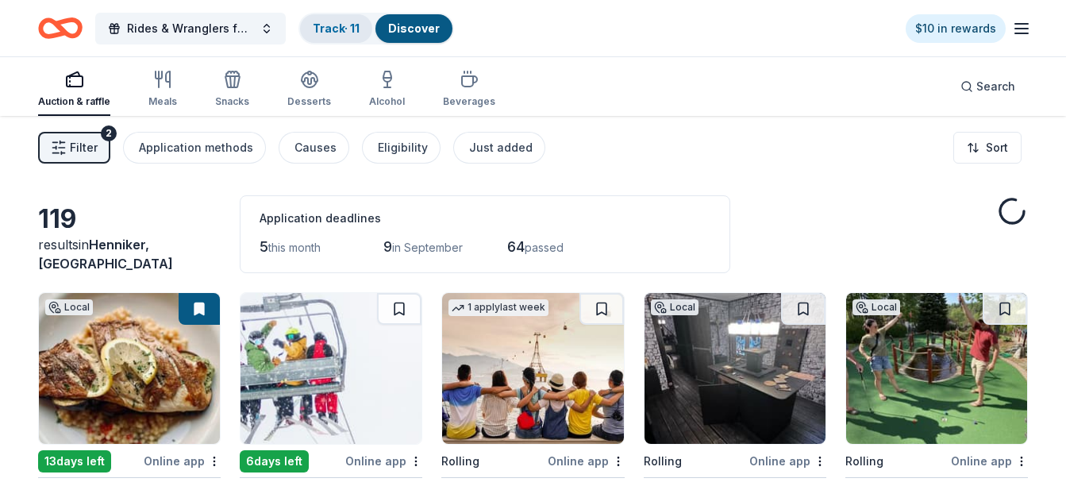
click at [327, 33] on link "Track · 11" at bounding box center [336, 27] width 47 height 13
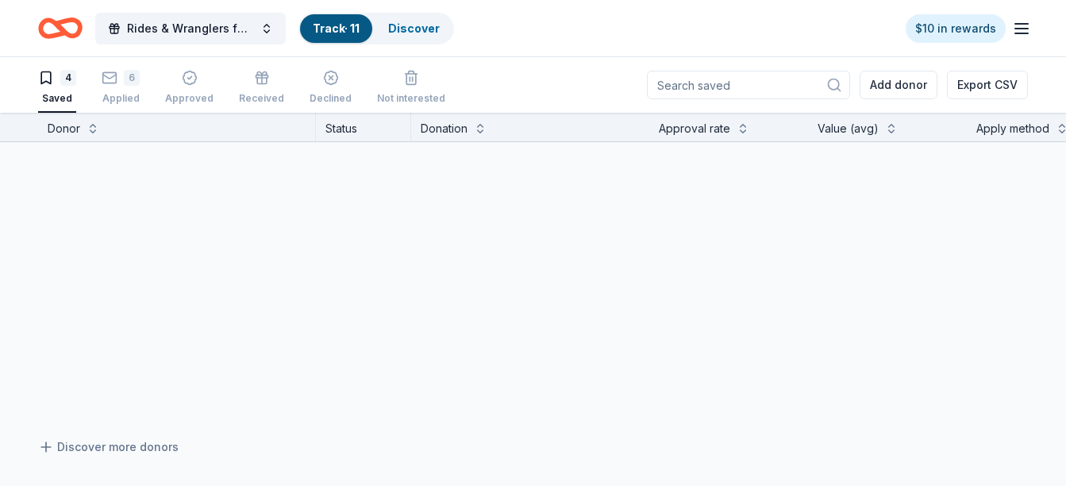
scroll to position [1, 0]
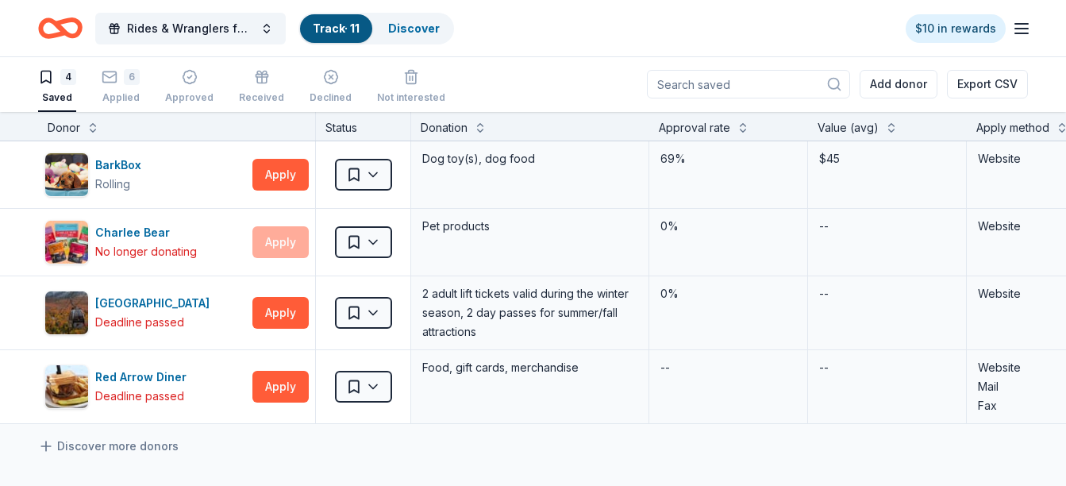
click at [327, 33] on link "Track · 11" at bounding box center [336, 27] width 47 height 13
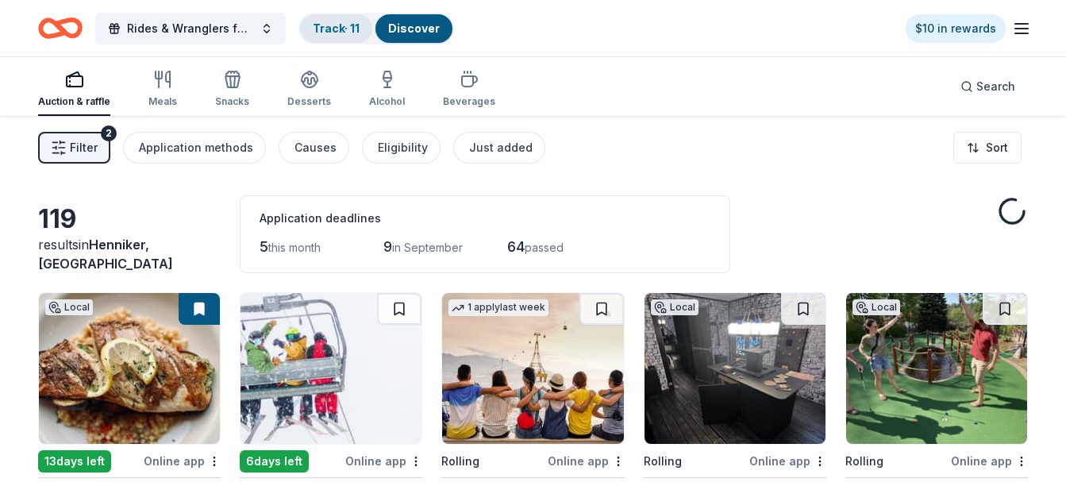
click at [314, 25] on link "Track · 11" at bounding box center [336, 27] width 47 height 13
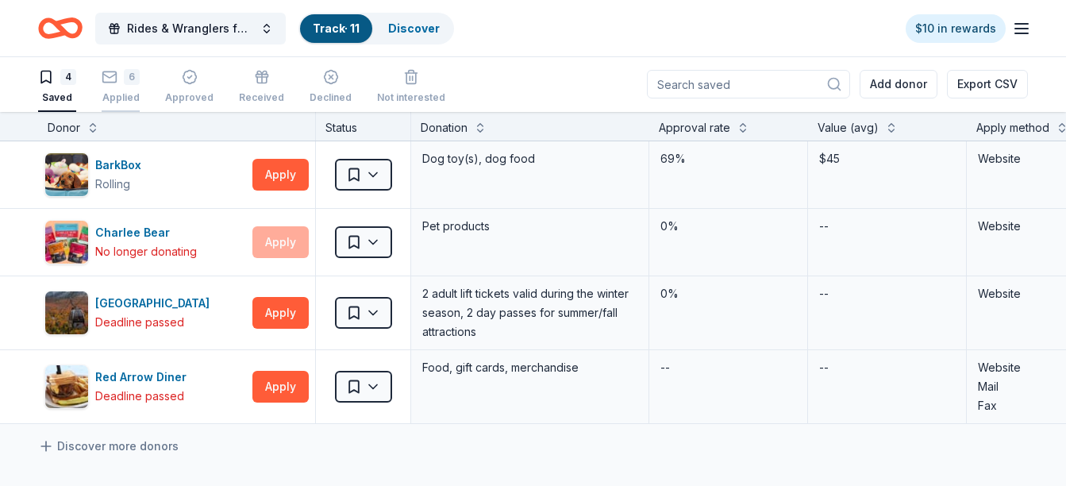
click at [120, 78] on div "6" at bounding box center [121, 77] width 38 height 16
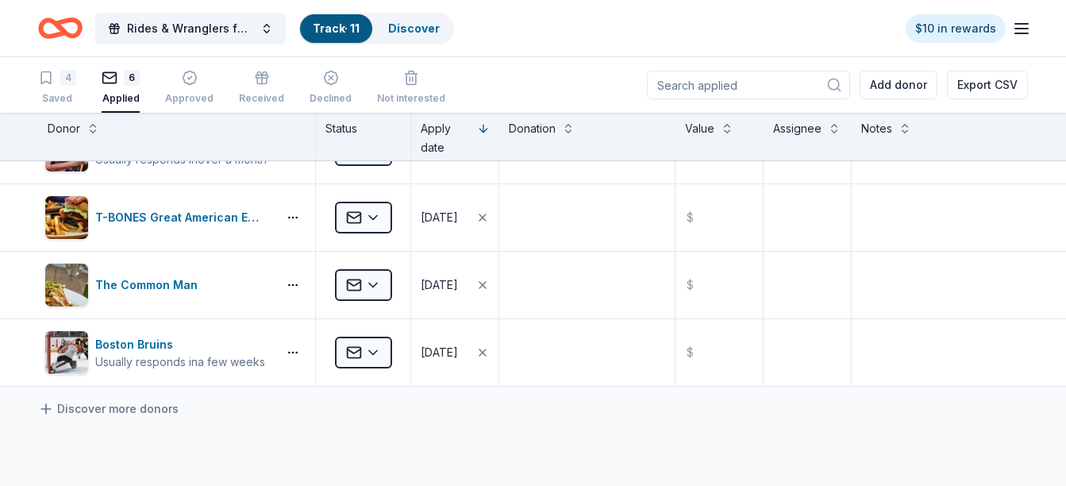
scroll to position [190, 0]
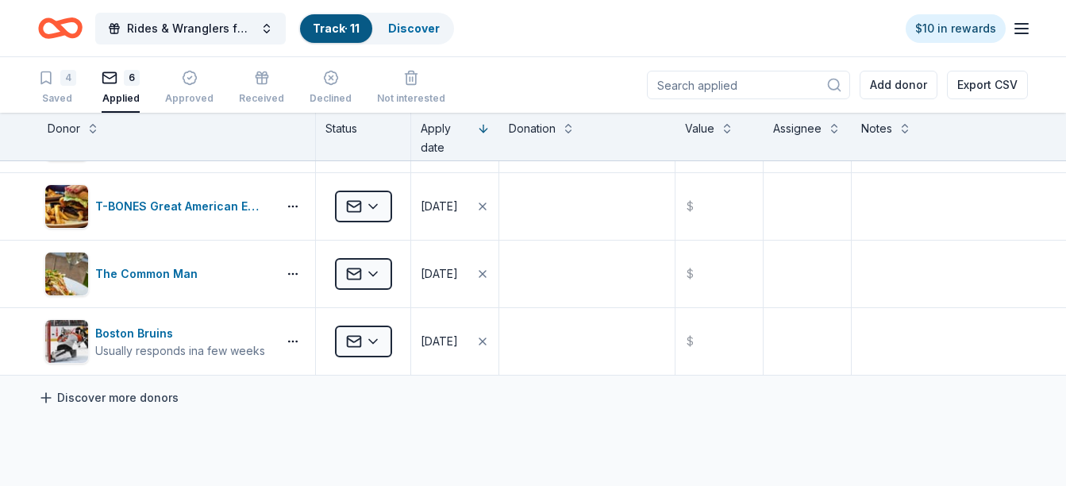
click at [110, 394] on link "Discover more donors" at bounding box center [108, 397] width 140 height 19
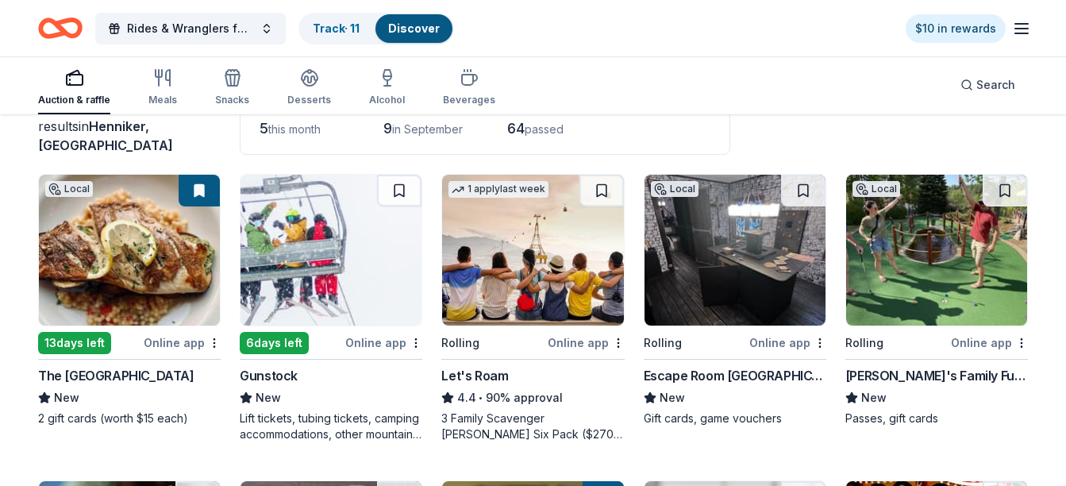
scroll to position [127, 0]
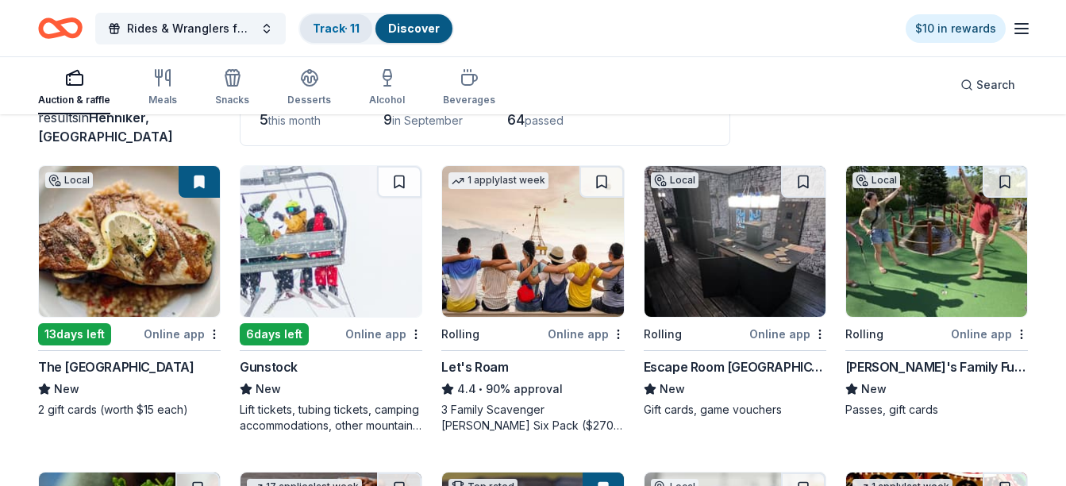
click at [324, 27] on link "Track · 11" at bounding box center [336, 27] width 47 height 13
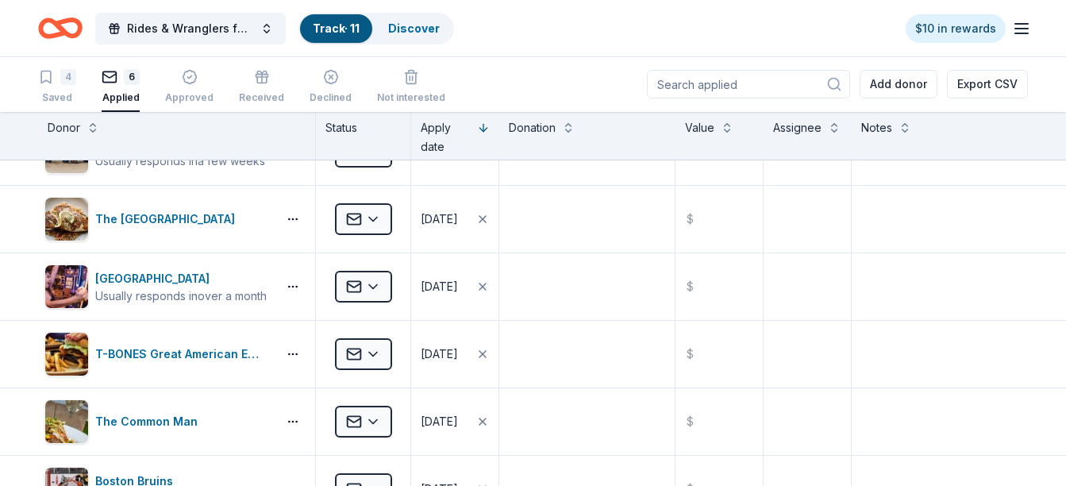
scroll to position [32, 0]
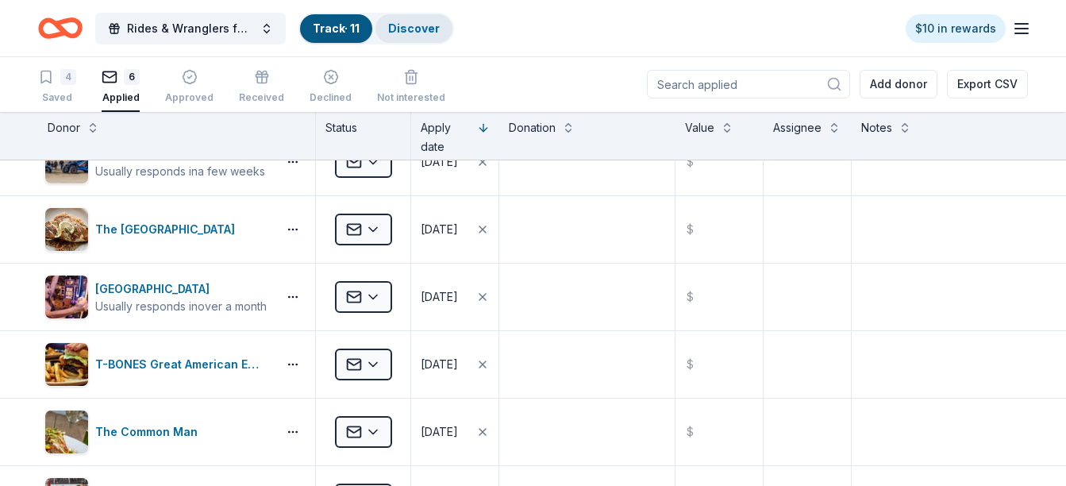
click at [431, 24] on link "Discover" at bounding box center [414, 27] width 52 height 13
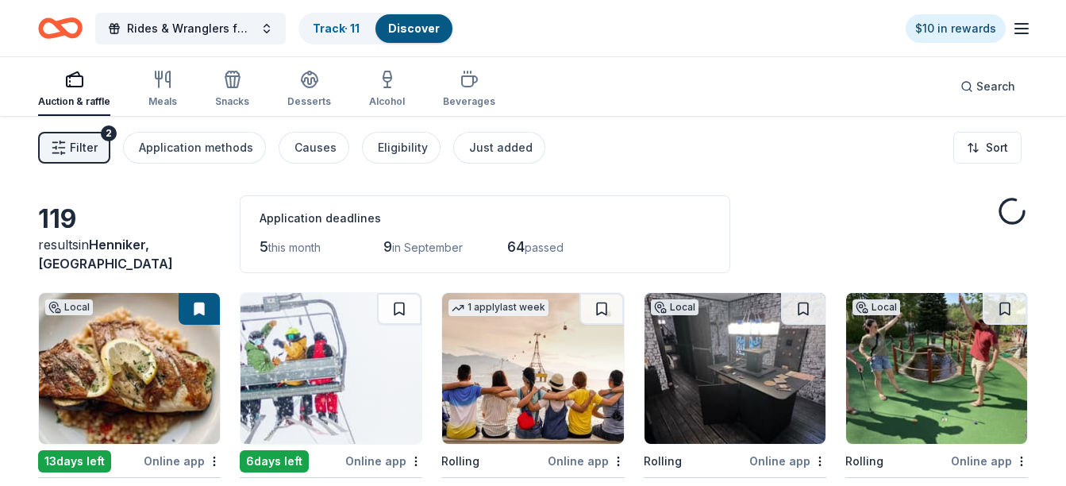
click at [494, 394] on img at bounding box center [532, 368] width 181 height 151
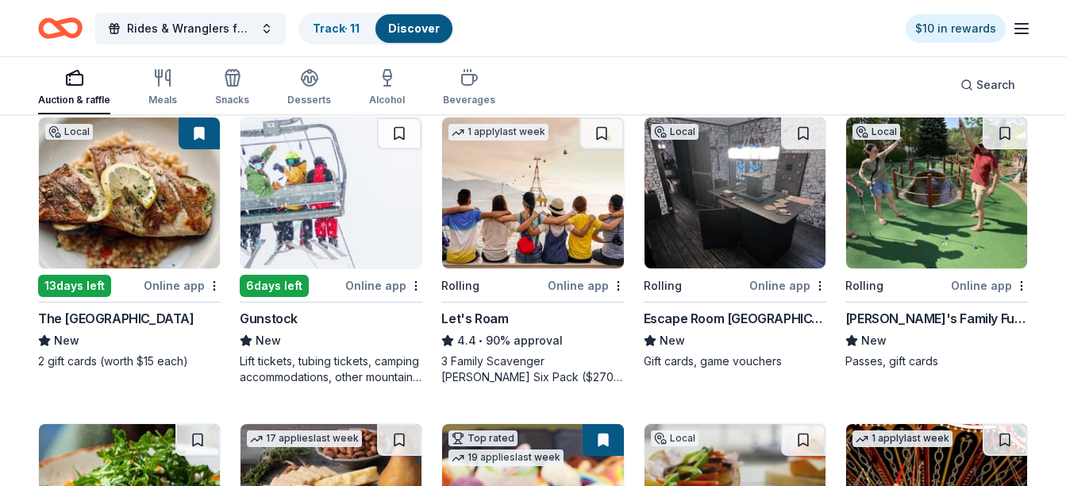
scroll to position [190, 0]
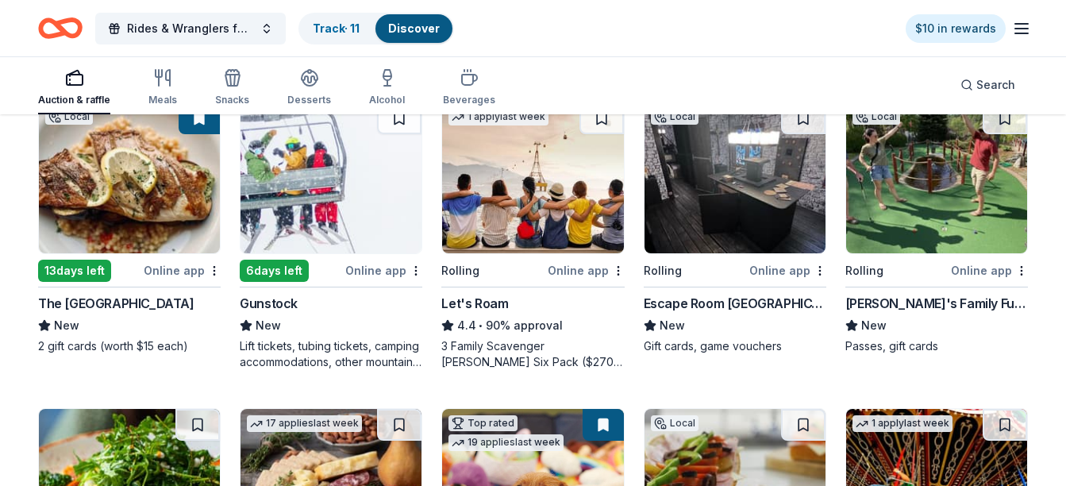
click at [981, 276] on div "Online app" at bounding box center [988, 270] width 77 height 20
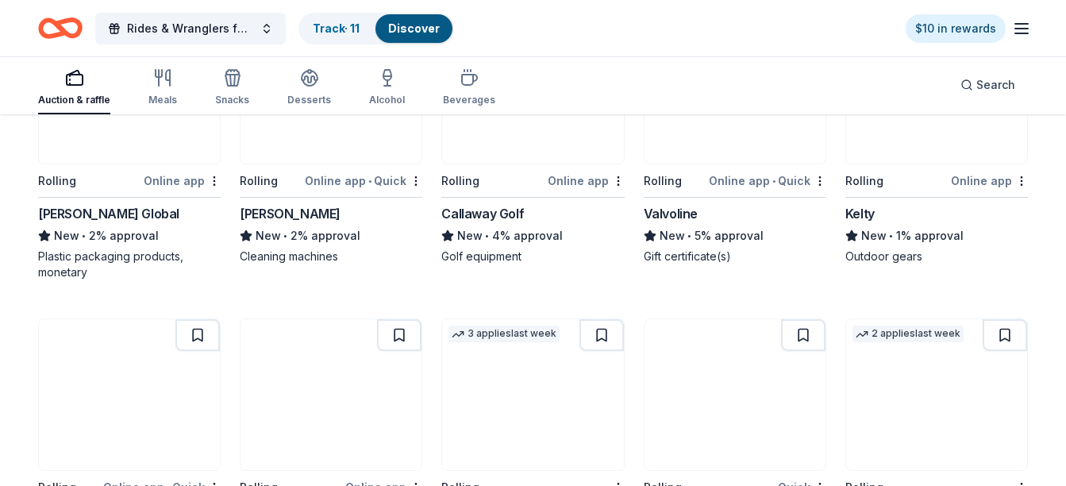
scroll to position [3650, 0]
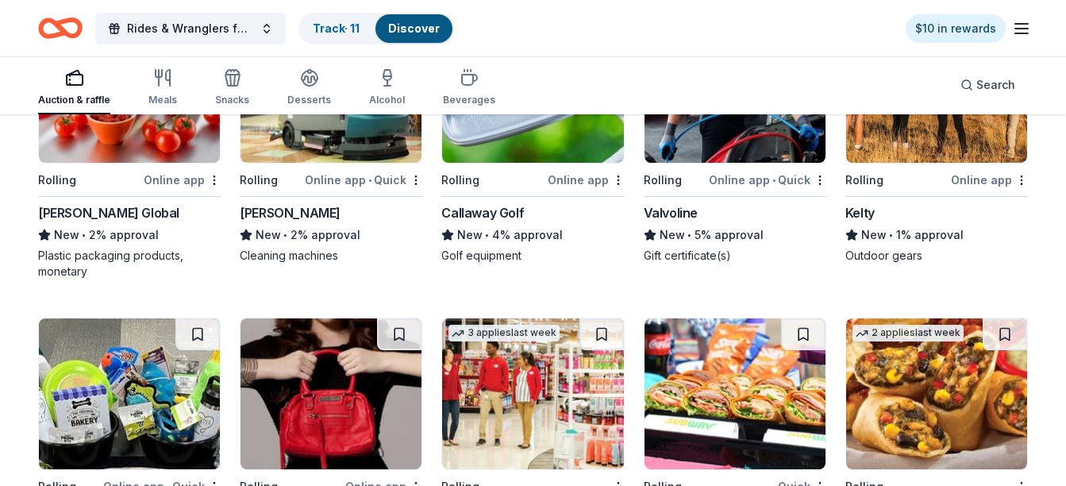
click at [478, 211] on div "Callaway Golf" at bounding box center [482, 212] width 83 height 19
click at [344, 26] on link "Track · 11" at bounding box center [336, 27] width 47 height 13
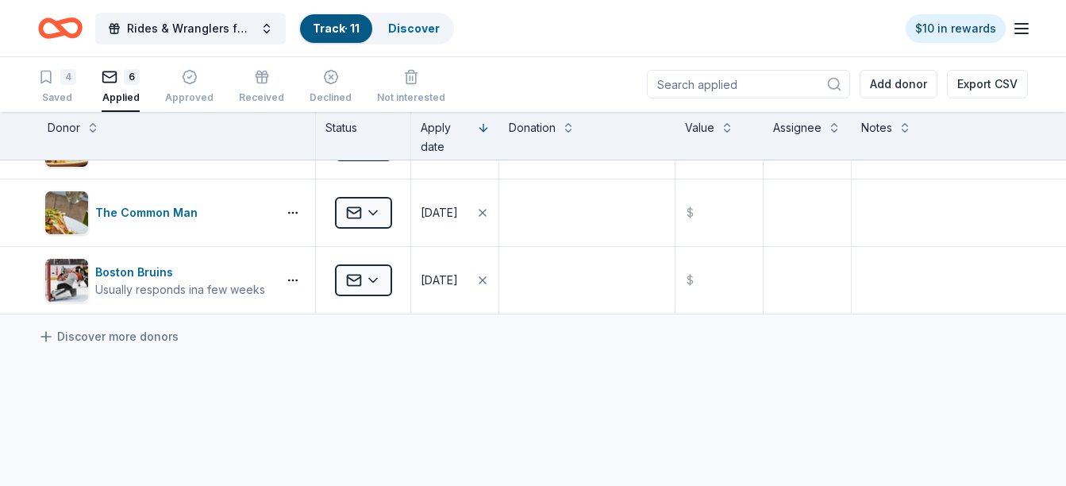
scroll to position [254, 0]
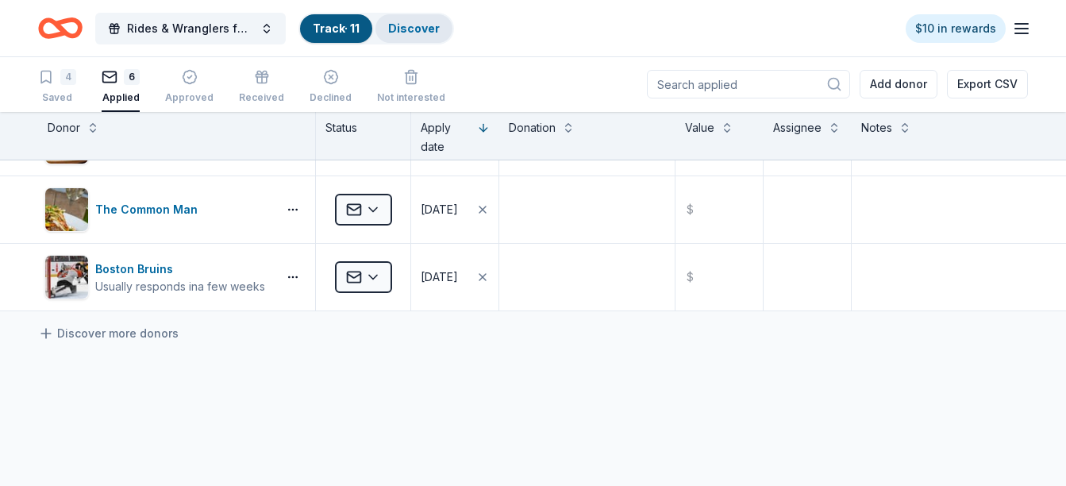
click at [401, 22] on link "Discover" at bounding box center [414, 27] width 52 height 13
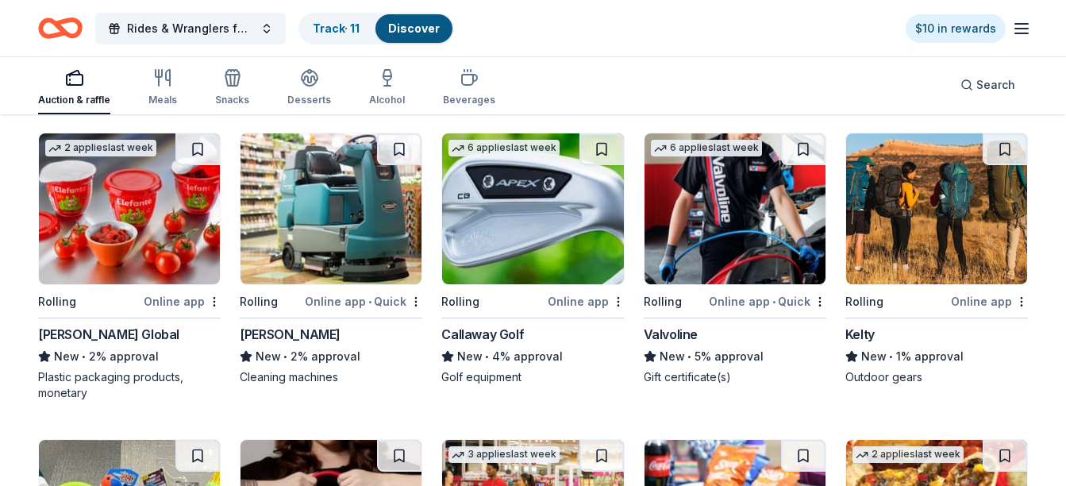
scroll to position [3541, 0]
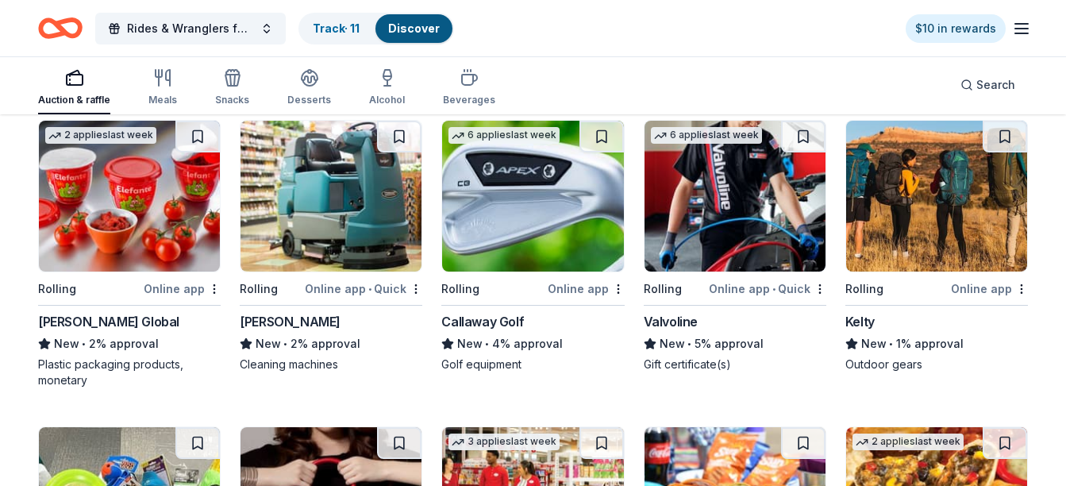
click at [491, 320] on div "Callaway Golf" at bounding box center [482, 321] width 83 height 19
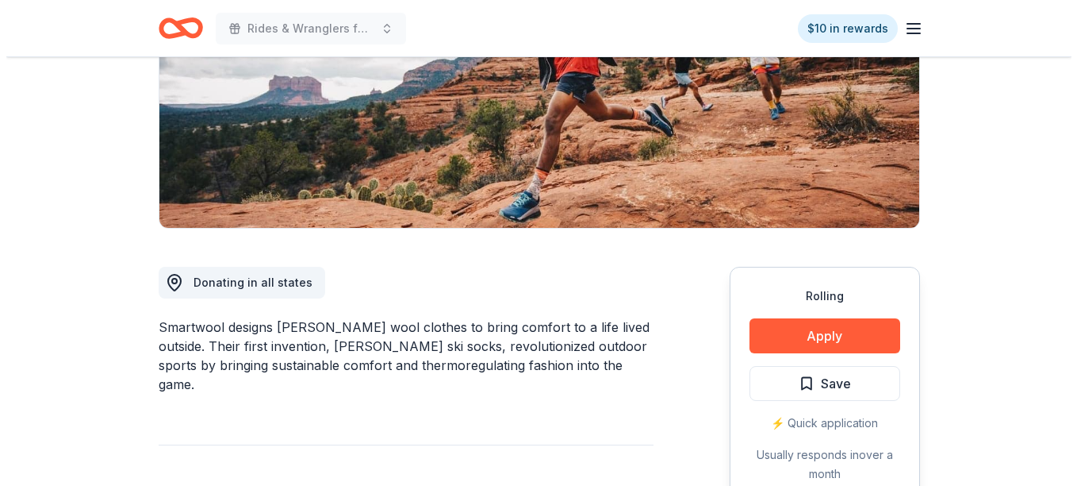
scroll to position [328, 0]
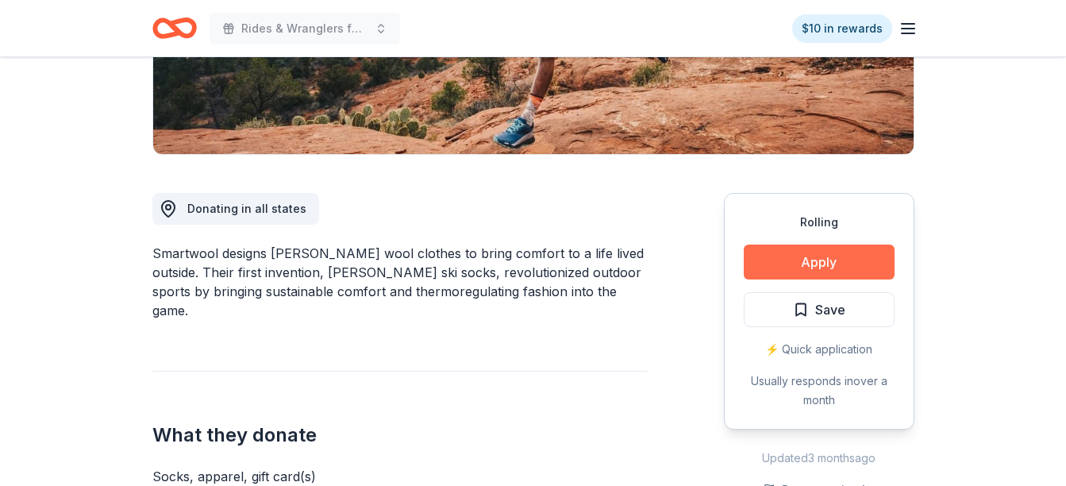
click at [832, 254] on button "Apply" at bounding box center [818, 261] width 151 height 35
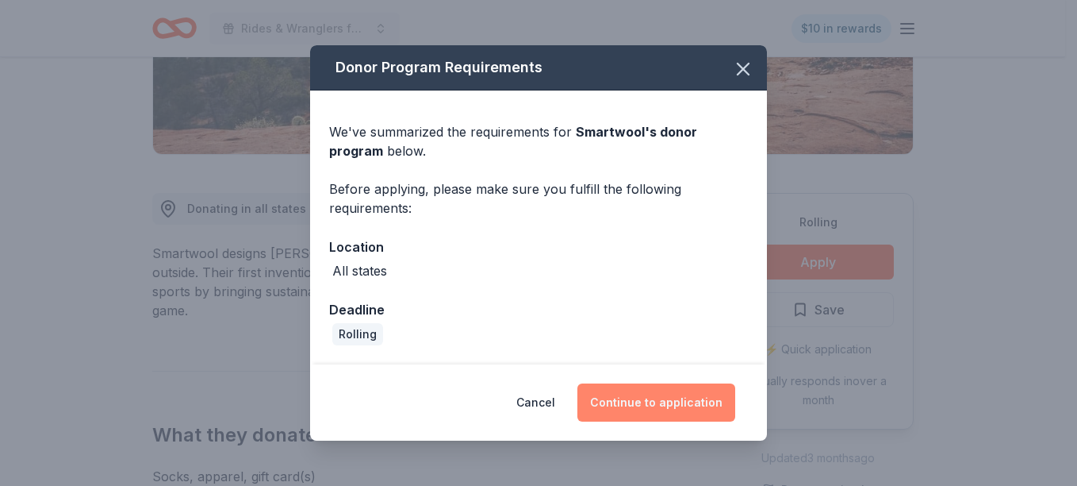
click at [670, 405] on button "Continue to application" at bounding box center [657, 402] width 158 height 38
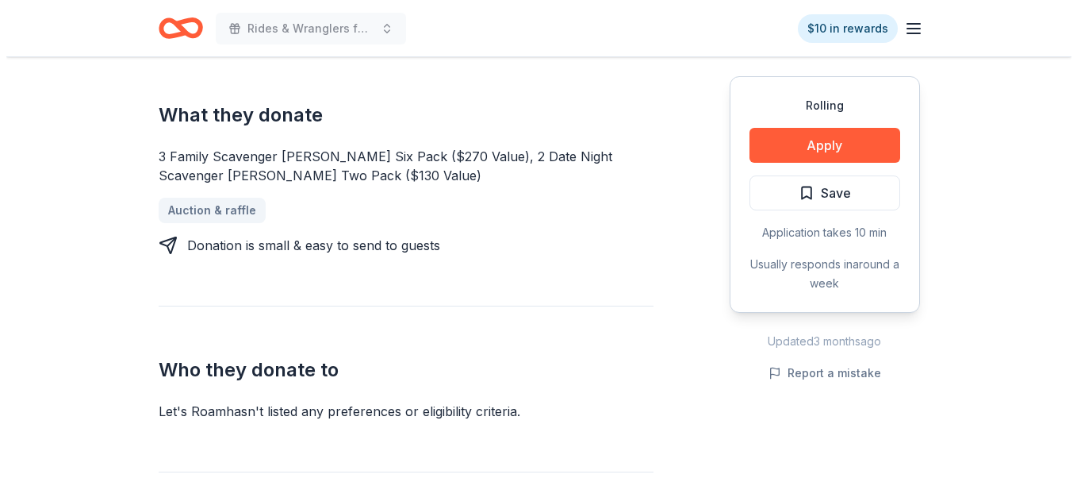
scroll to position [666, 0]
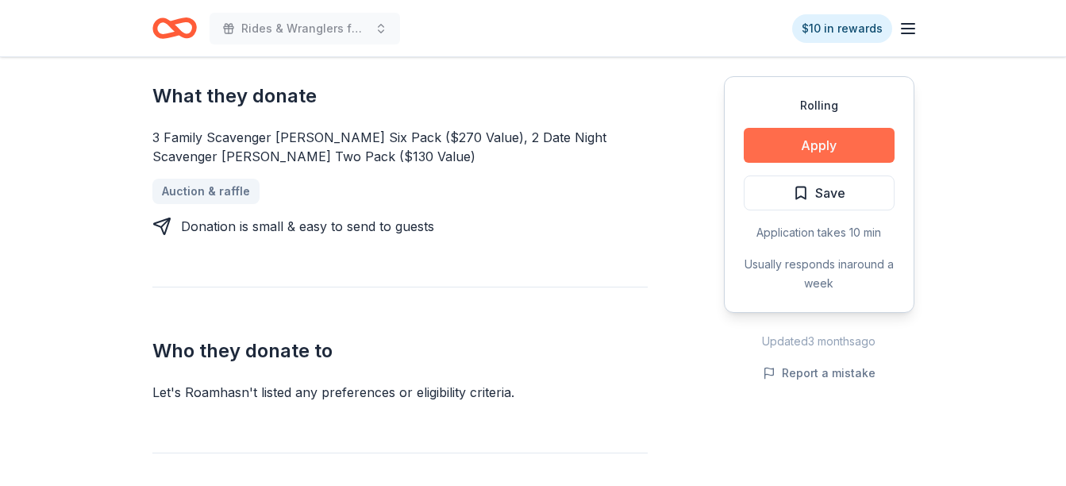
click at [880, 152] on button "Apply" at bounding box center [818, 145] width 151 height 35
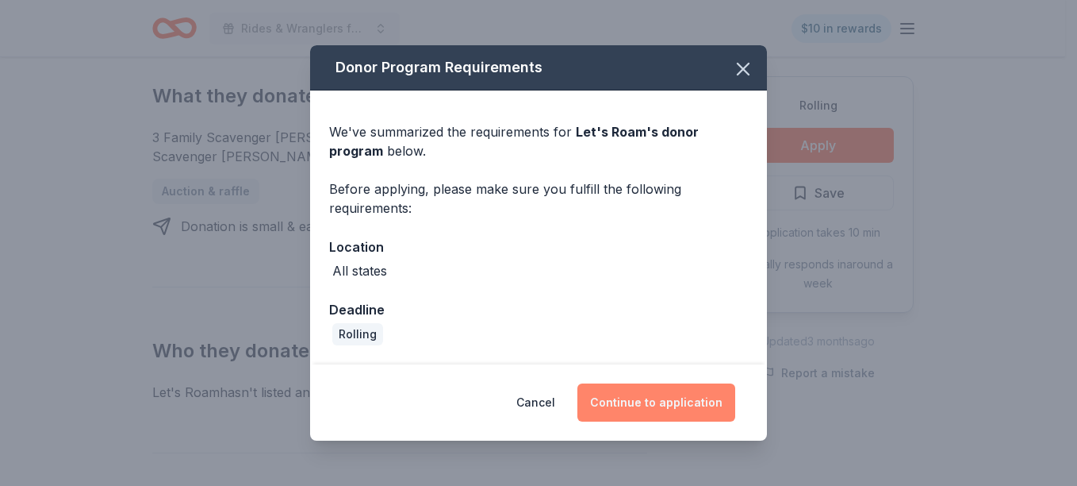
click at [652, 385] on button "Continue to application" at bounding box center [657, 402] width 158 height 38
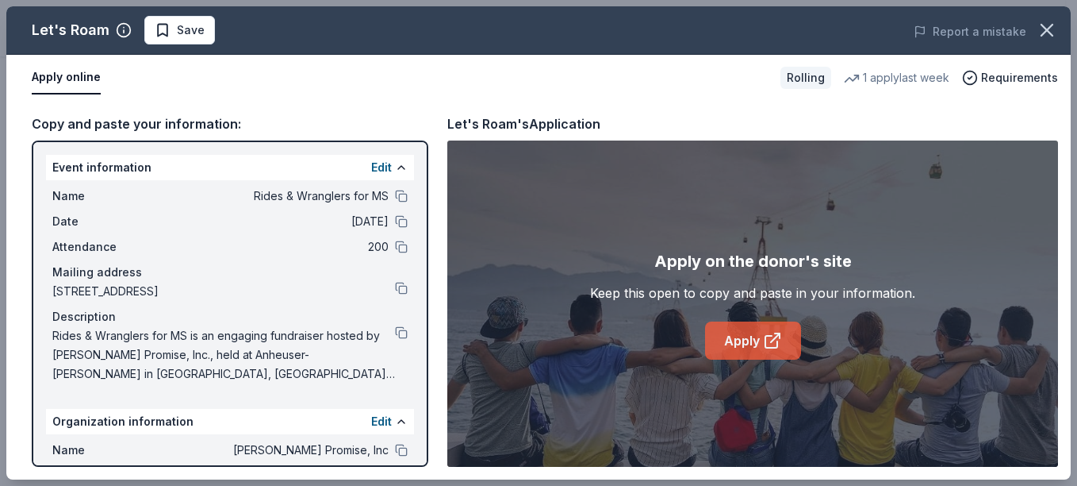
click at [743, 334] on link "Apply" at bounding box center [753, 340] width 96 height 38
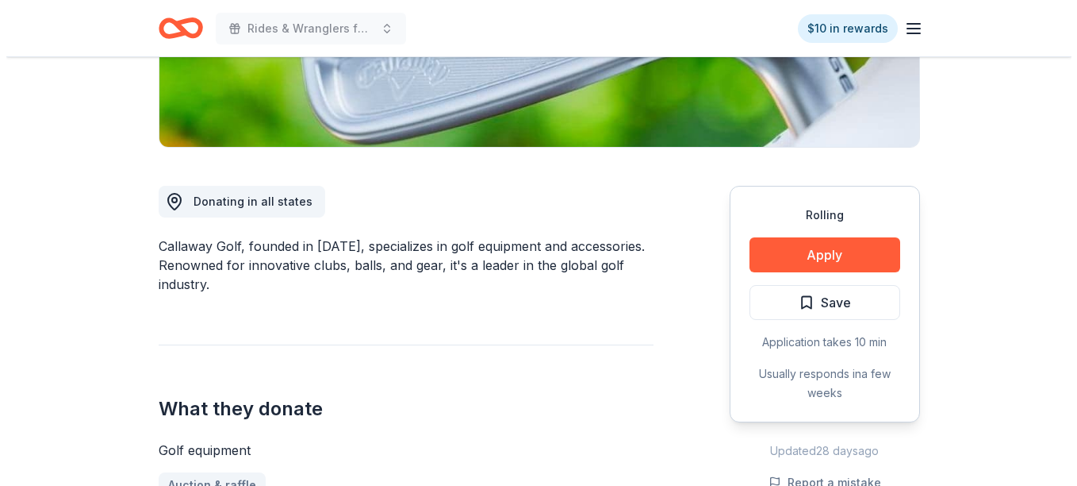
scroll to position [339, 0]
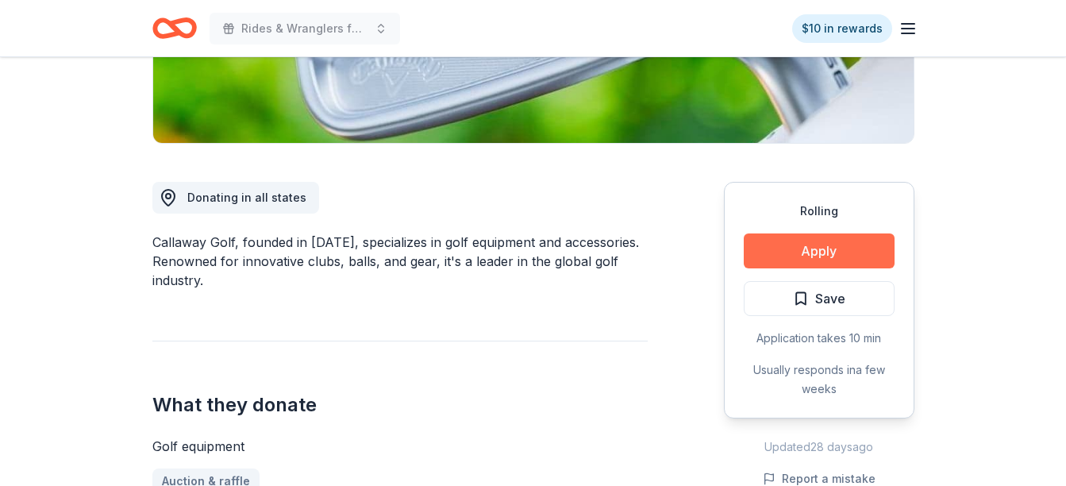
click at [831, 247] on button "Apply" at bounding box center [818, 250] width 151 height 35
